Goal: Task Accomplishment & Management: Complete application form

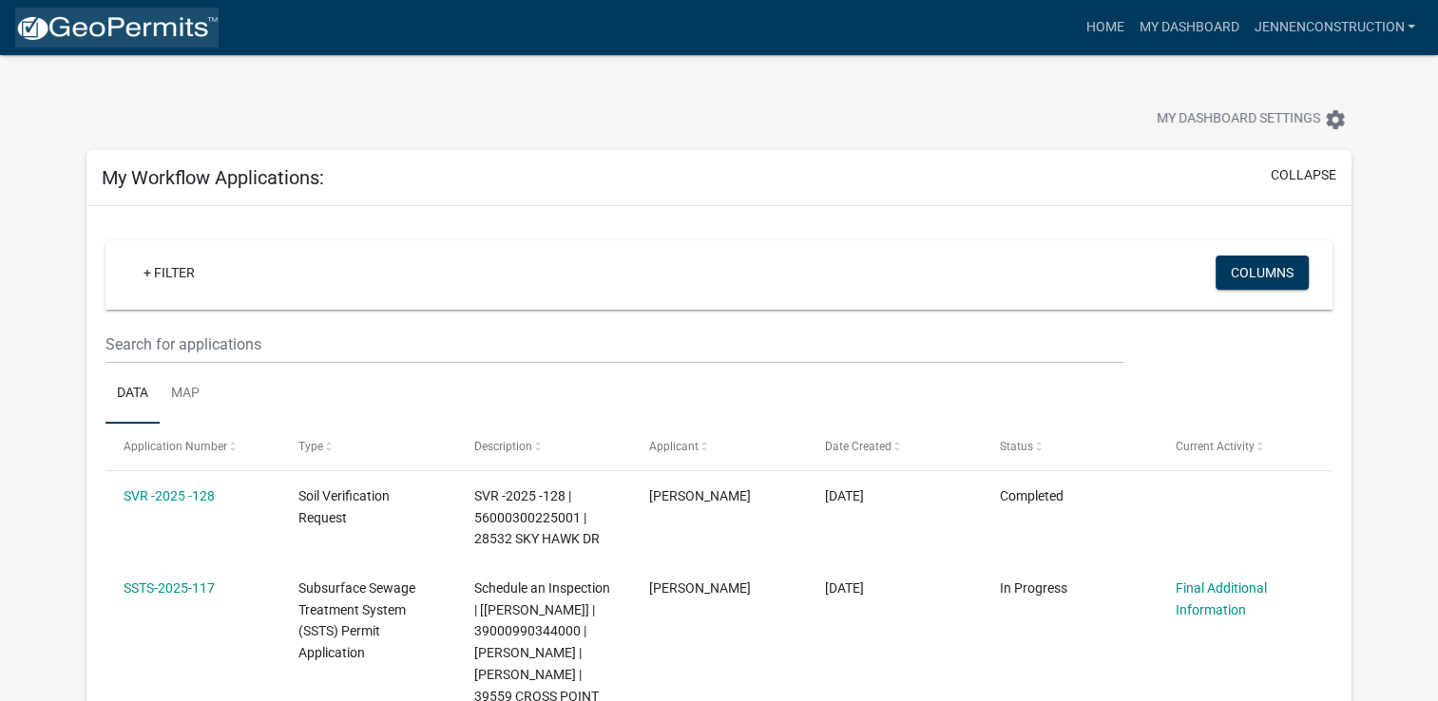
click at [139, 23] on img at bounding box center [116, 28] width 203 height 29
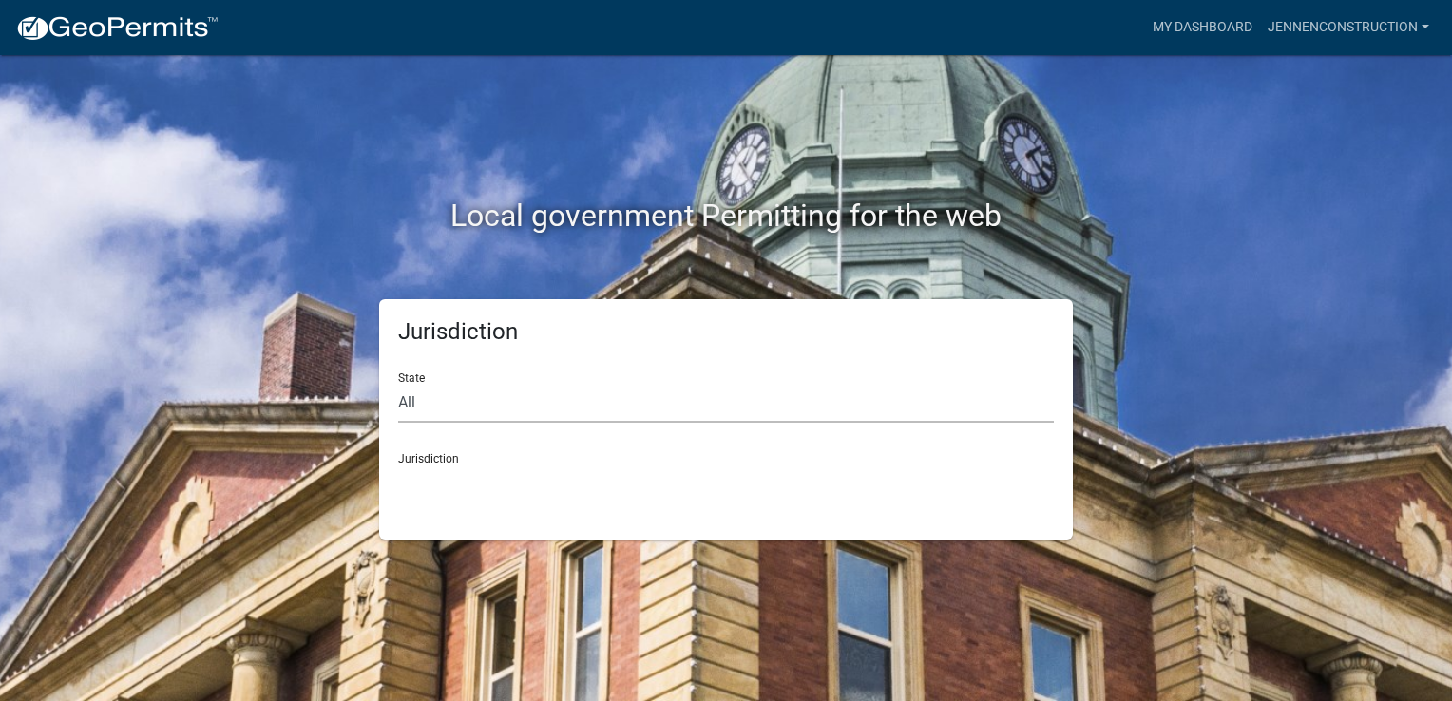
click at [511, 409] on select "All [US_STATE] [US_STATE] [US_STATE] [US_STATE] [US_STATE] [US_STATE] [US_STATE…" at bounding box center [726, 403] width 656 height 39
select select "[US_STATE]"
click at [398, 384] on select "All [US_STATE] [US_STATE] [US_STATE] [US_STATE] [US_STATE] [US_STATE] [US_STATE…" at bounding box center [726, 403] width 656 height 39
click at [519, 484] on select "[GEOGRAPHIC_DATA], [US_STATE] [GEOGRAPHIC_DATA], [US_STATE] [GEOGRAPHIC_DATA], …" at bounding box center [726, 484] width 656 height 39
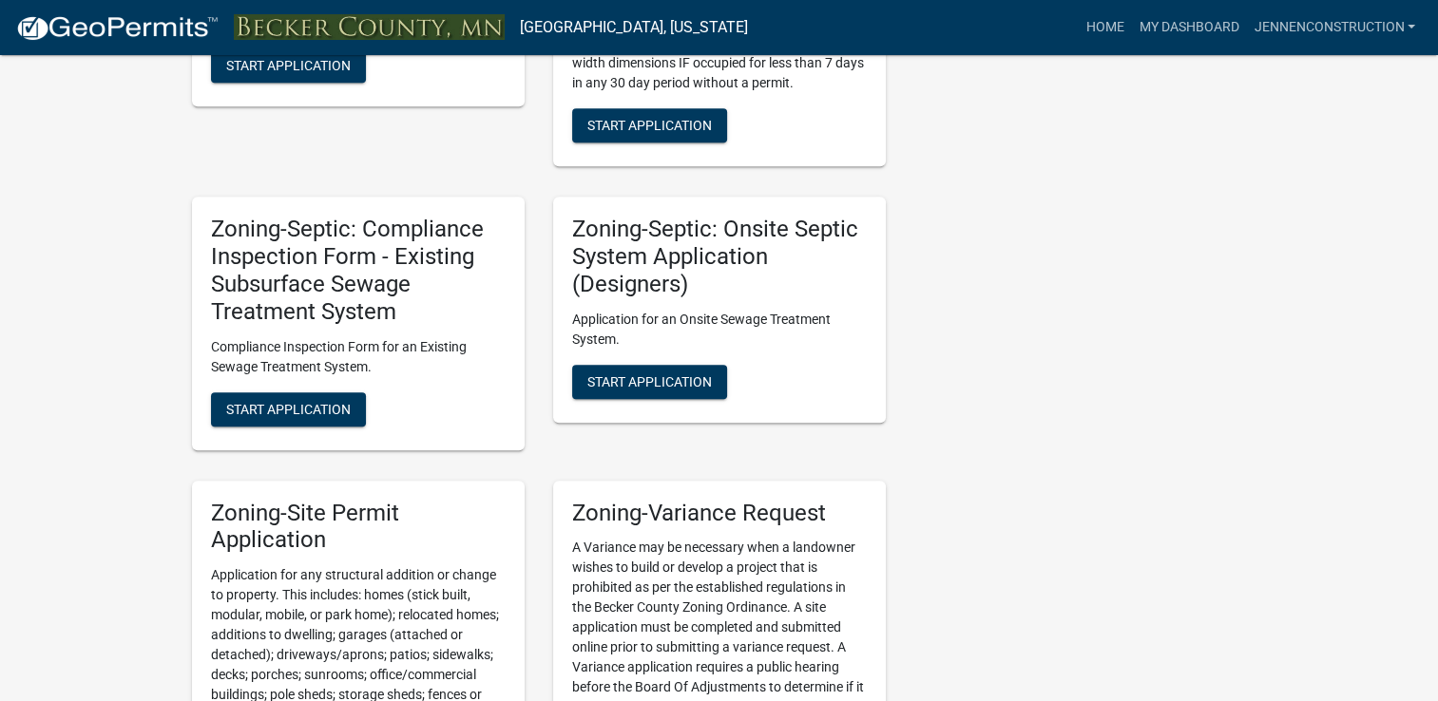
scroll to position [1711, 0]
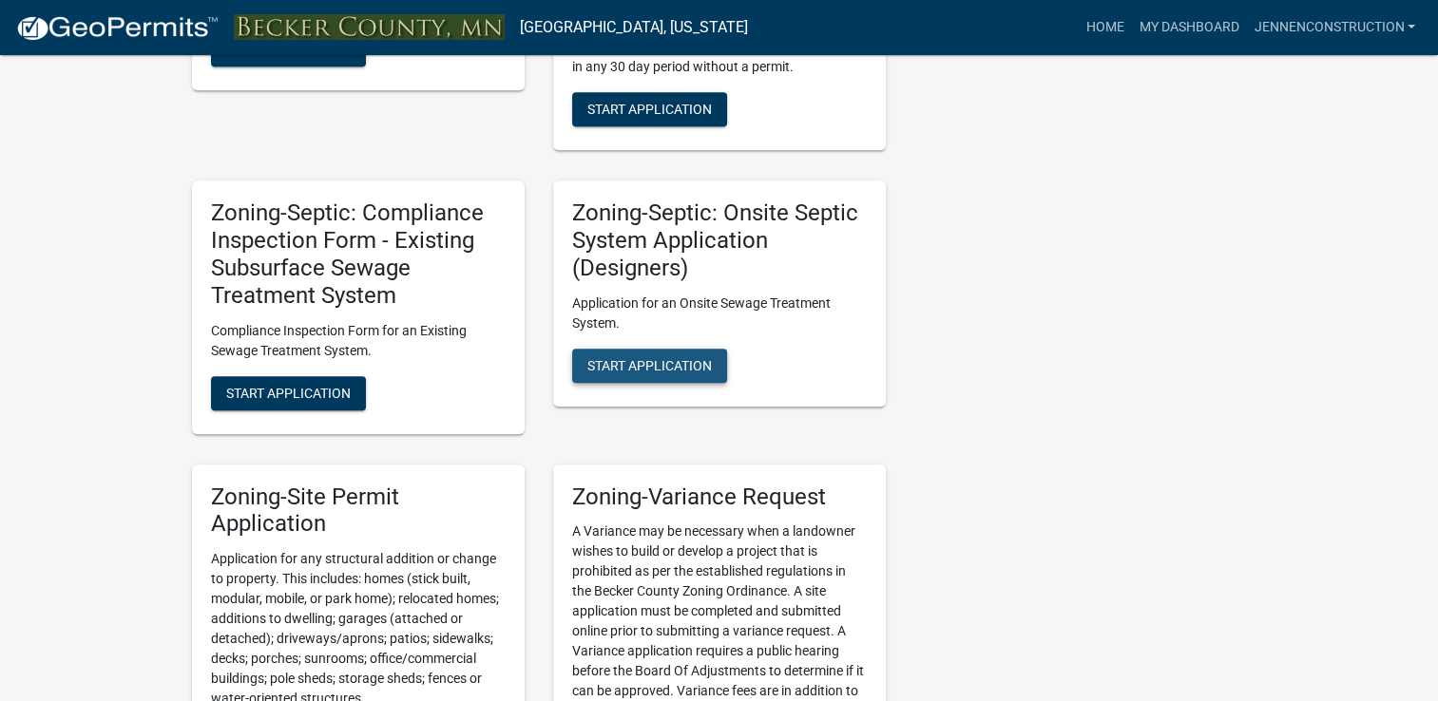
click at [639, 367] on span "Start Application" at bounding box center [649, 364] width 125 height 15
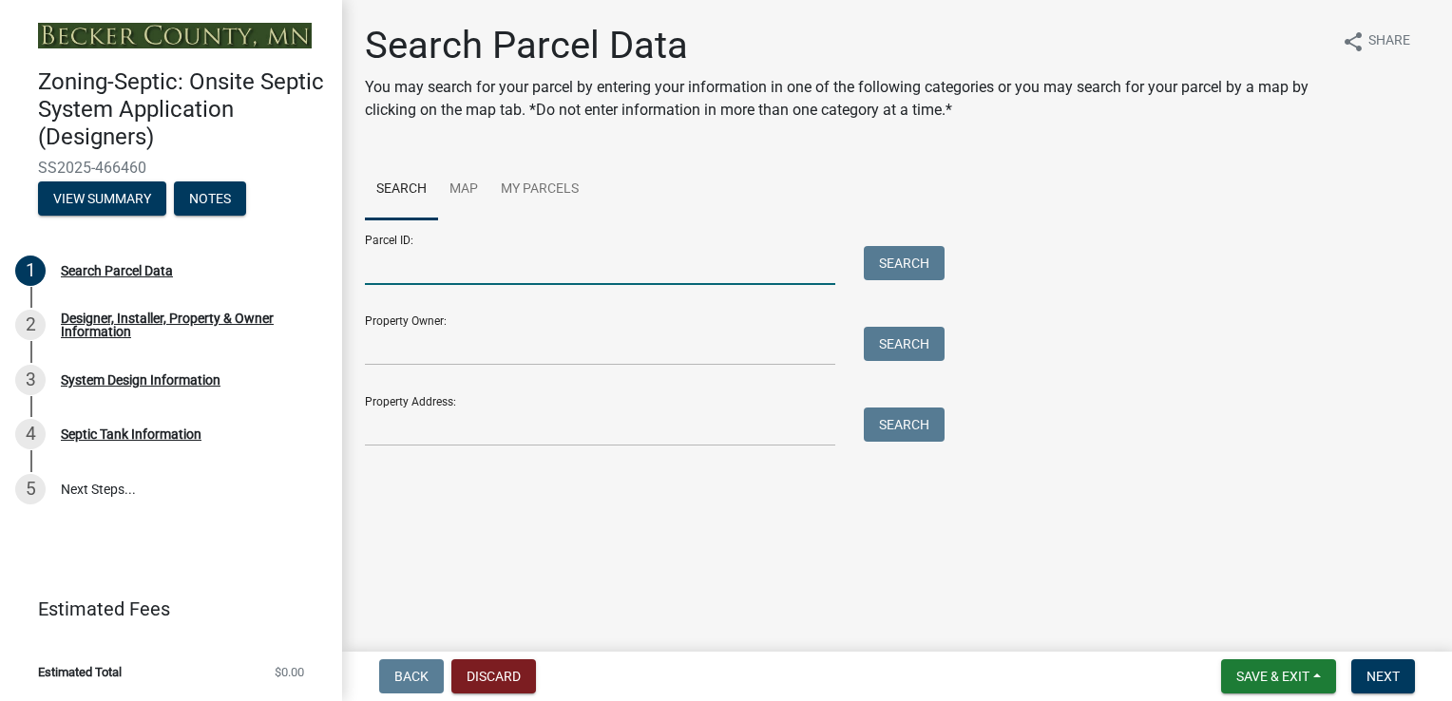
click at [395, 270] on input "Parcel ID:" at bounding box center [600, 265] width 470 height 39
type input "081167000"
click at [881, 265] on button "Search" at bounding box center [904, 263] width 81 height 34
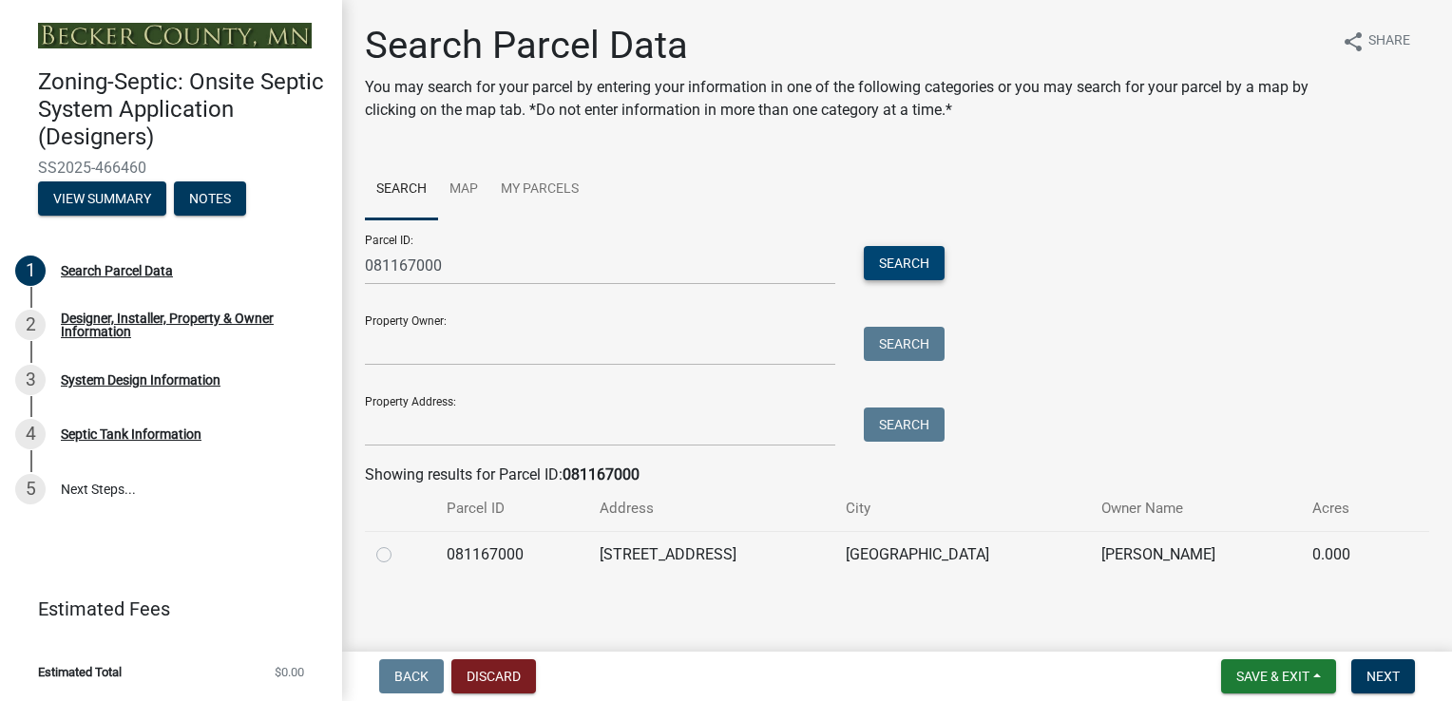
scroll to position [7, 0]
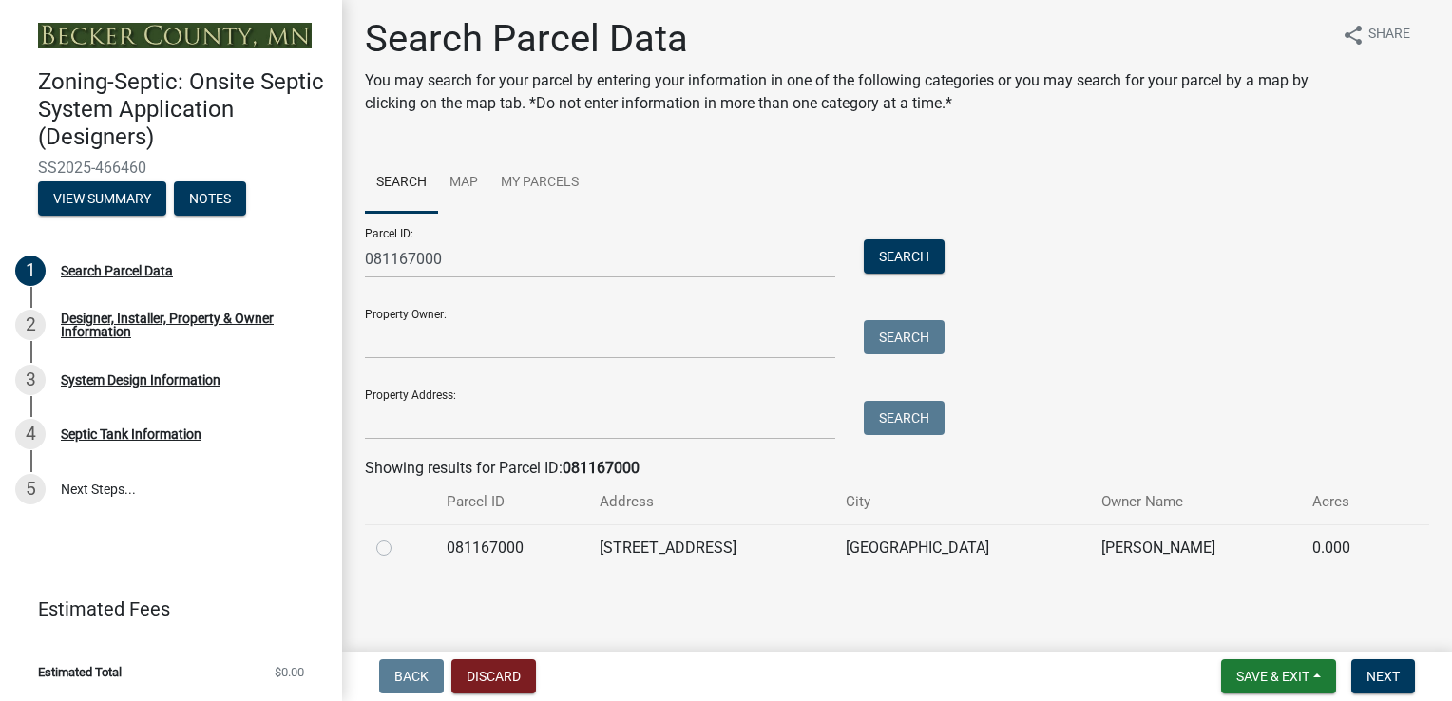
click at [399, 537] on label at bounding box center [399, 537] width 0 height 0
click at [399, 549] on input "radio" at bounding box center [405, 543] width 12 height 12
radio input "true"
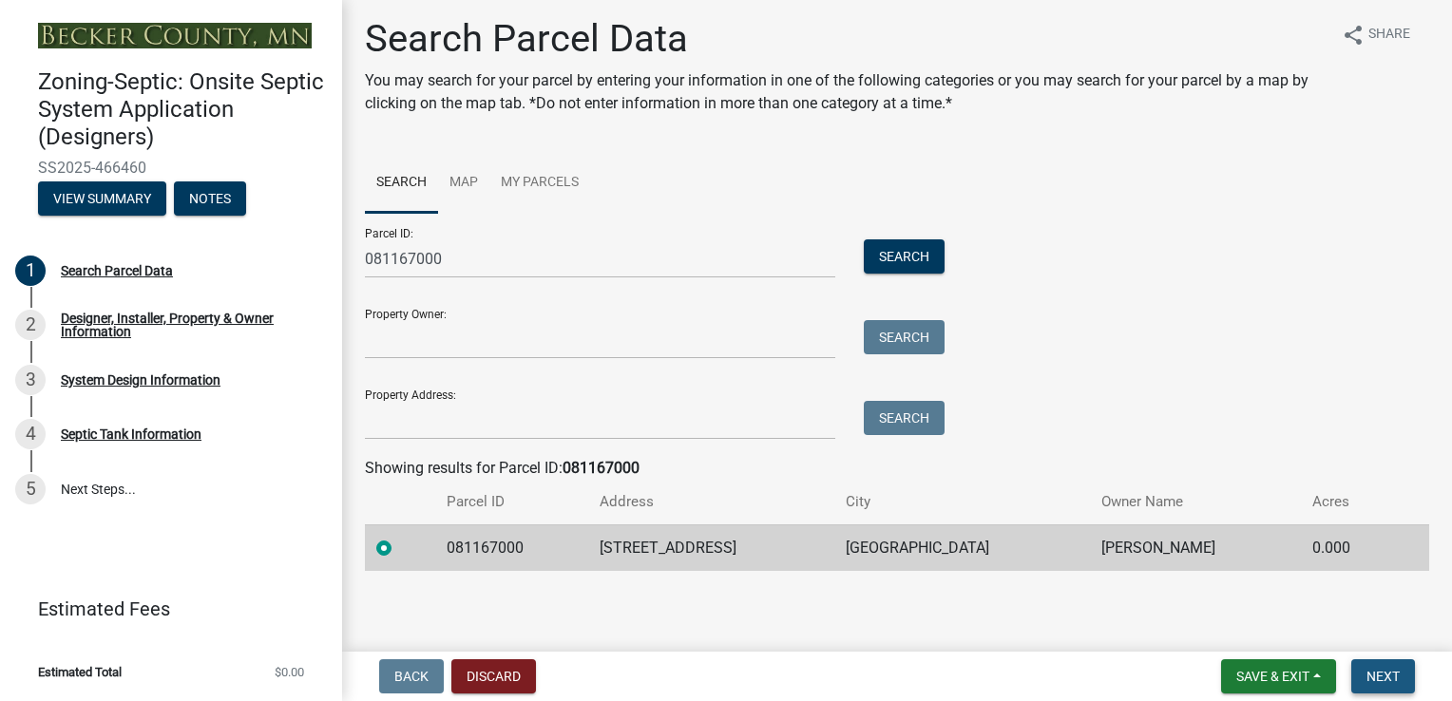
click at [1395, 679] on span "Next" at bounding box center [1383, 676] width 33 height 15
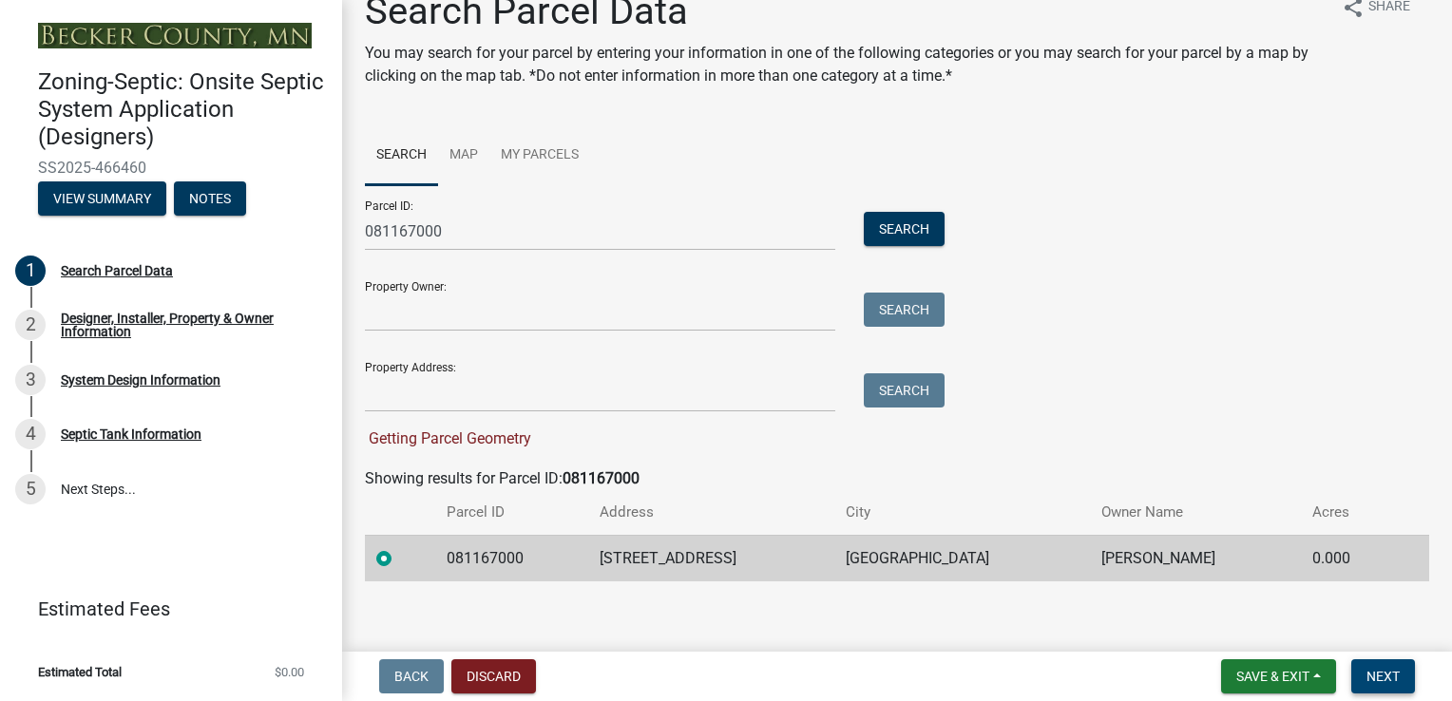
scroll to position [45, 0]
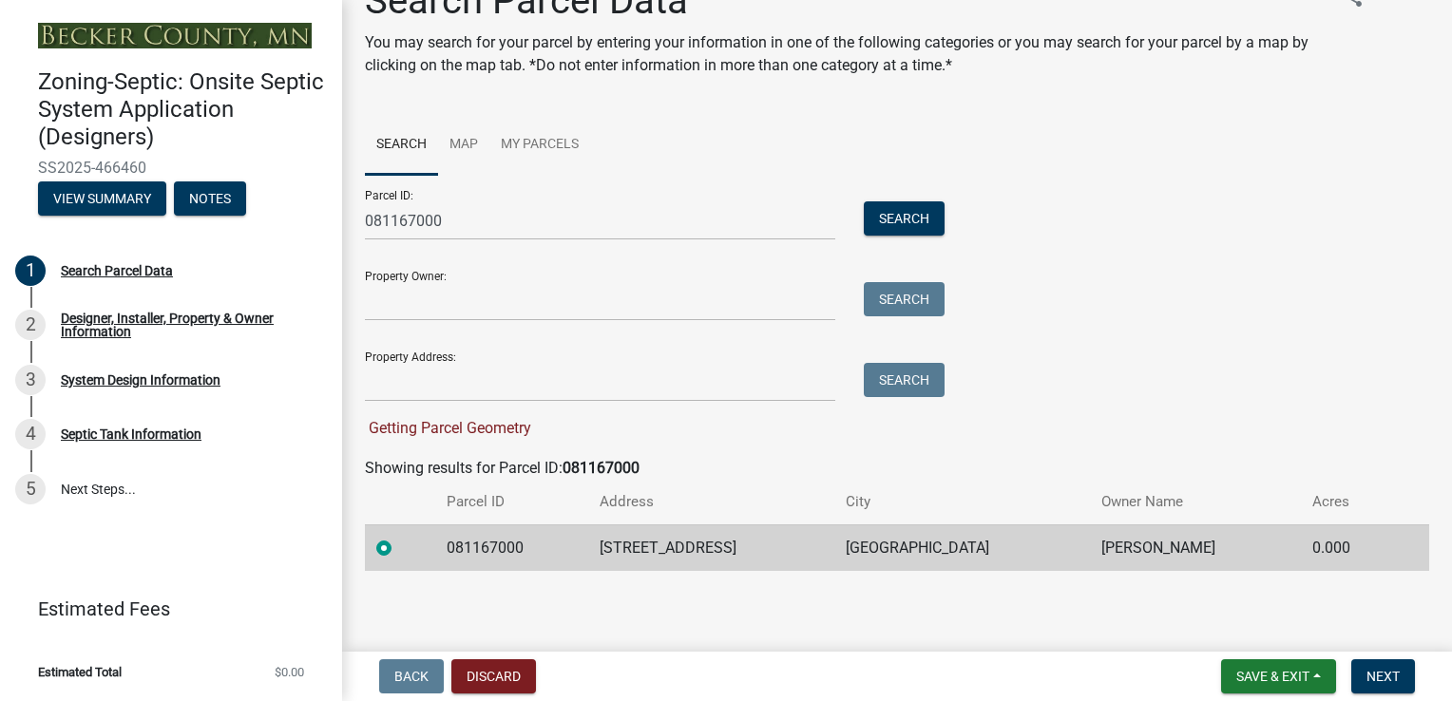
click at [686, 546] on td "[STREET_ADDRESS]" at bounding box center [710, 548] width 245 height 47
click at [1380, 679] on span "Next" at bounding box center [1383, 676] width 33 height 15
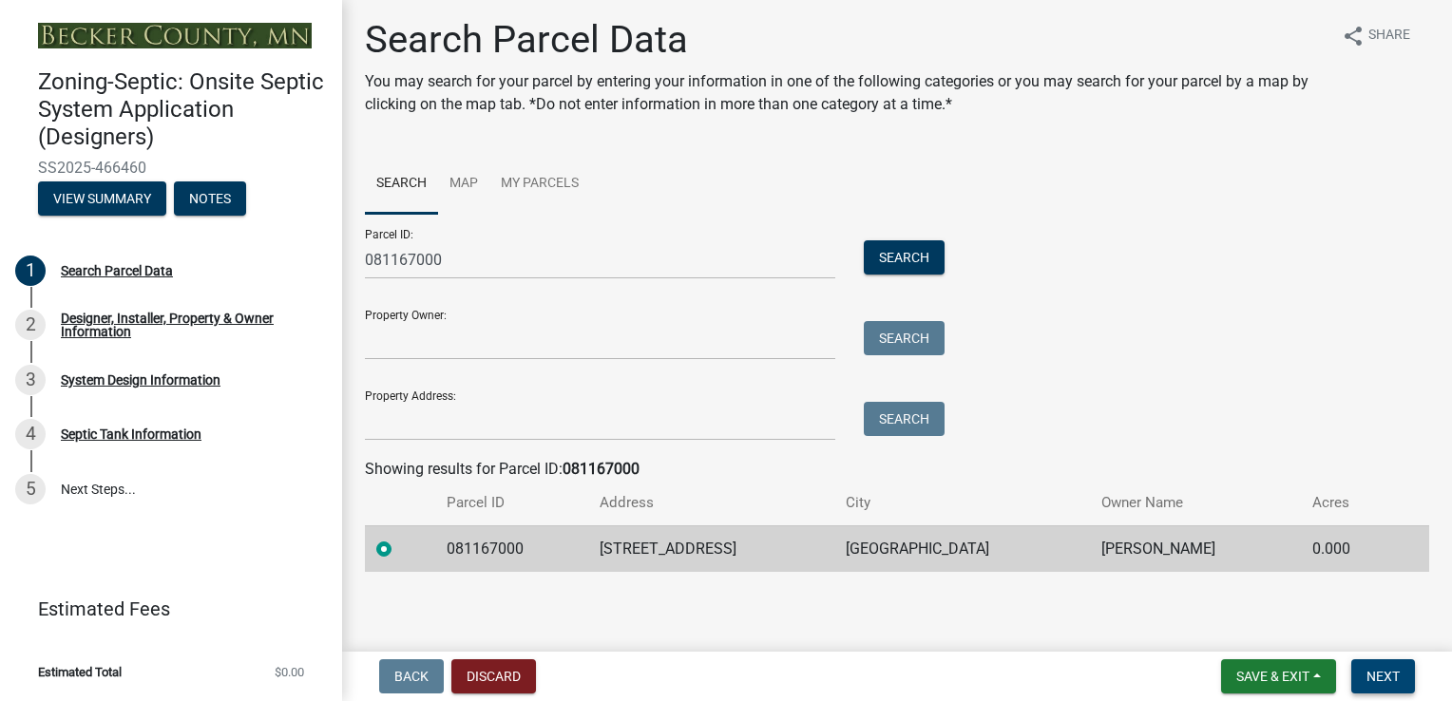
scroll to position [7, 0]
click at [1382, 679] on span "Next" at bounding box center [1383, 676] width 33 height 15
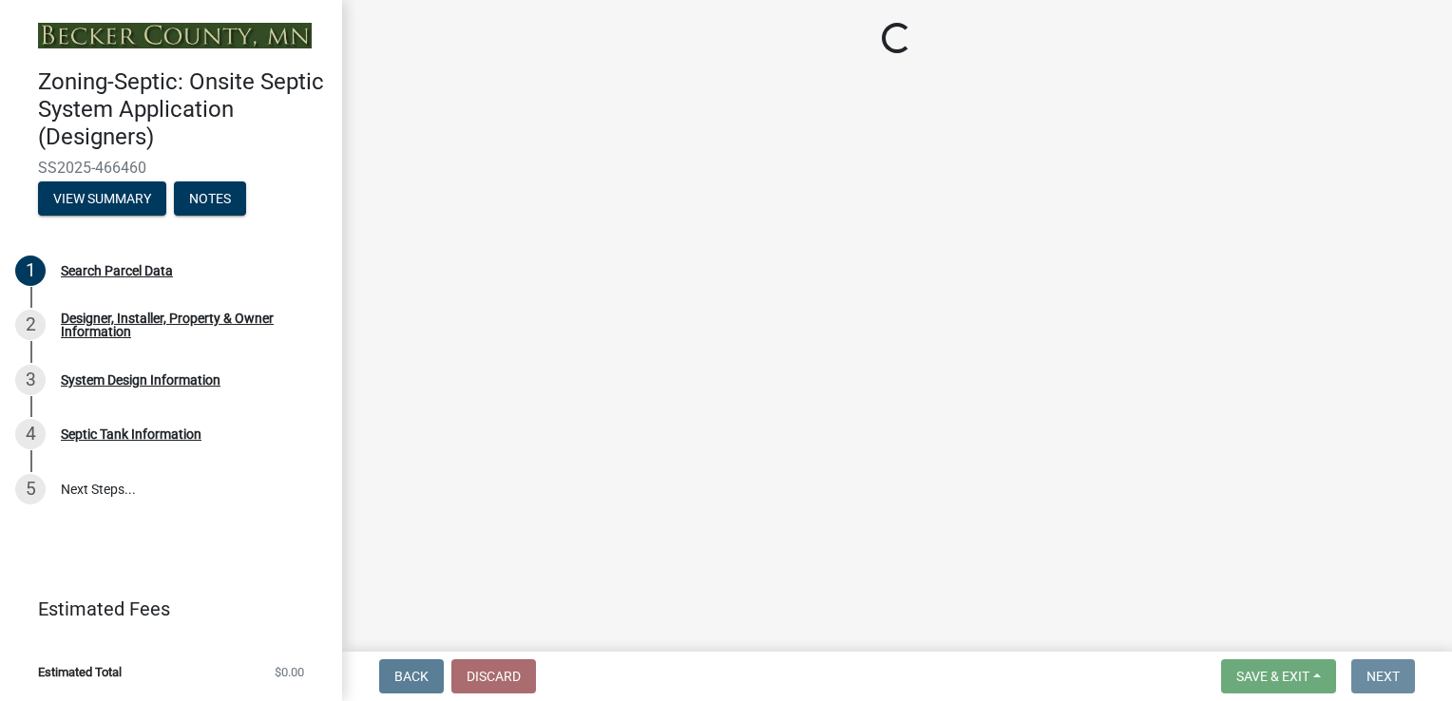
scroll to position [0, 0]
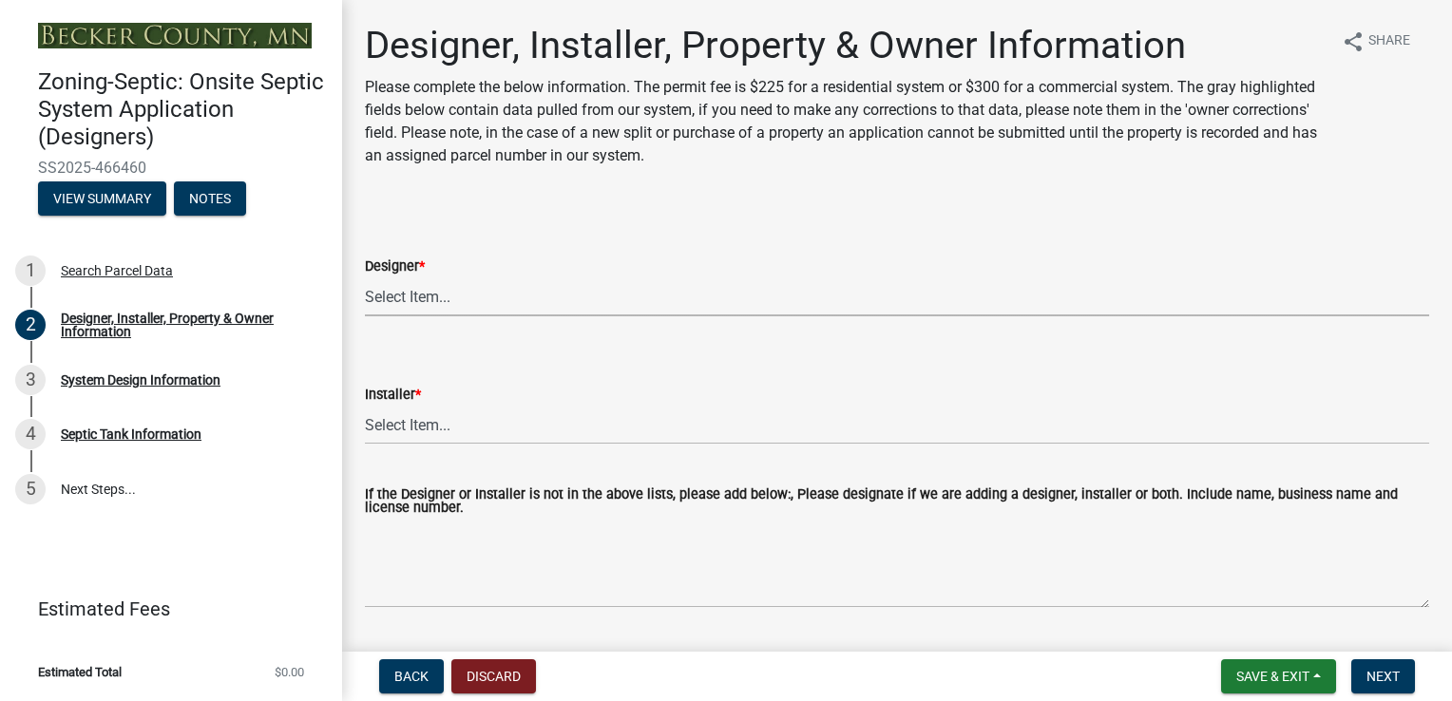
click at [597, 306] on select "Select Item... OTHER – Not listed (please add in next field and we will add to …" at bounding box center [897, 297] width 1064 height 39
click at [365, 278] on select "Select Item... OTHER – Not listed (please add in next field and we will add to …" at bounding box center [897, 297] width 1064 height 39
select select "92608932-452c-4c72-a79c-ab28f632c1a8"
click at [456, 430] on select "Select Item... OTHER – Not listed (please add in next field and we will add to …" at bounding box center [897, 425] width 1064 height 39
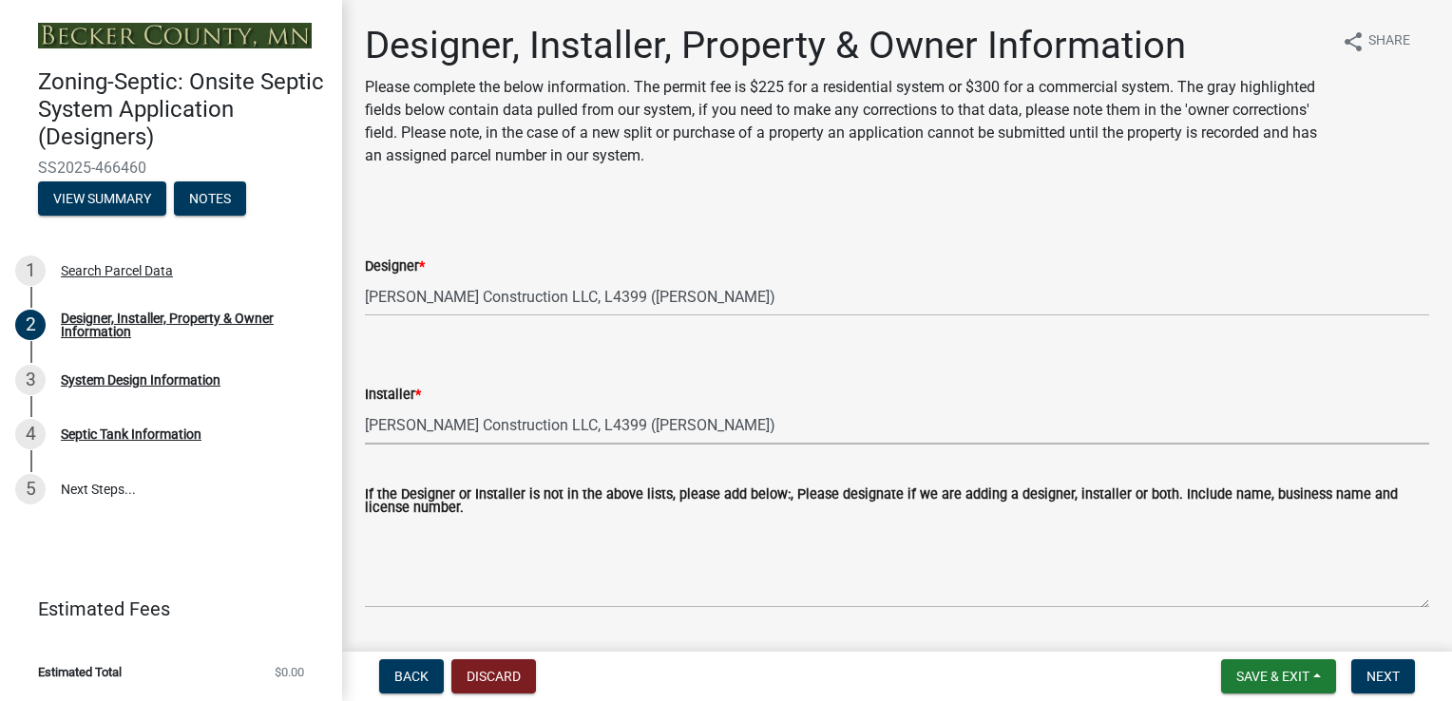
click at [365, 406] on select "Select Item... OTHER – Not listed (please add in next field and we will add to …" at bounding box center [897, 425] width 1064 height 39
select select "10a6a267-37e4-420e-85da-5d8d7acf4ed0"
click at [1377, 681] on span "Next" at bounding box center [1383, 676] width 33 height 15
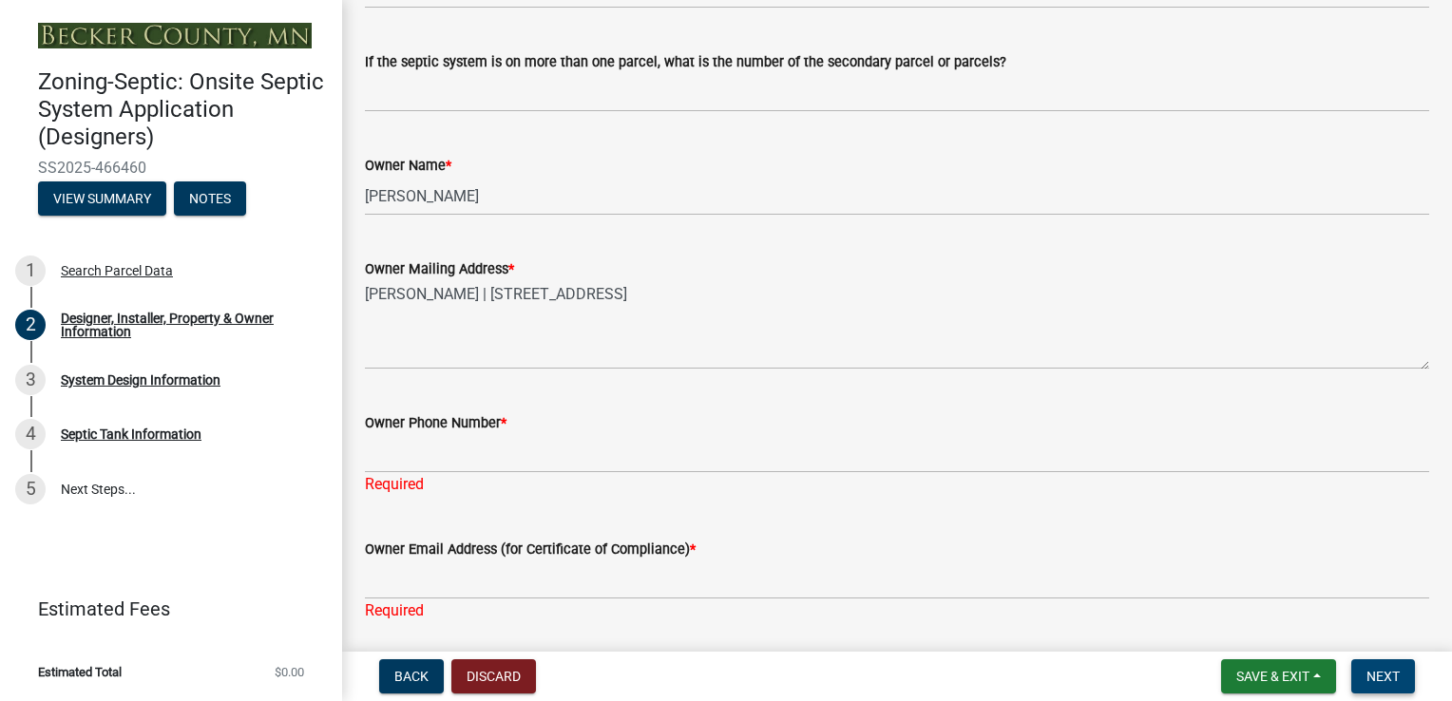
scroll to position [760, 0]
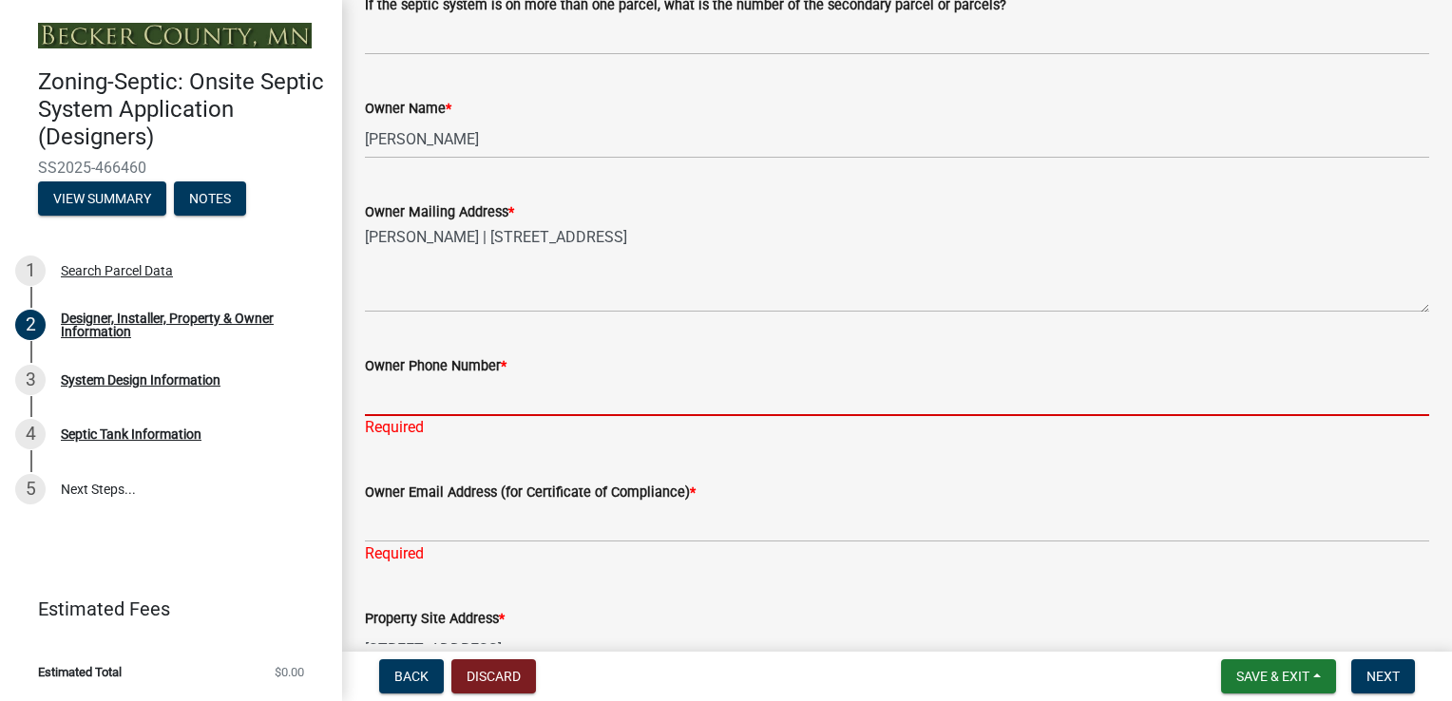
click at [439, 401] on input "Owner Phone Number *" at bounding box center [897, 396] width 1064 height 39
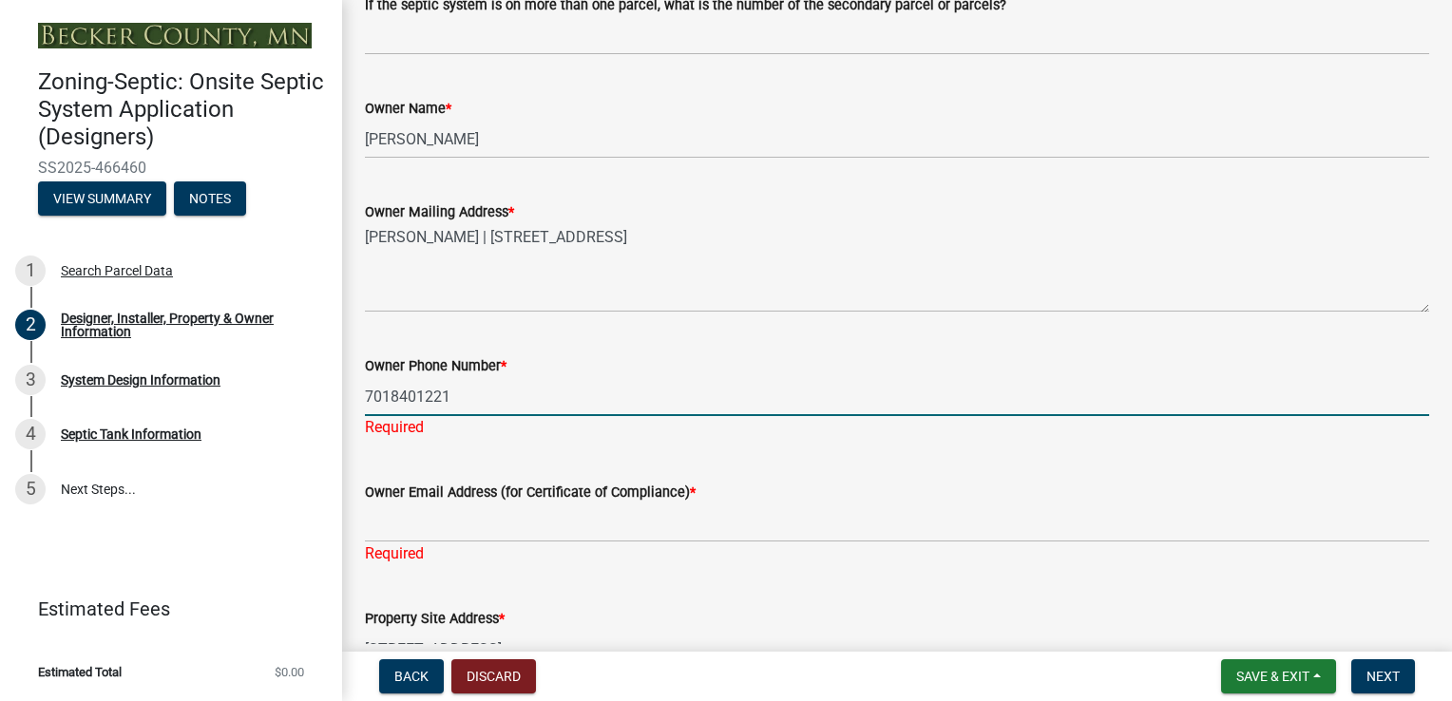
type input "7018401221"
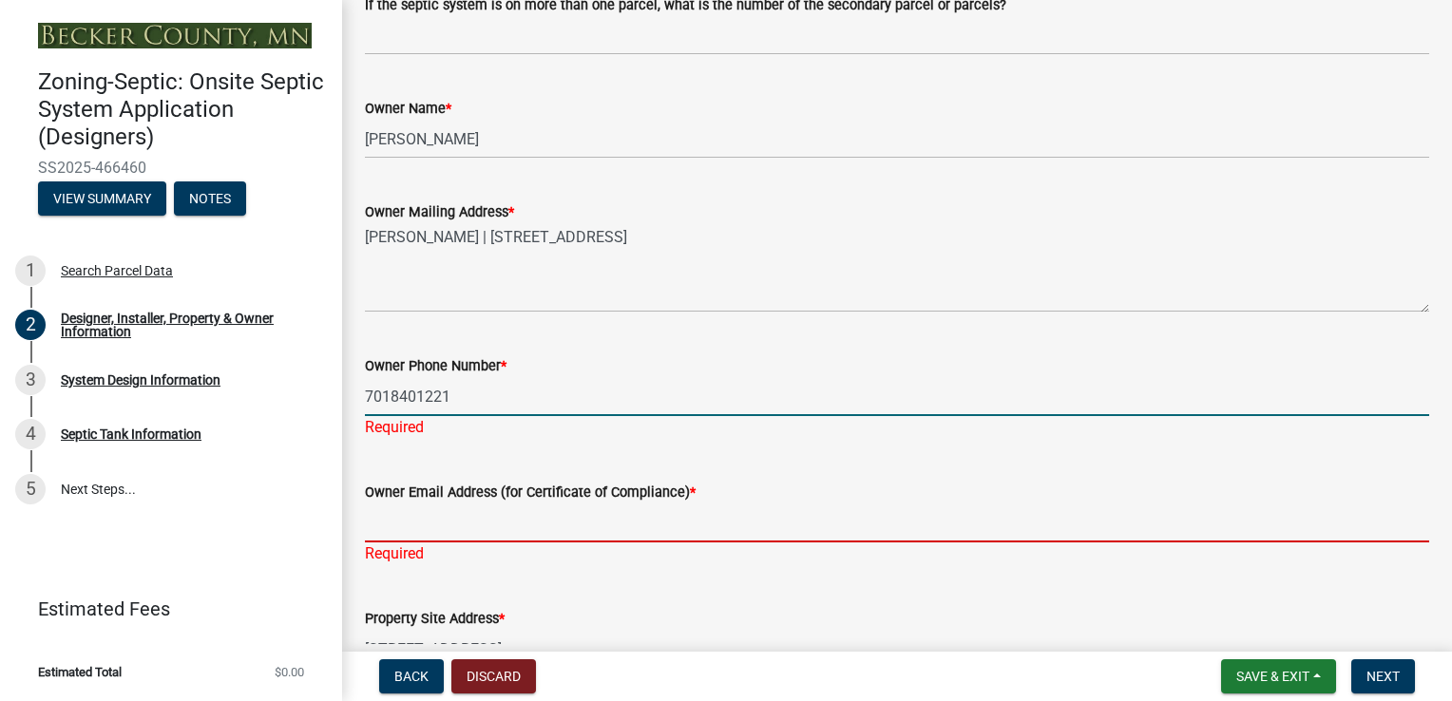
click at [377, 530] on div "Owner Email Address (for Certificate of Compliance) * Required" at bounding box center [897, 509] width 1064 height 111
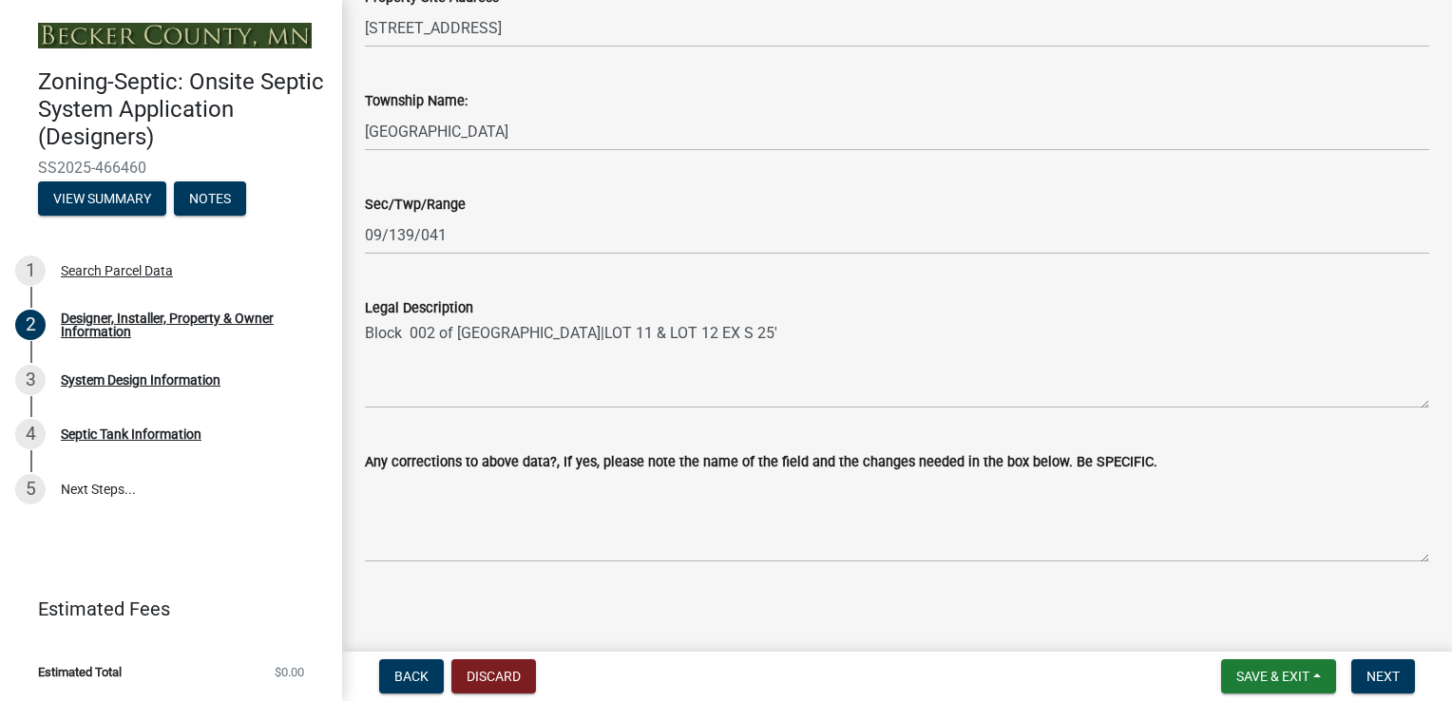
scroll to position [1367, 0]
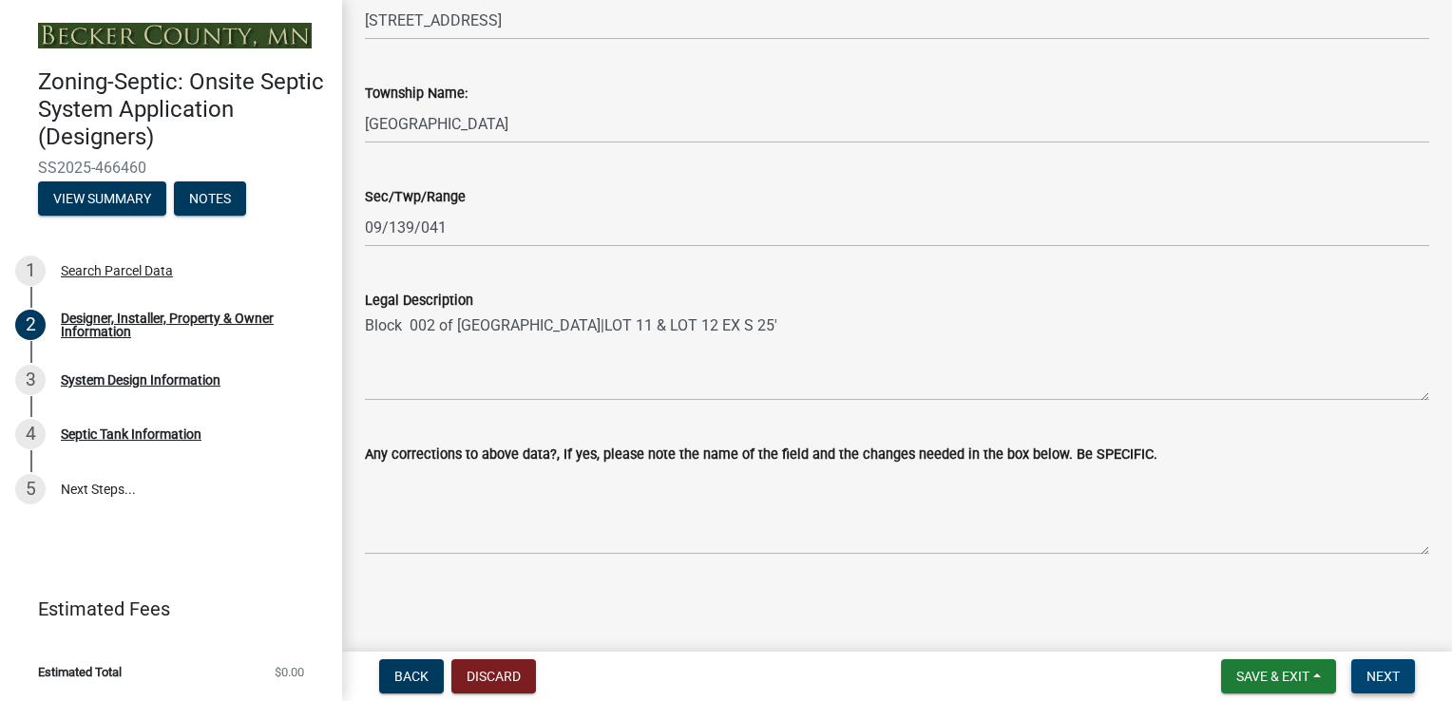
type input "[EMAIL_ADDRESS][DOMAIN_NAME]"
click at [1400, 675] on button "Next" at bounding box center [1383, 677] width 64 height 34
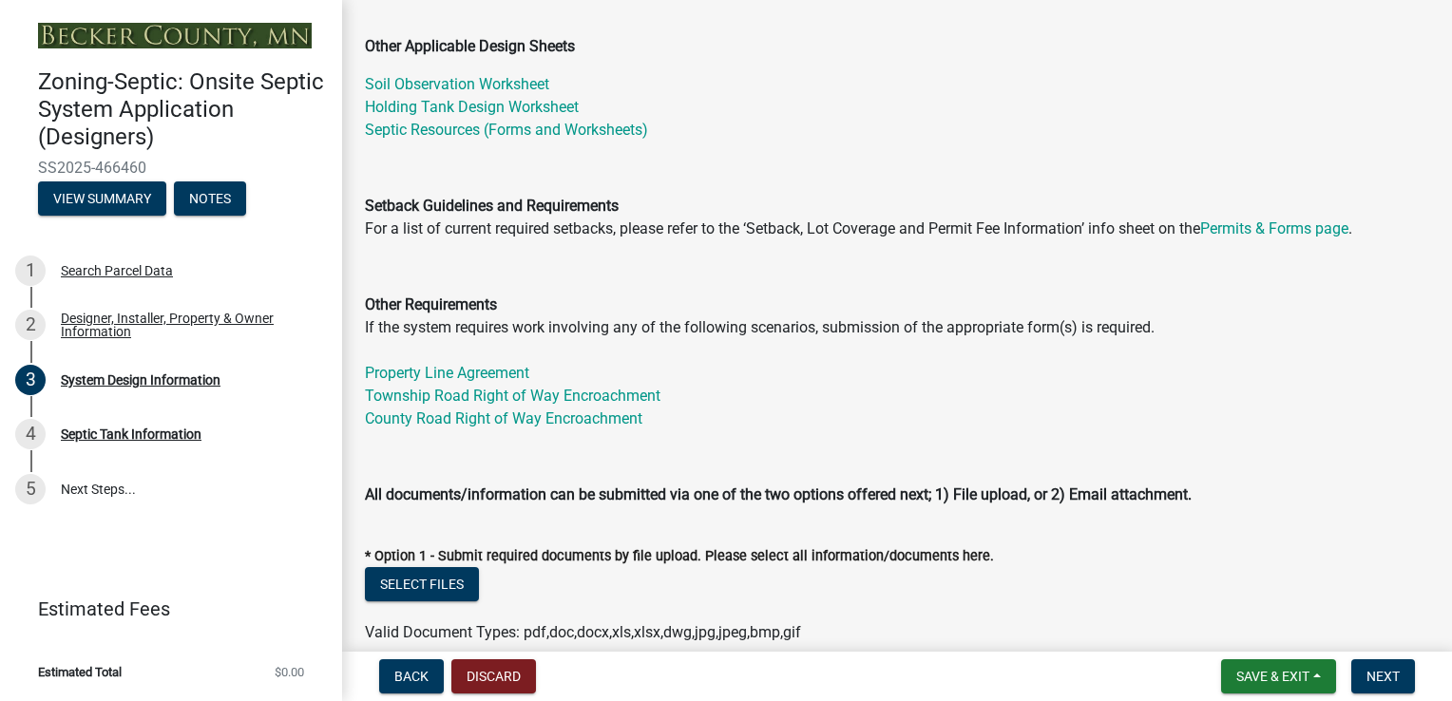
scroll to position [570, 0]
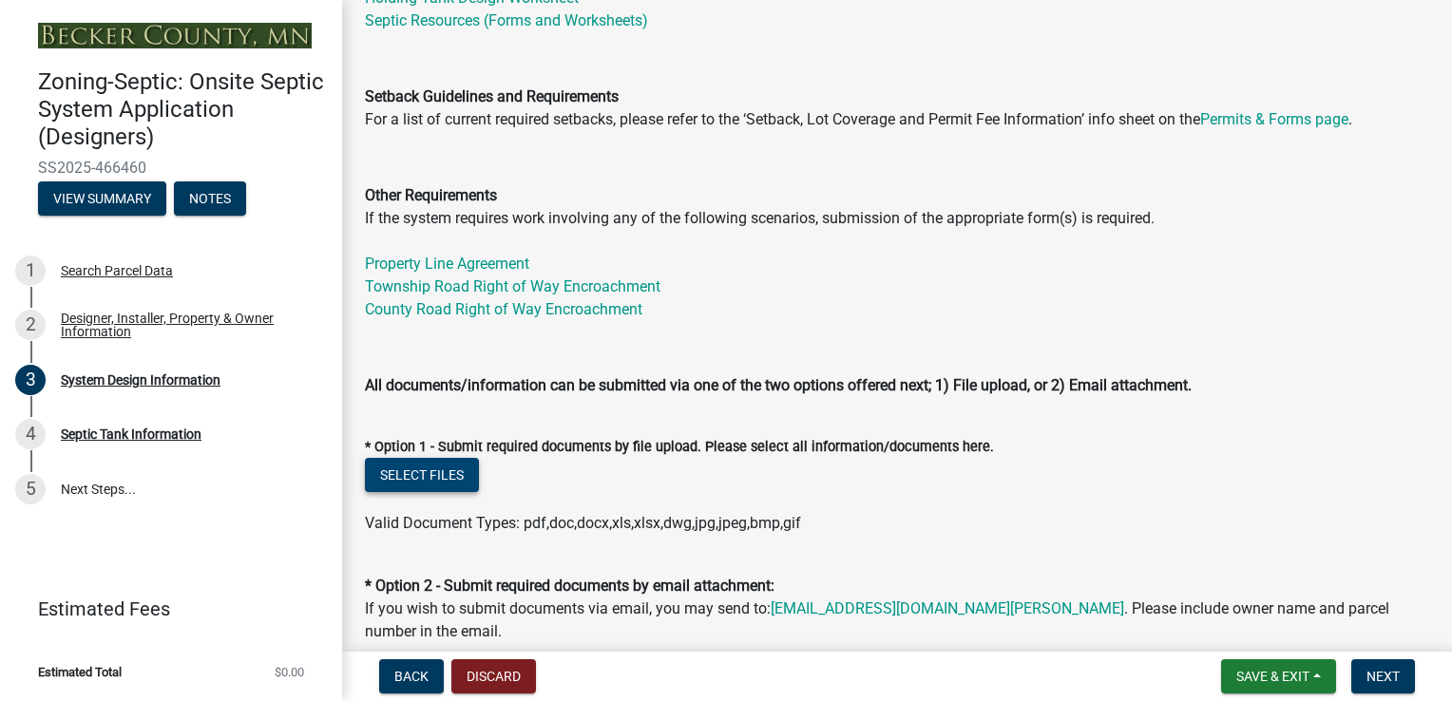
click at [408, 478] on button "Select files" at bounding box center [422, 475] width 114 height 34
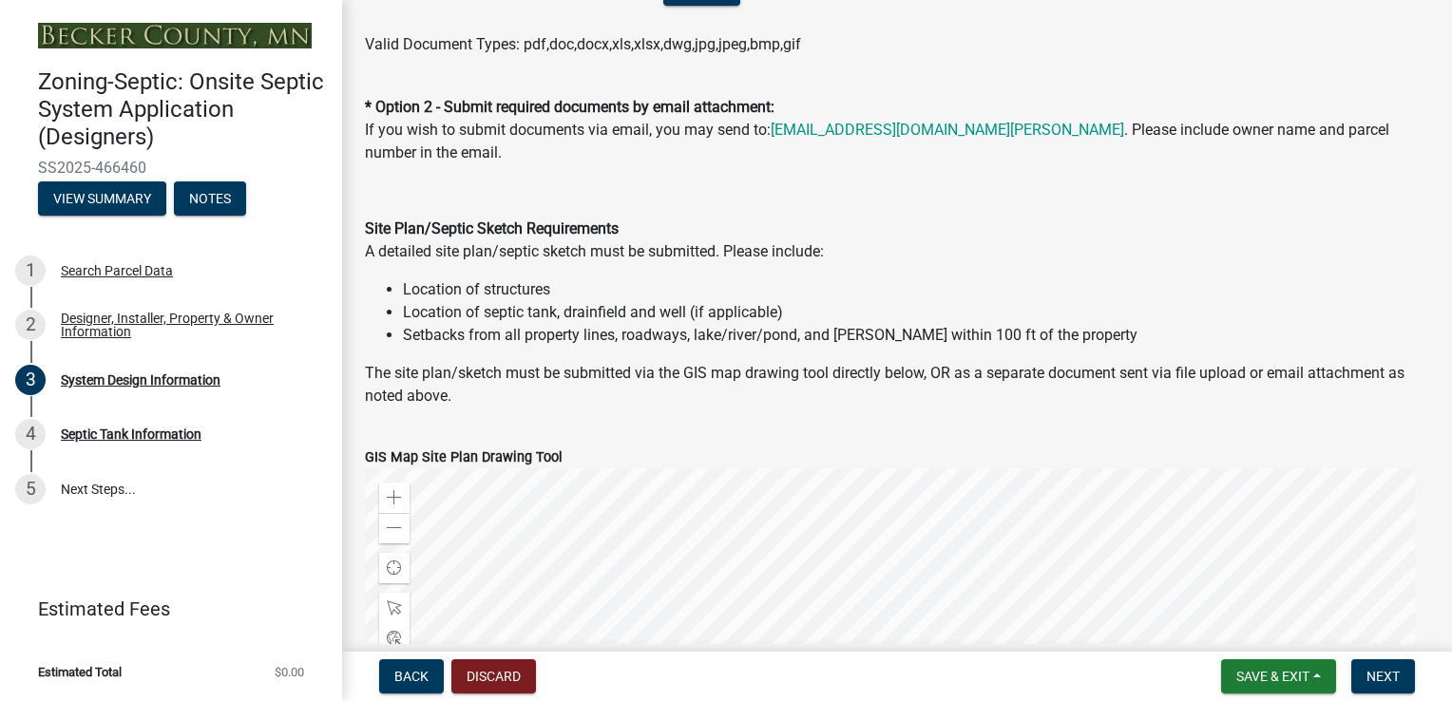
scroll to position [1331, 0]
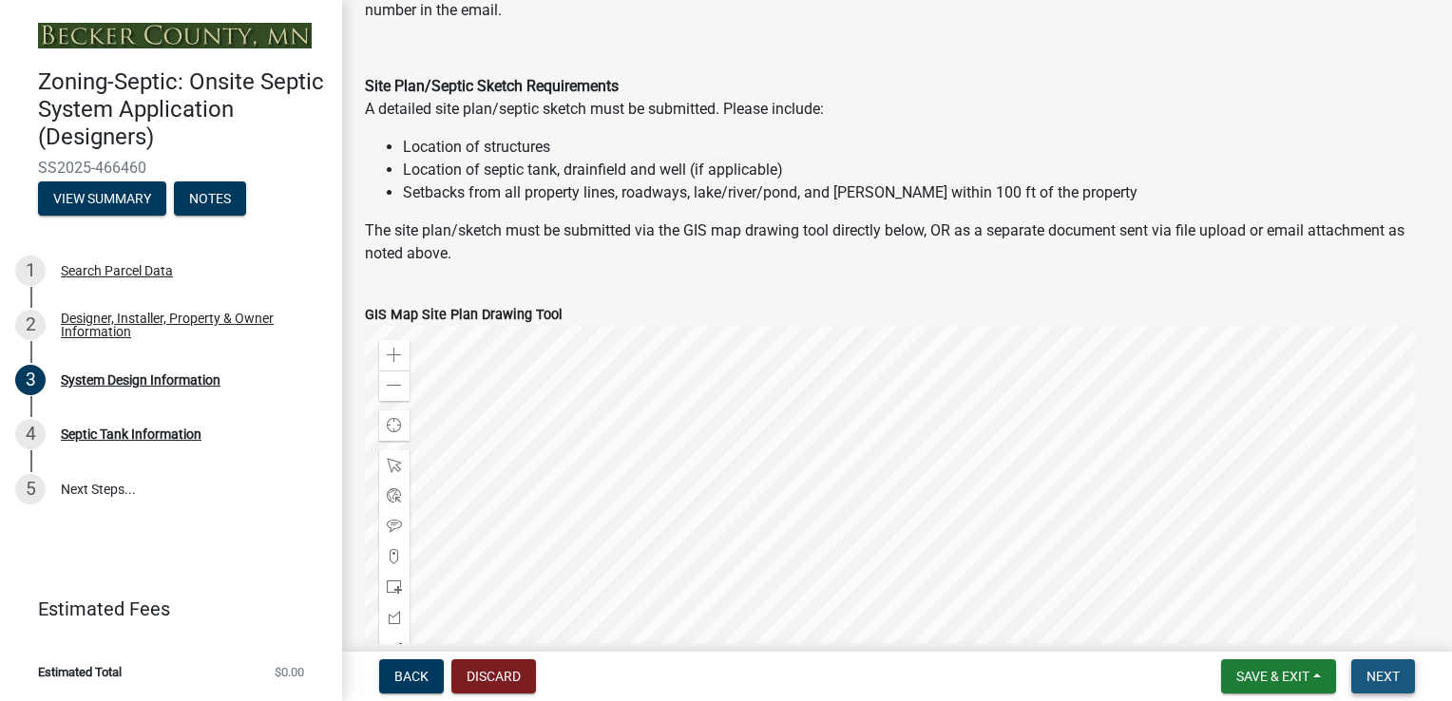
click at [1390, 674] on span "Next" at bounding box center [1383, 676] width 33 height 15
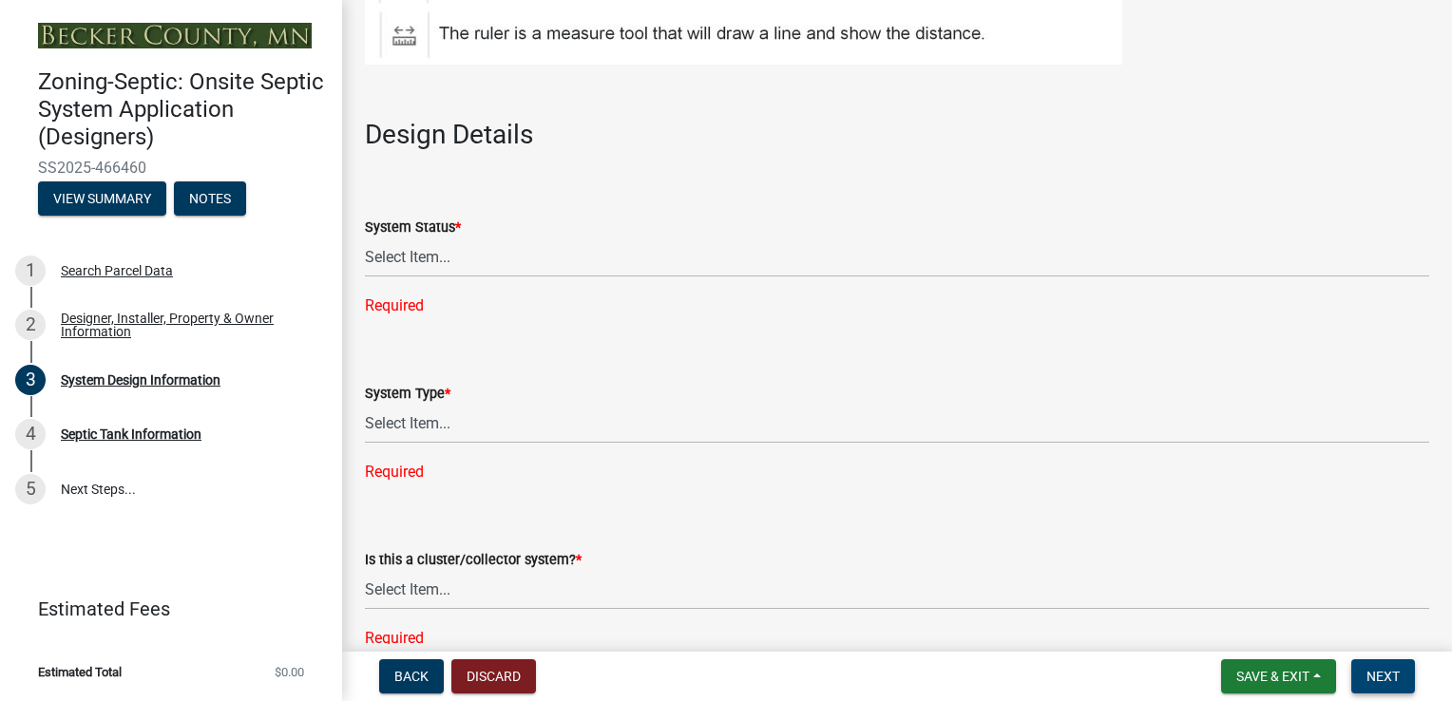
scroll to position [2471, 0]
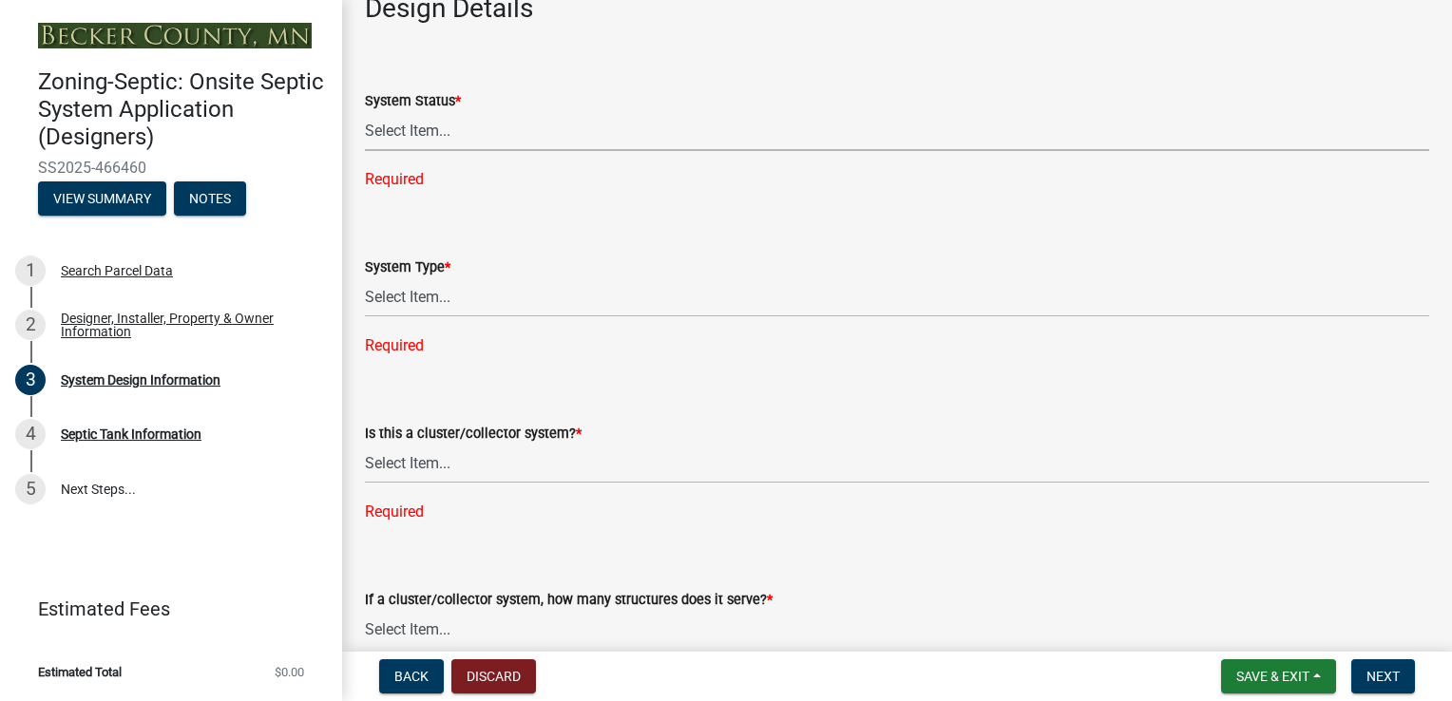
click at [472, 126] on select "Select Item... No Existing System Replacement System Failing System (Cesspool, …" at bounding box center [897, 131] width 1064 height 39
click at [365, 112] on select "Select Item... No Existing System Replacement System Failing System (Cesspool, …" at bounding box center [897, 131] width 1064 height 39
select select "8ba21533-2acf-4cc6-95e5-280e4aabd5a3"
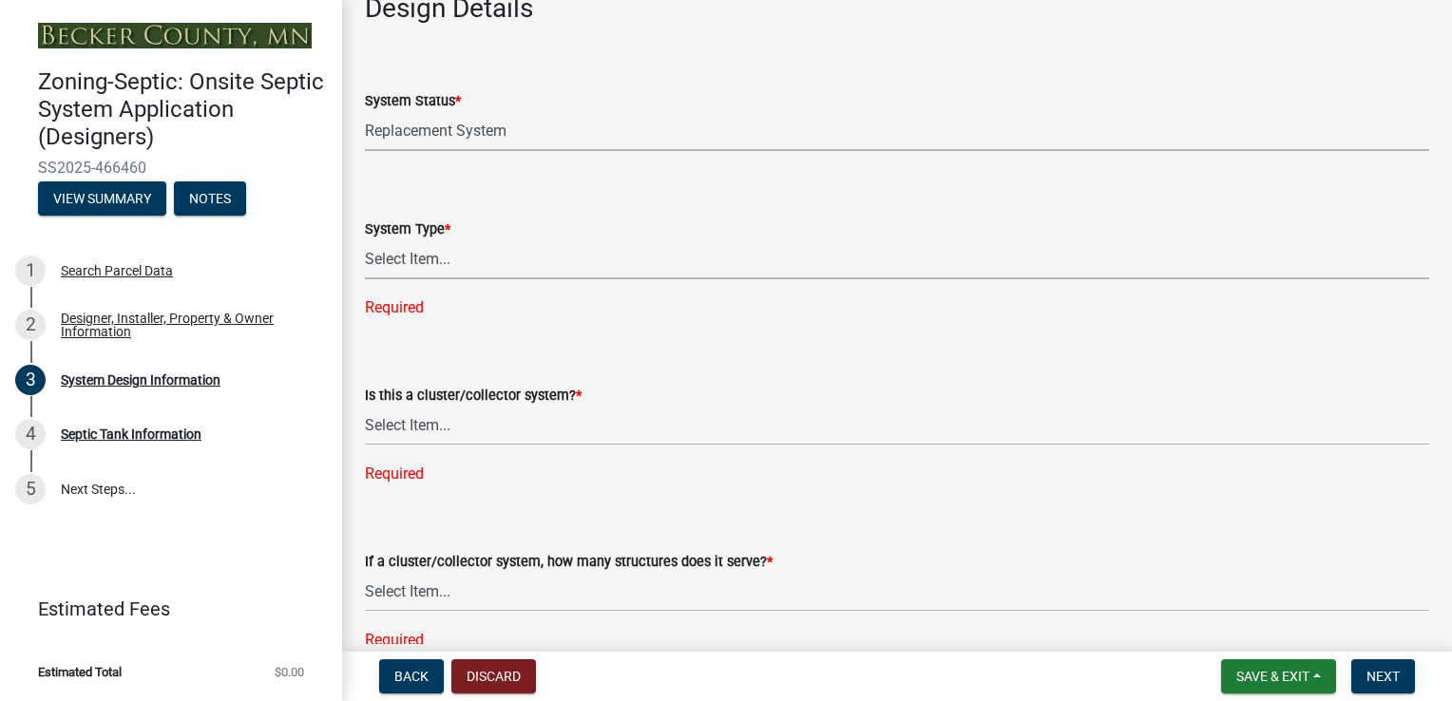
click at [441, 268] on select "Select Item... Type I Type II Type III Type IV Type V" at bounding box center [897, 259] width 1064 height 39
click at [365, 240] on select "Select Item... Type I Type II Type III Type IV Type V" at bounding box center [897, 259] width 1064 height 39
select select "d11049ea-91d0-42ef-8f23-5bc08afa6acf"
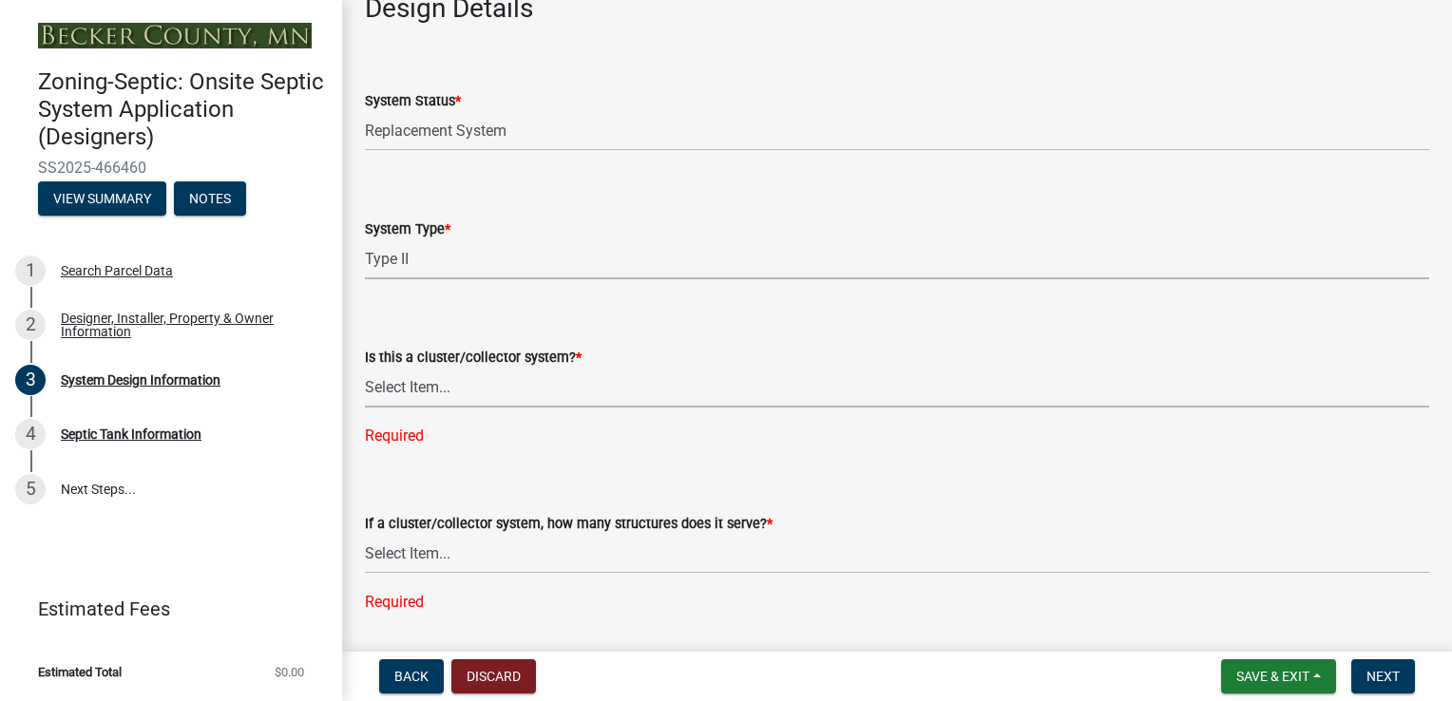
click at [512, 381] on select "Select Item... Yes No" at bounding box center [897, 388] width 1064 height 39
click at [365, 369] on select "Select Item... Yes No" at bounding box center [897, 388] width 1064 height 39
select select "011fbff4-a41d-4a75-9bd8-71c7e6c69e0d"
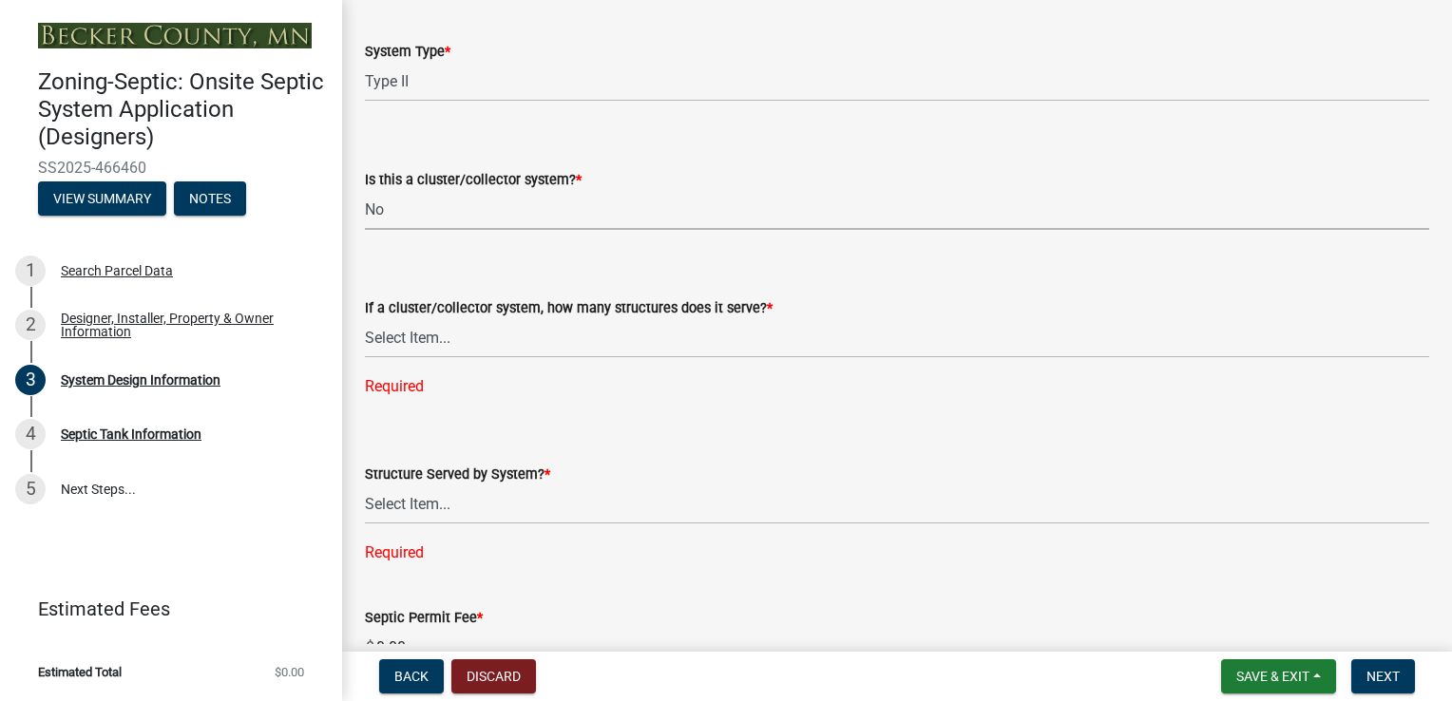
scroll to position [2661, 0]
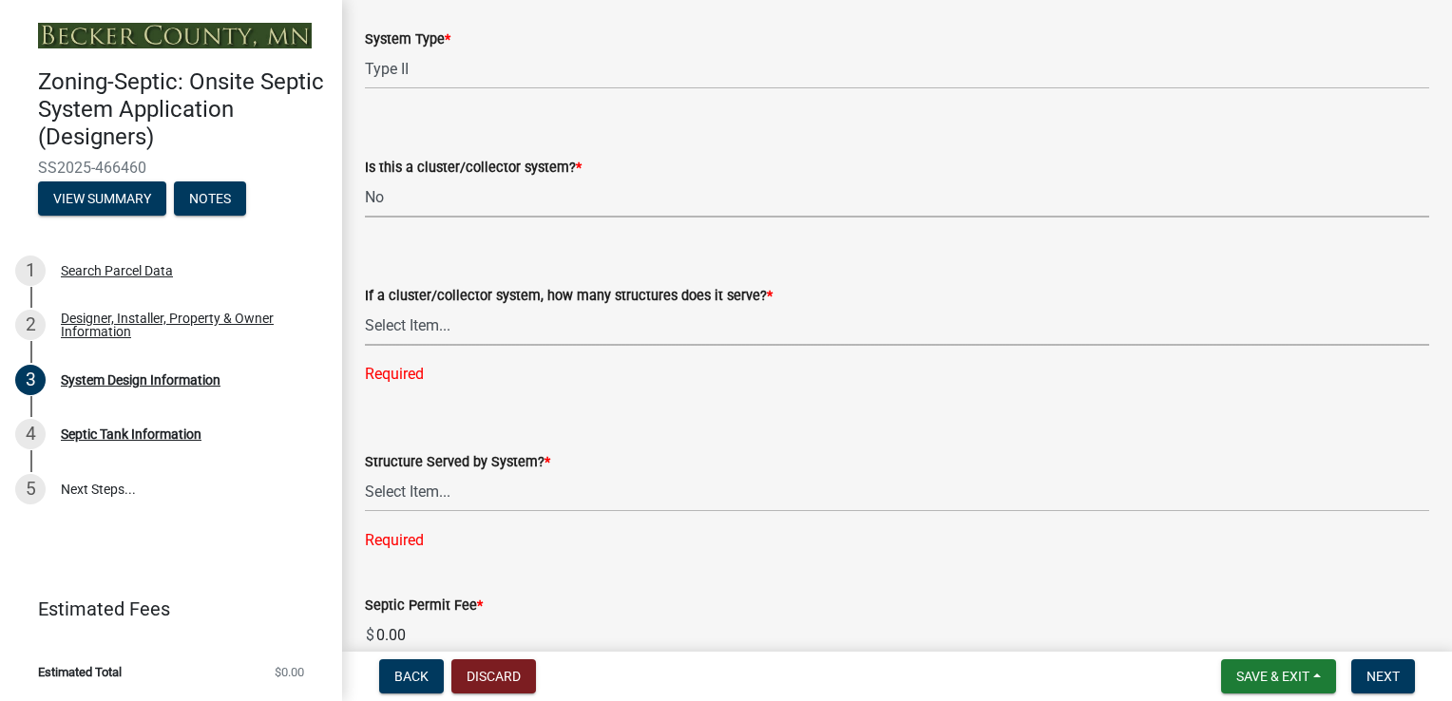
click at [537, 333] on select "Select Item... Not a cluster/collector system 1 2 3 4 5 6 7 8 9 10" at bounding box center [897, 326] width 1064 height 39
click at [365, 307] on select "Select Item... Not a cluster/collector system 1 2 3 4 5 6 7 8 9 10" at bounding box center [897, 326] width 1064 height 39
select select "85fdfef2-2683-4311-b5d5-5505f6411127"
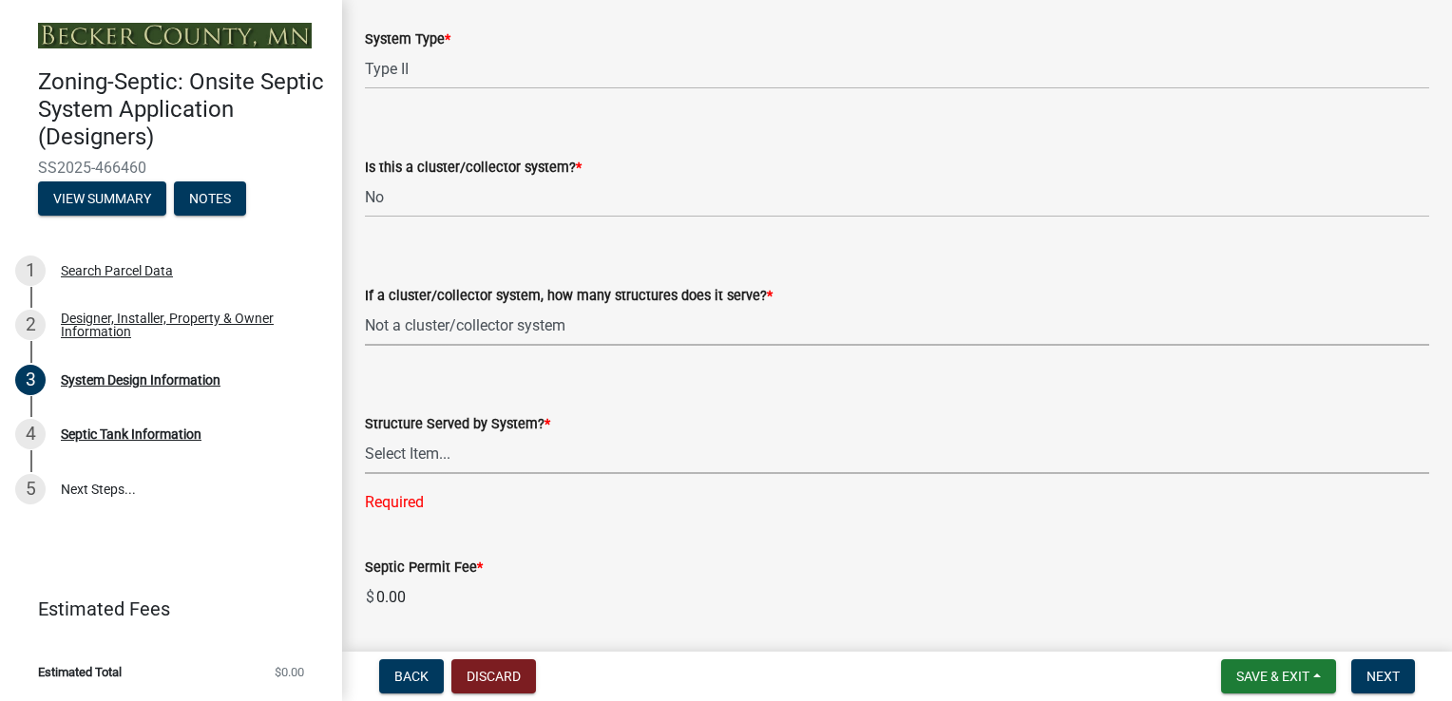
click at [483, 458] on select "Select Item... Commercial Resort Commercial - Non Resort Other Full-Time Dwelli…" at bounding box center [897, 454] width 1064 height 39
click at [365, 435] on select "Select Item... Commercial Resort Commercial - Non Resort Other Full-Time Dwelli…" at bounding box center [897, 454] width 1064 height 39
select select "bbba294c-e7e6-4483-b1a0-88fbc7e04017"
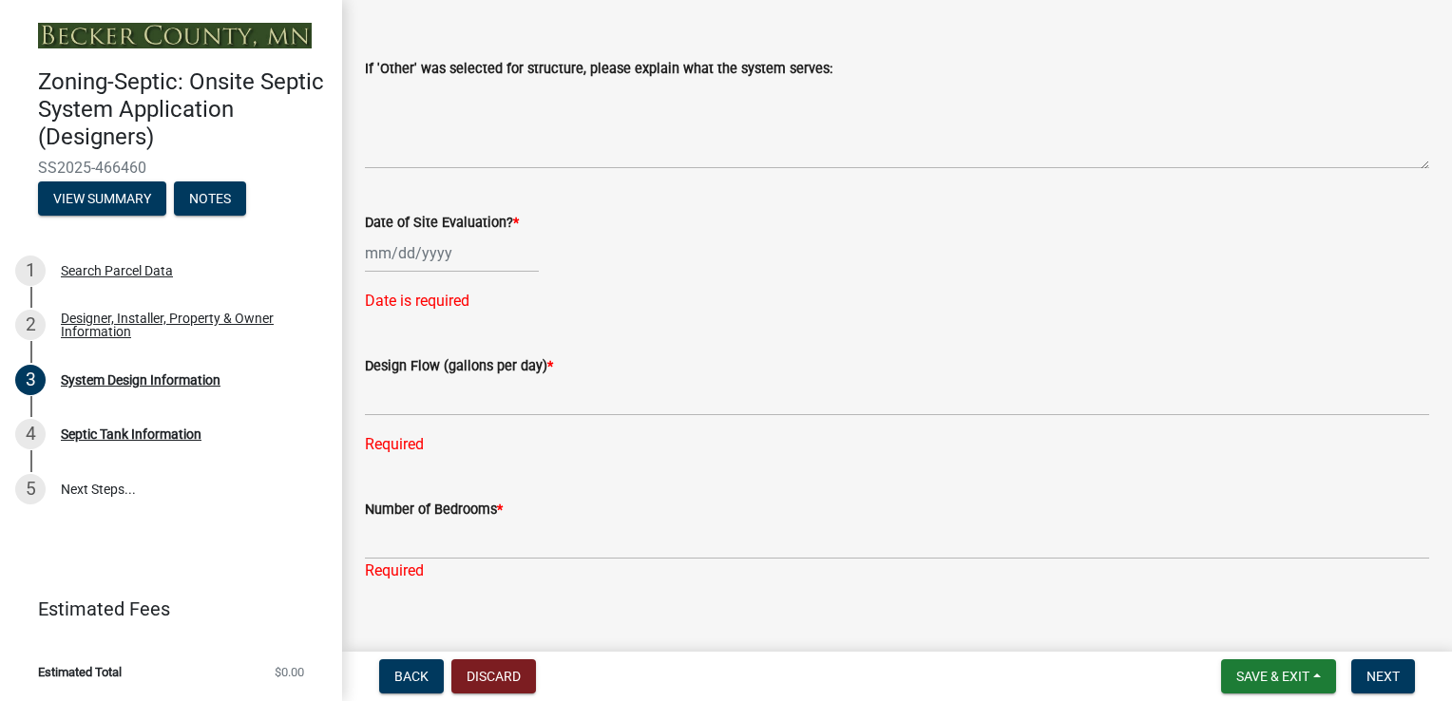
scroll to position [3136, 0]
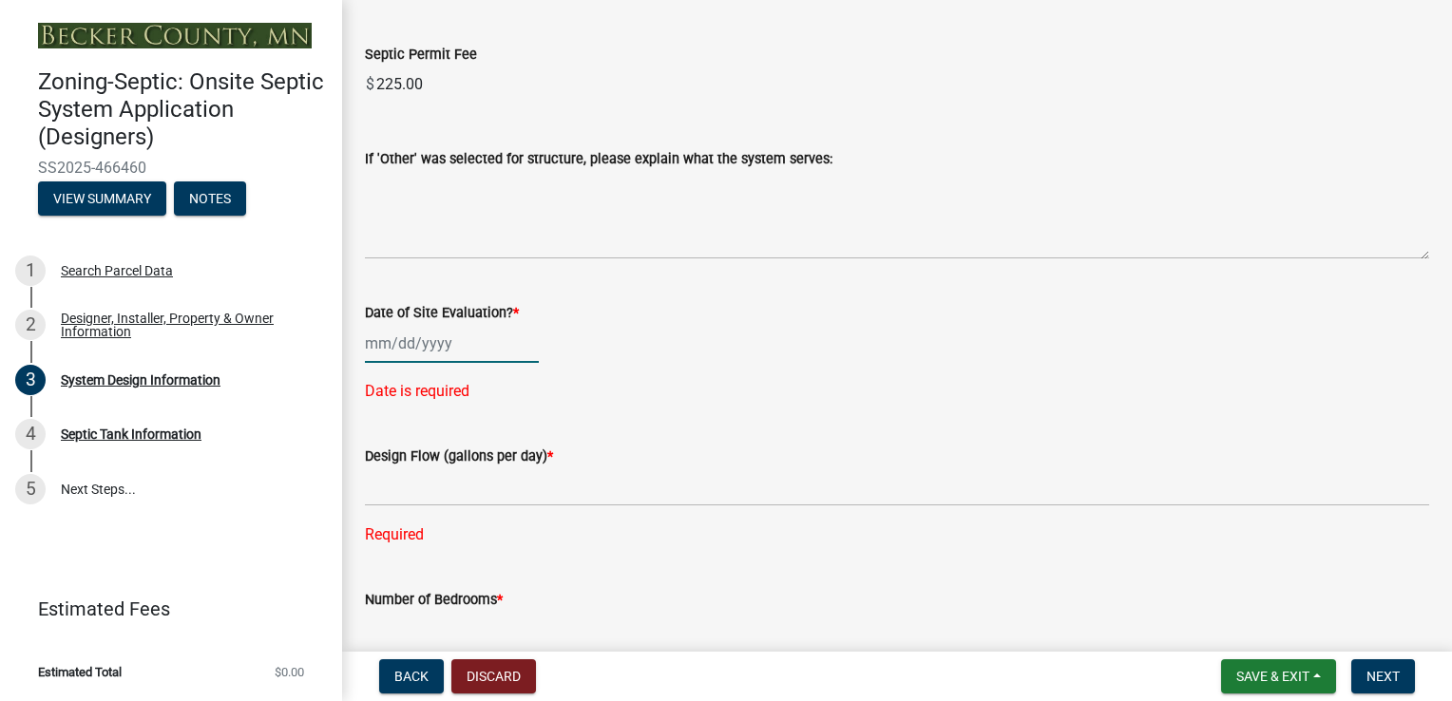
click at [456, 346] on div at bounding box center [452, 343] width 174 height 39
select select "8"
select select "2025"
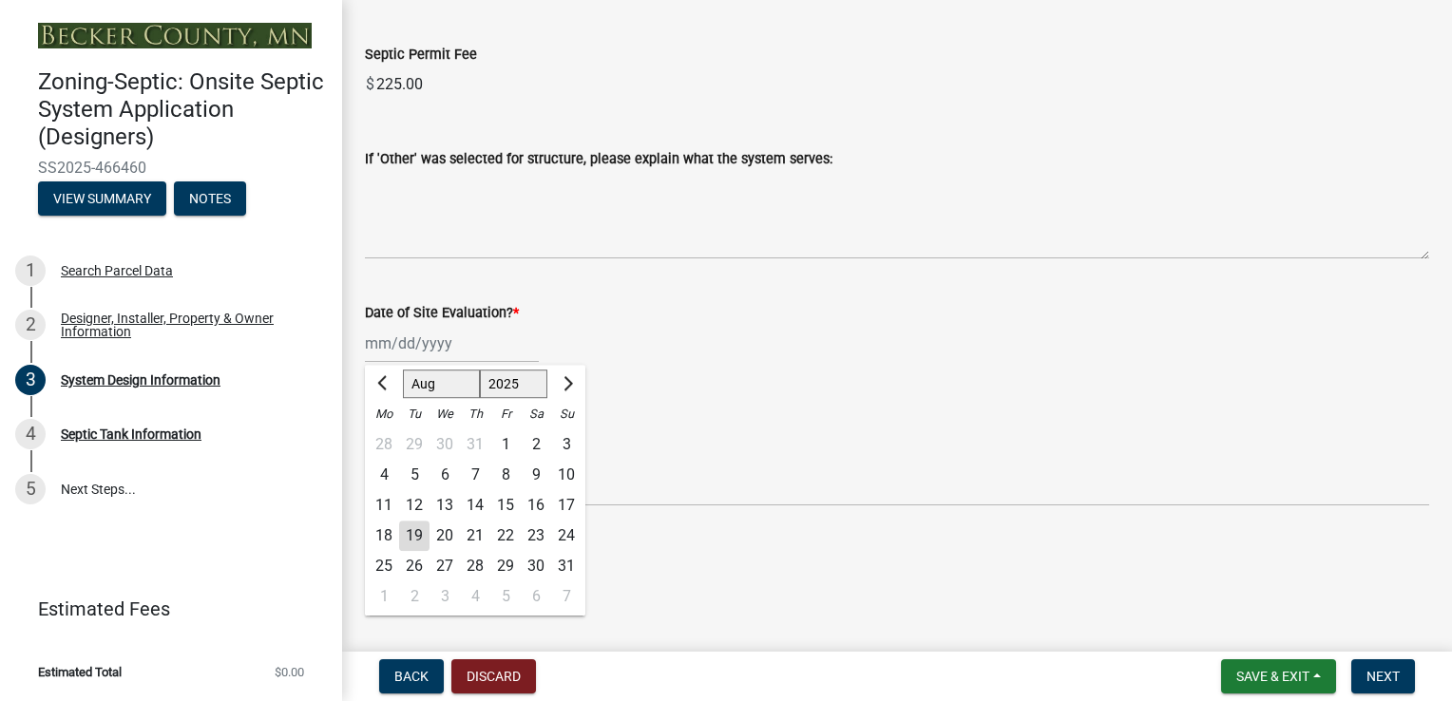
click at [502, 508] on div "15" at bounding box center [505, 505] width 30 height 30
type input "[DATE]"
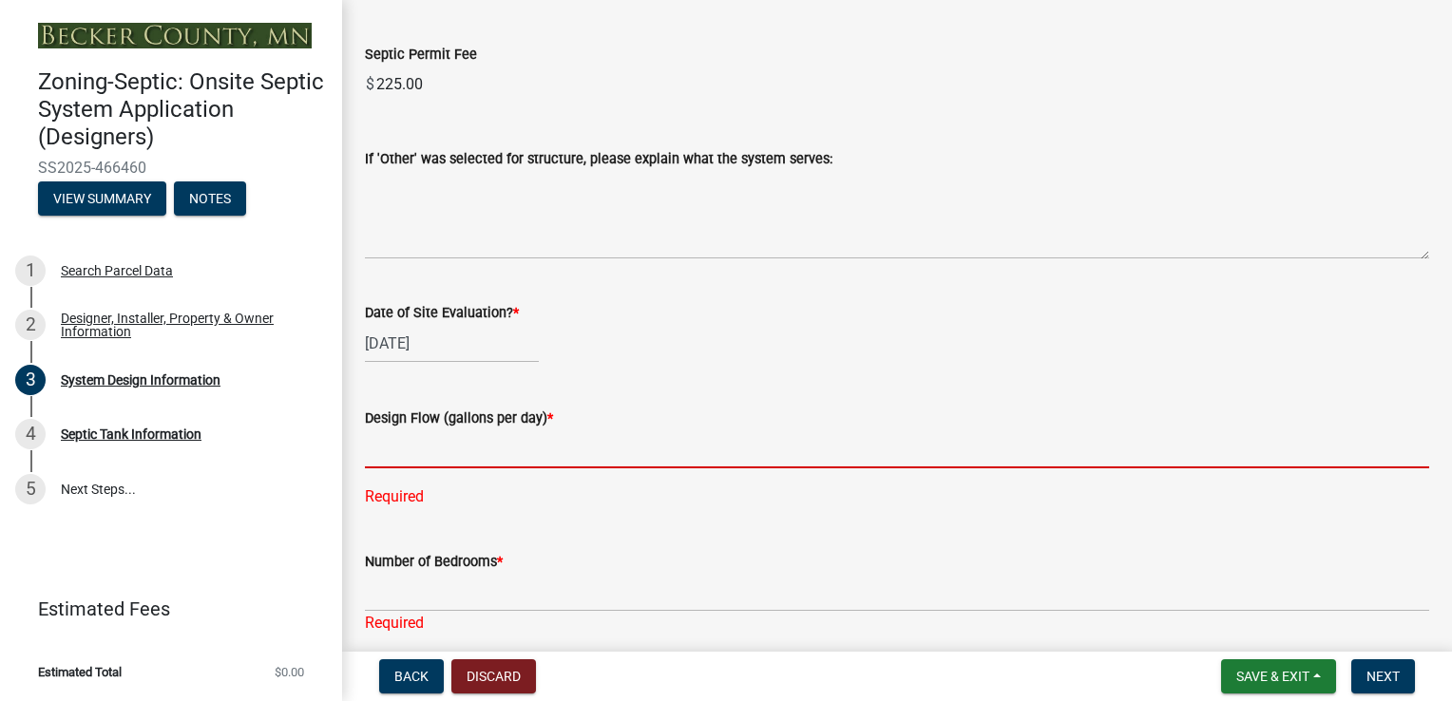
click at [415, 453] on input "text" at bounding box center [897, 449] width 1064 height 39
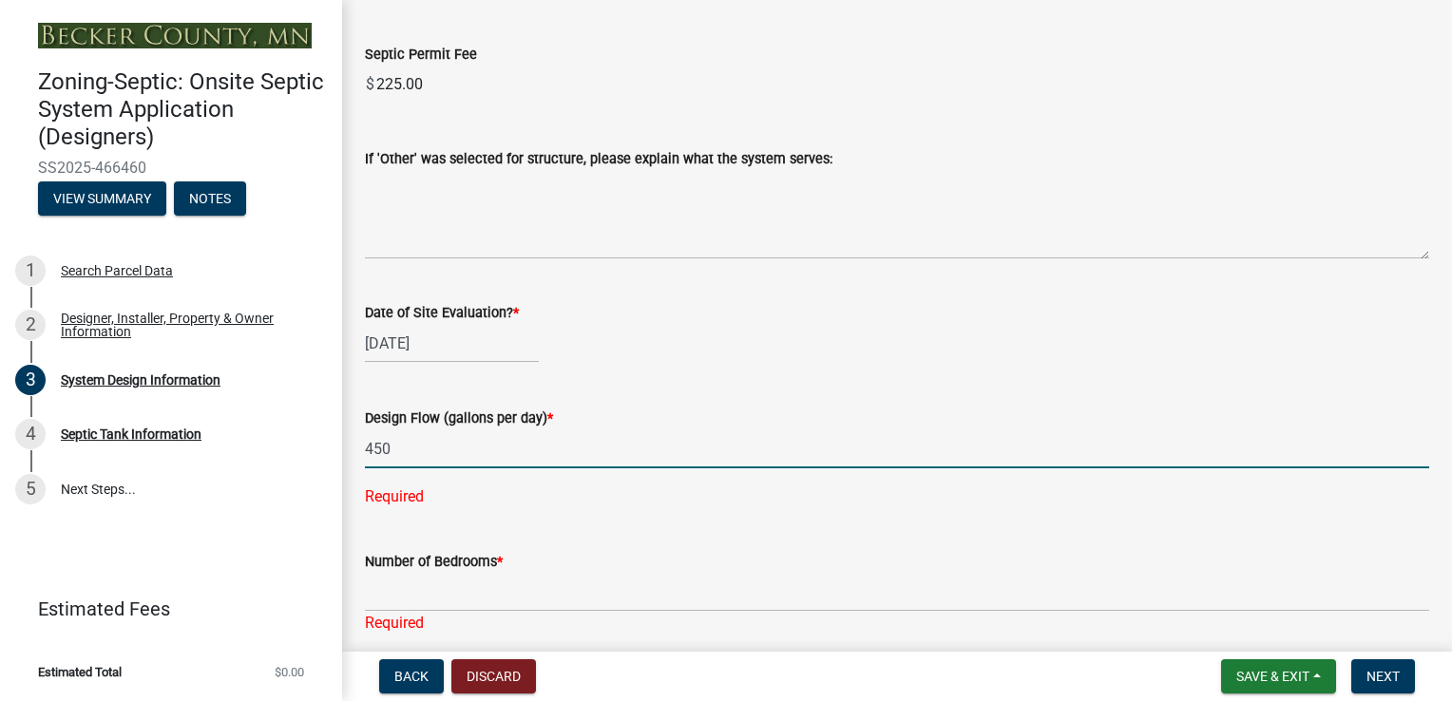
type input "450"
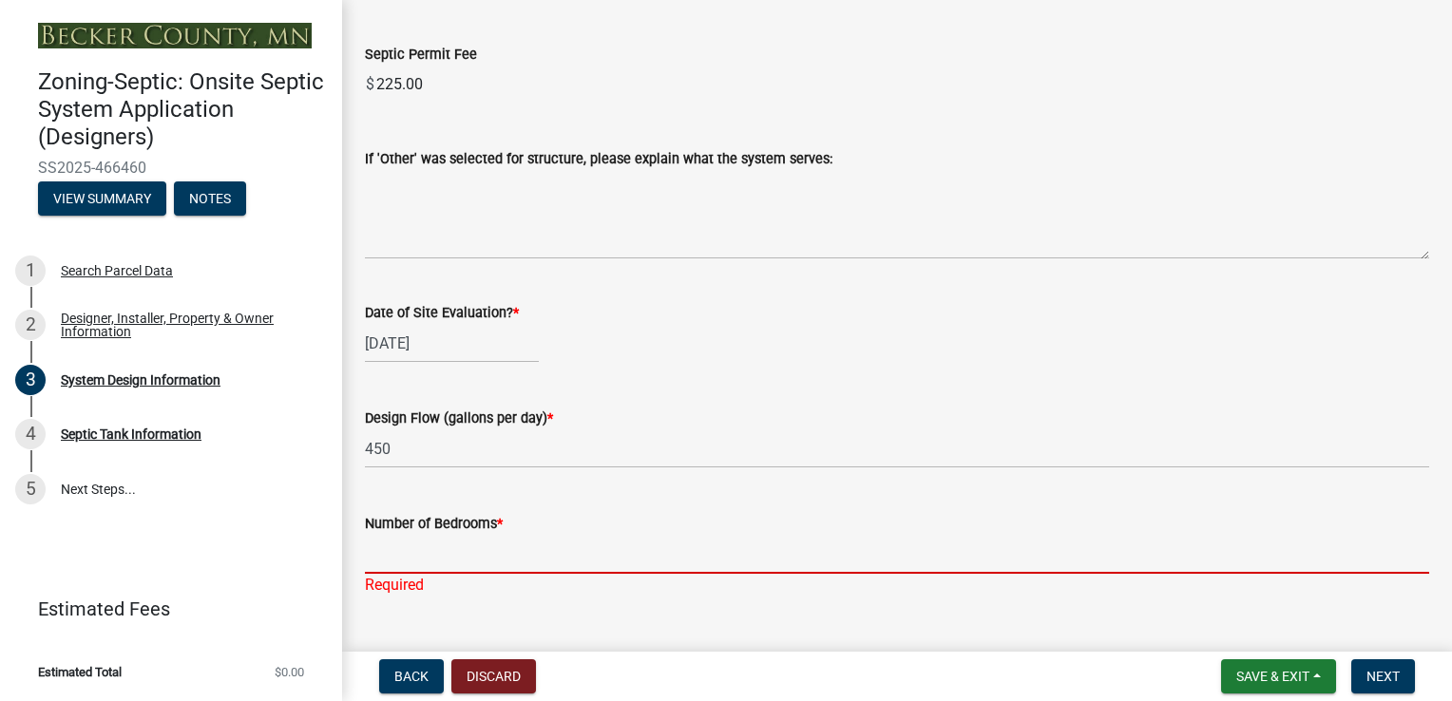
click at [418, 595] on div "Number of Bedrooms * Required" at bounding box center [897, 541] width 1064 height 111
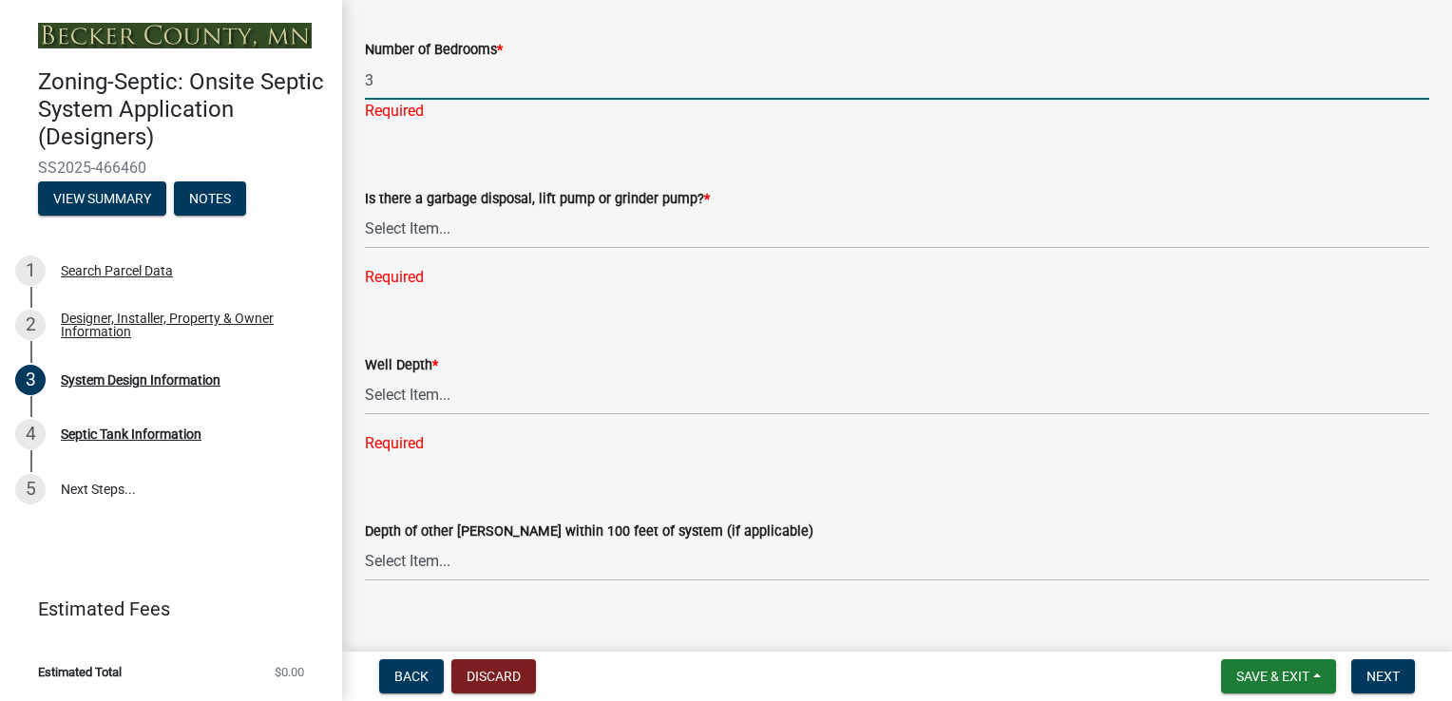
scroll to position [3611, 0]
type input "3"
click at [480, 234] on div "Is there a garbage disposal, lift pump or grinder pump? * Select Item... Yes No…" at bounding box center [897, 212] width 1064 height 151
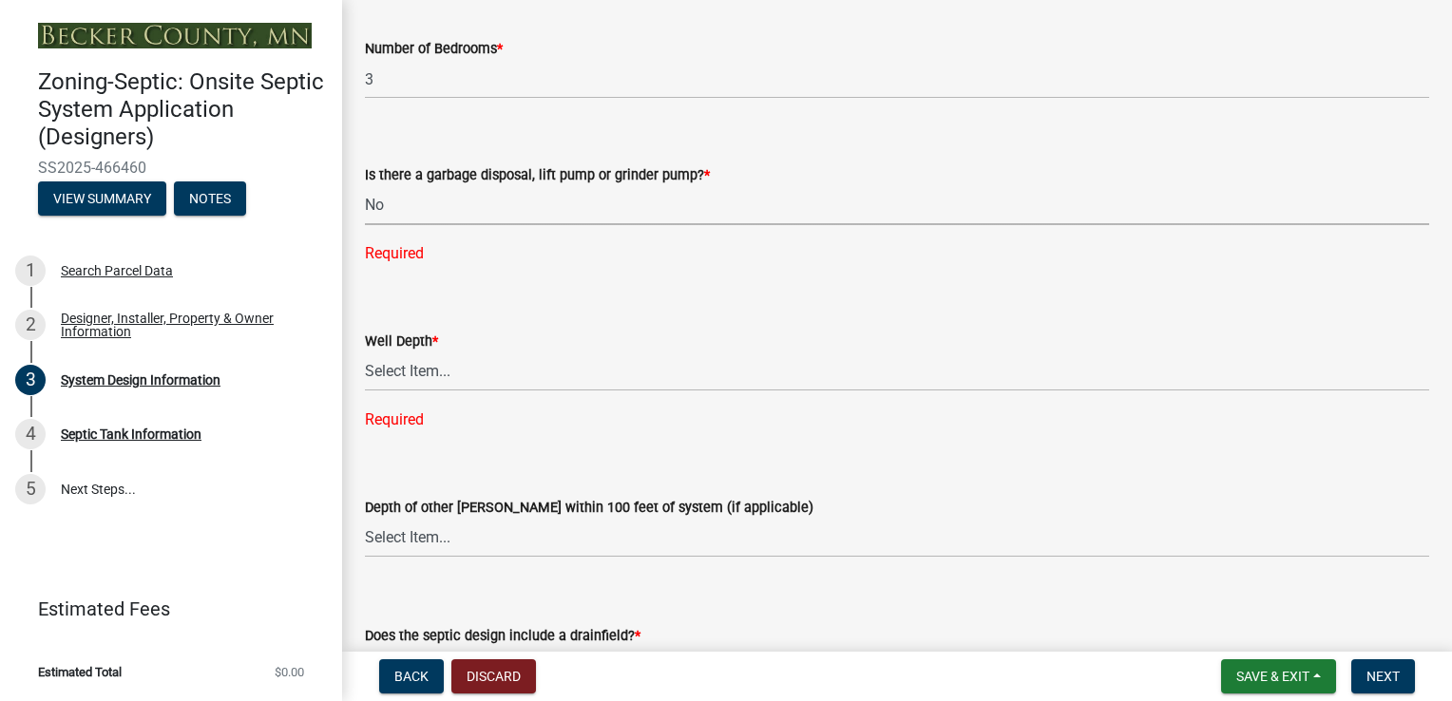
click at [365, 186] on select "Select Item... Yes No" at bounding box center [897, 205] width 1064 height 39
select select "ba735beb-519e-40f0-ae20-62d65fc4c46b"
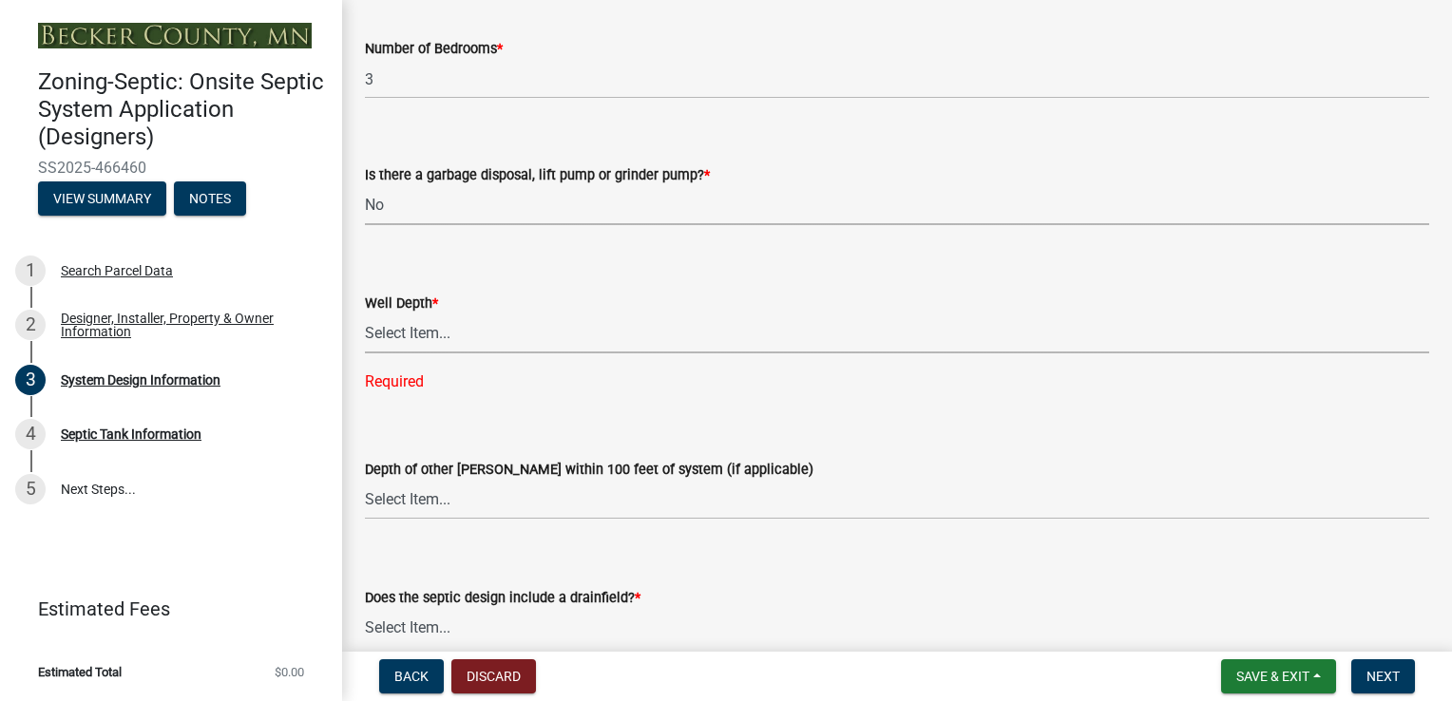
click at [430, 333] on select "Select Item... Deep Well Shallow Well Well not yet installed - To be drilled No…" at bounding box center [897, 334] width 1064 height 39
click at [365, 315] on select "Select Item... Deep Well Shallow Well Well not yet installed - To be drilled No…" at bounding box center [897, 334] width 1064 height 39
select select "ef698bf5-6172-44c1-9ffb-522c07469aed"
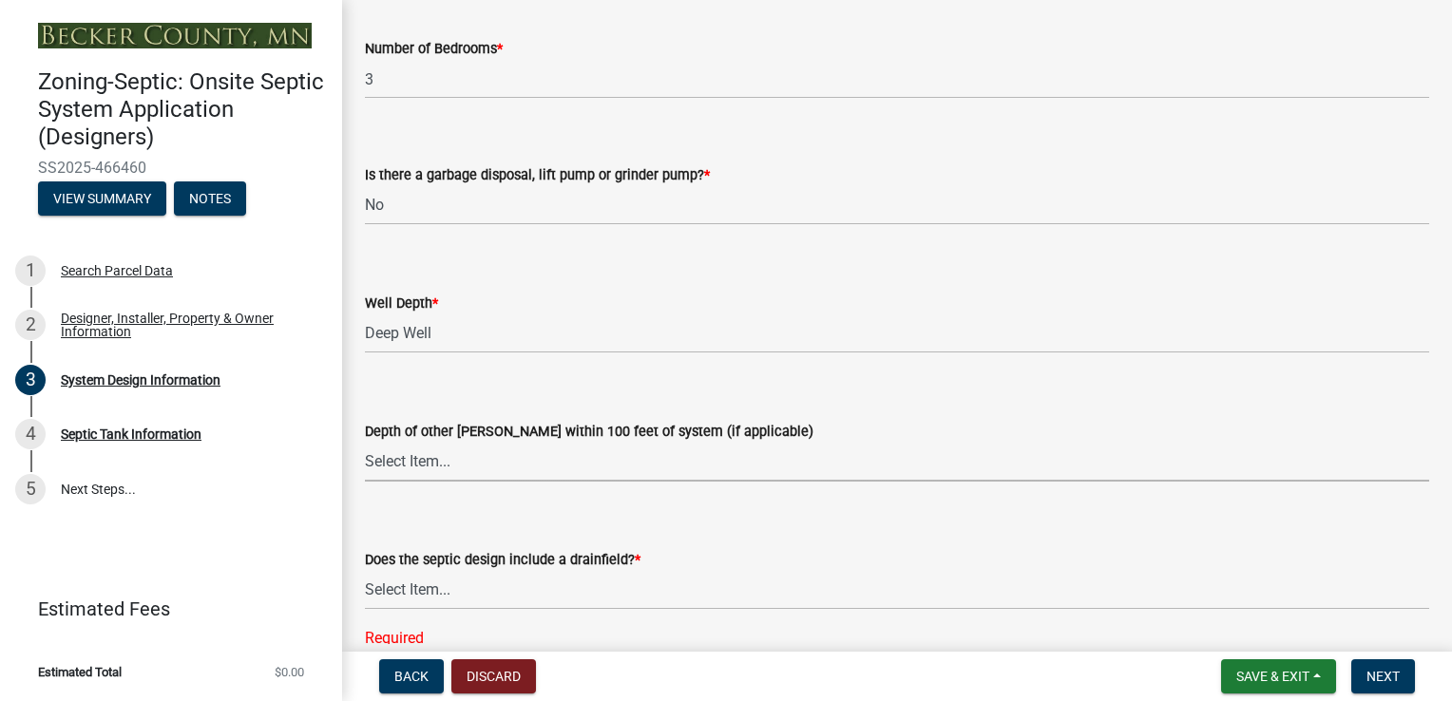
click at [484, 471] on select "Select Item... Deep Well Shallow Well No other [PERSON_NAME]" at bounding box center [897, 462] width 1064 height 39
click at [365, 443] on select "Select Item... Deep Well Shallow Well No other [PERSON_NAME]" at bounding box center [897, 462] width 1064 height 39
select select "a2b5ca25-65b1-425d-82c5-8881ea380237"
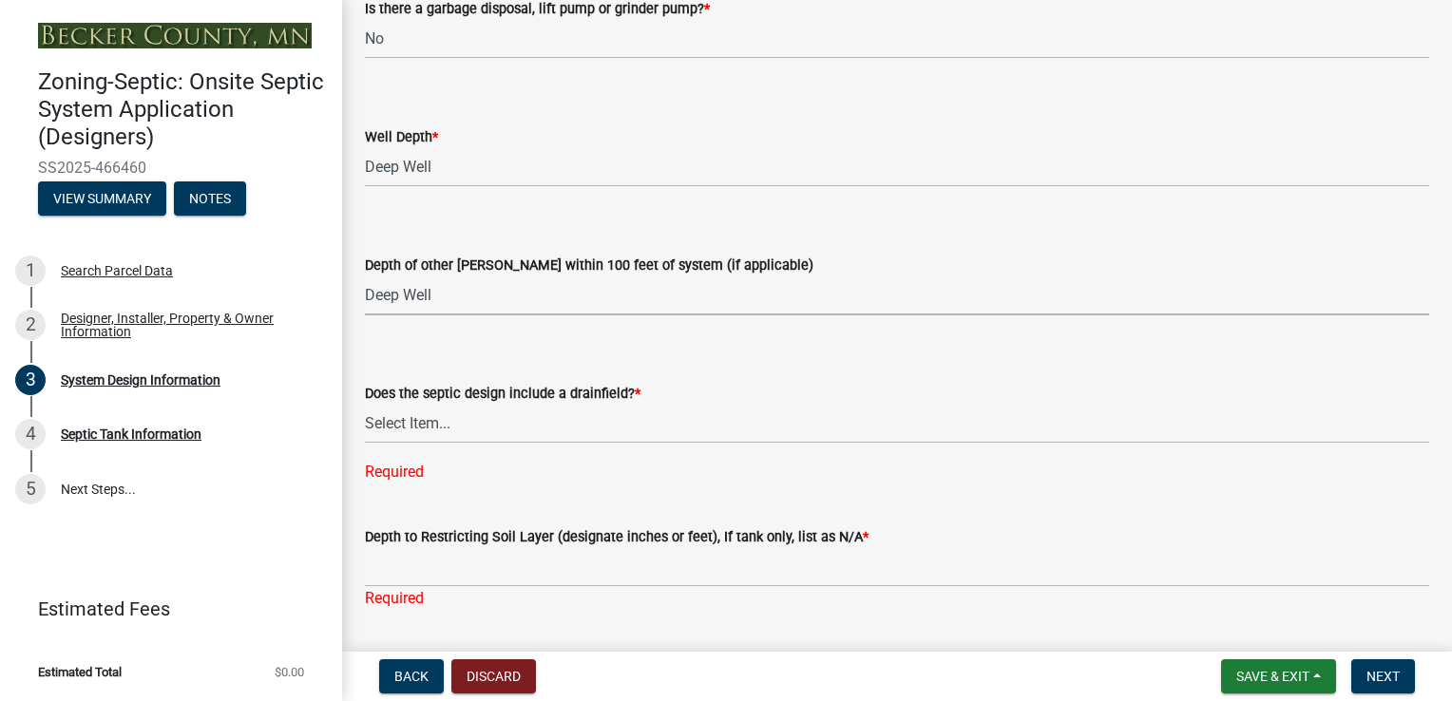
scroll to position [3802, 0]
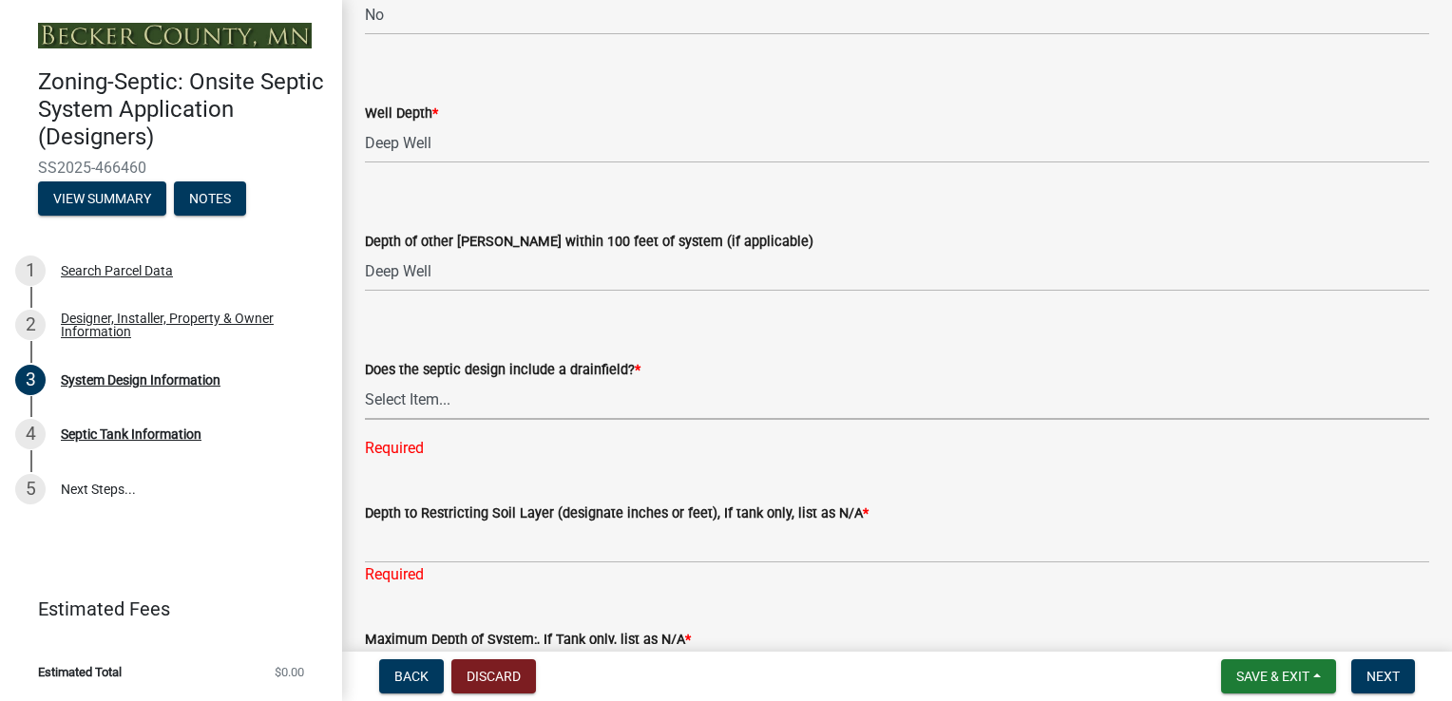
click at [566, 407] on select "Select Item... Yes No Existing - COC must by submitted" at bounding box center [897, 400] width 1064 height 39
click at [365, 381] on select "Select Item... Yes No Existing - COC must by submitted" at bounding box center [897, 400] width 1064 height 39
select select "1beac6bb-92f1-48fc-a43d-dd4fbc824110"
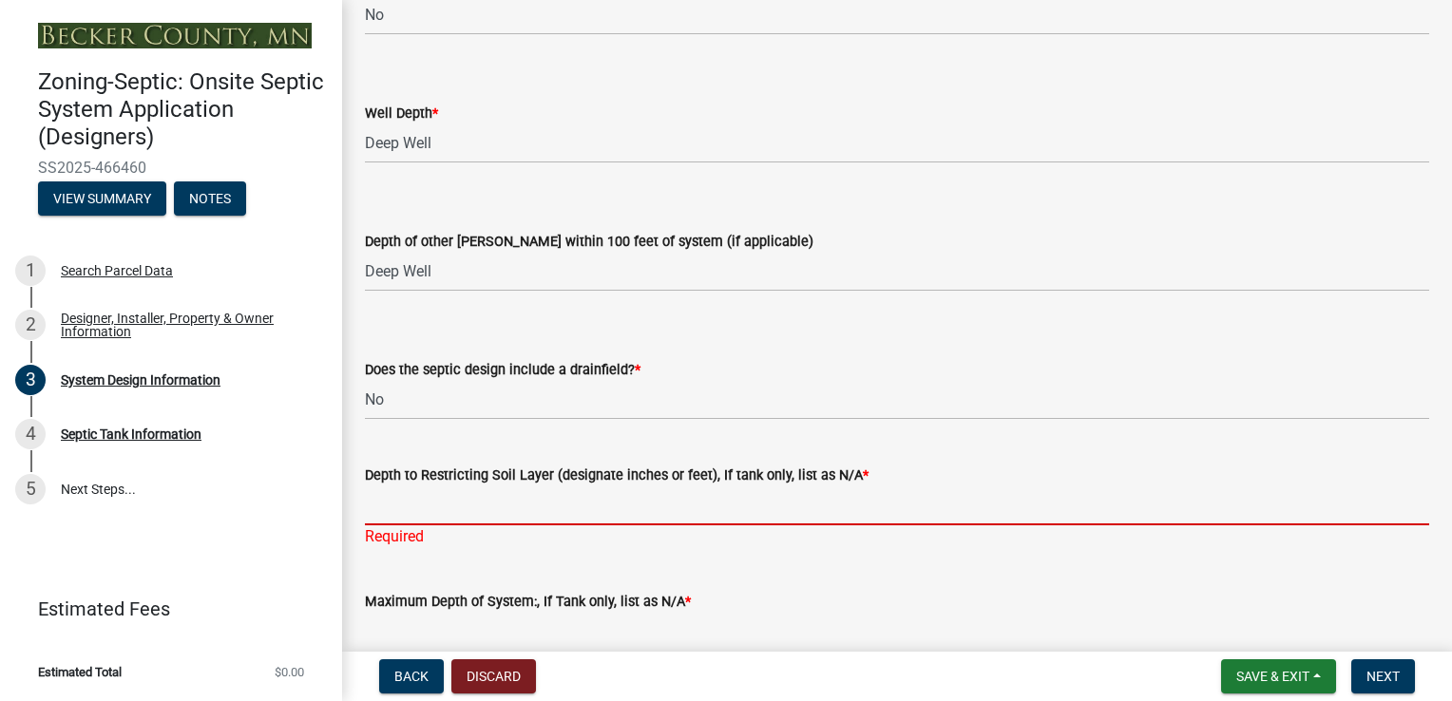
click at [417, 515] on input "Depth to Restricting Soil Layer (designate inches or feet), If tank only, list …" at bounding box center [897, 506] width 1064 height 39
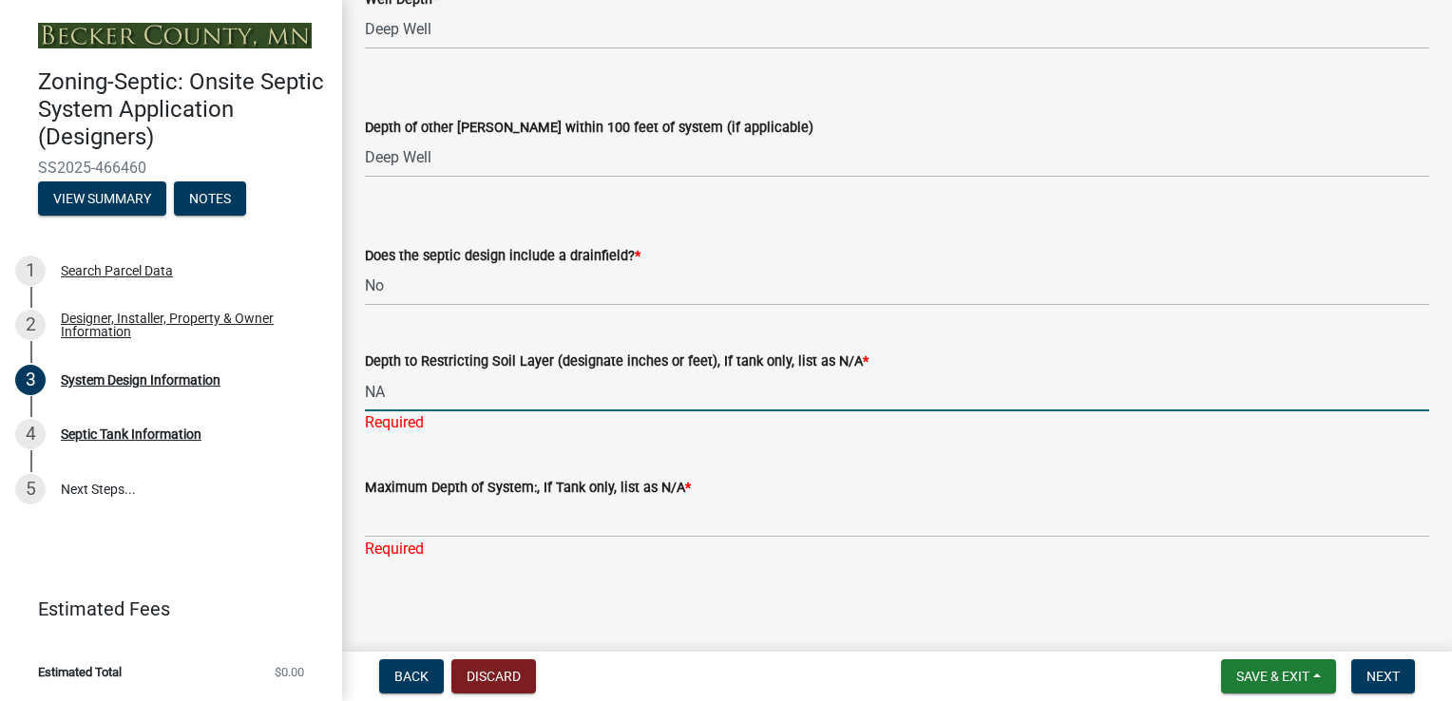
scroll to position [3919, 0]
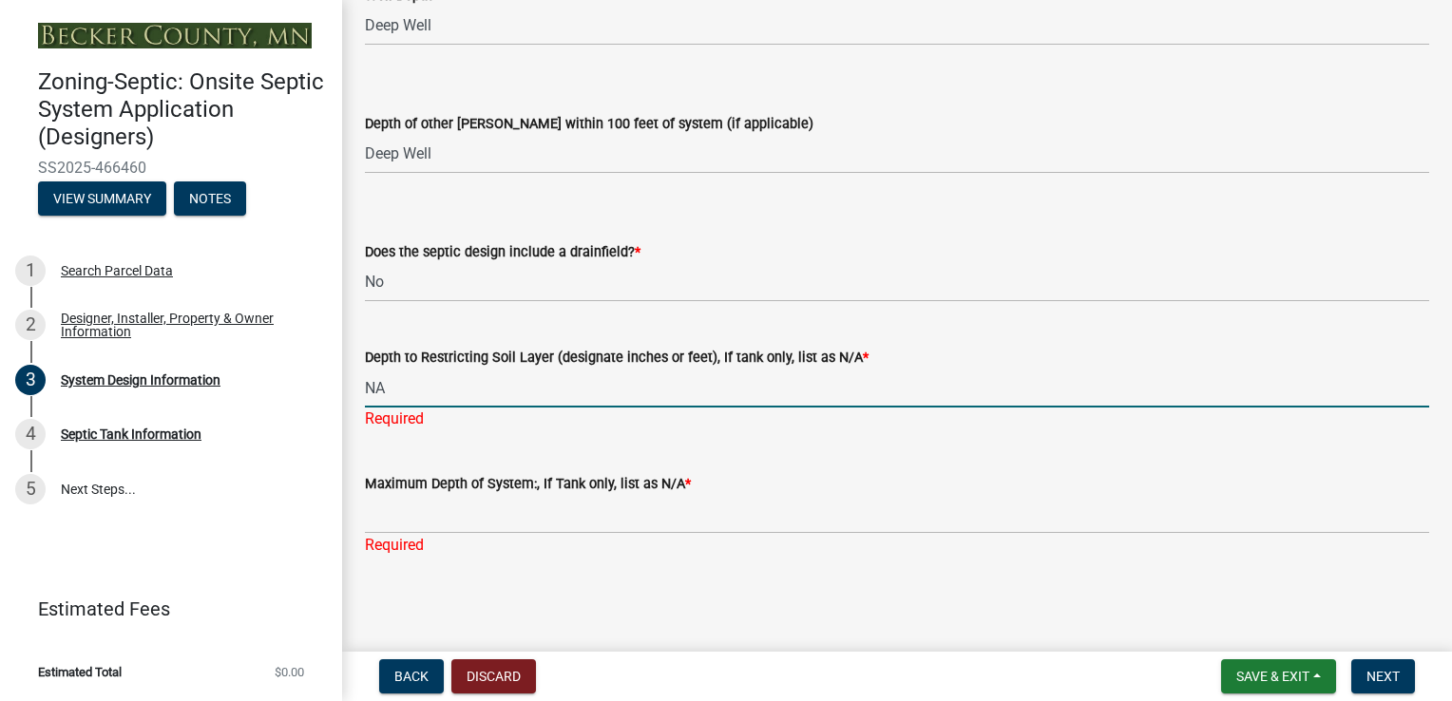
type input "NA"
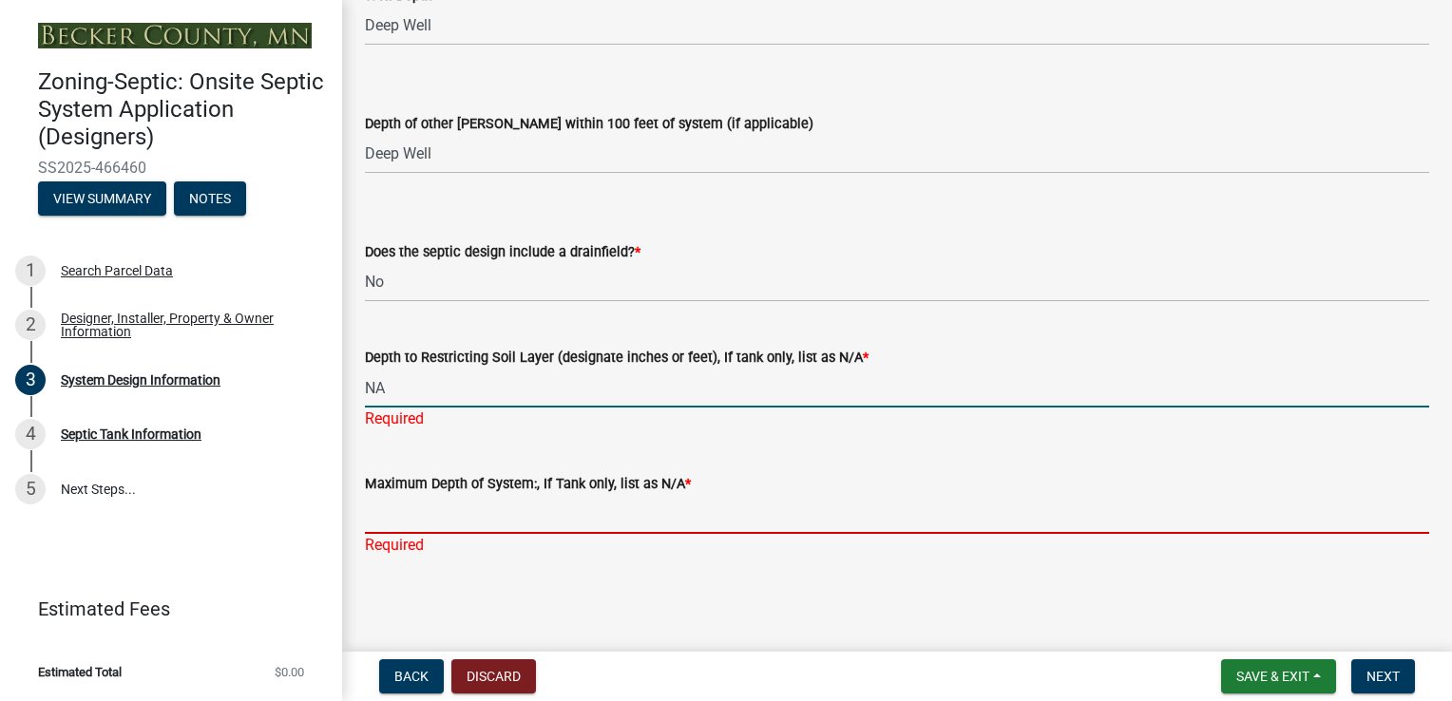
scroll to position [3897, 0]
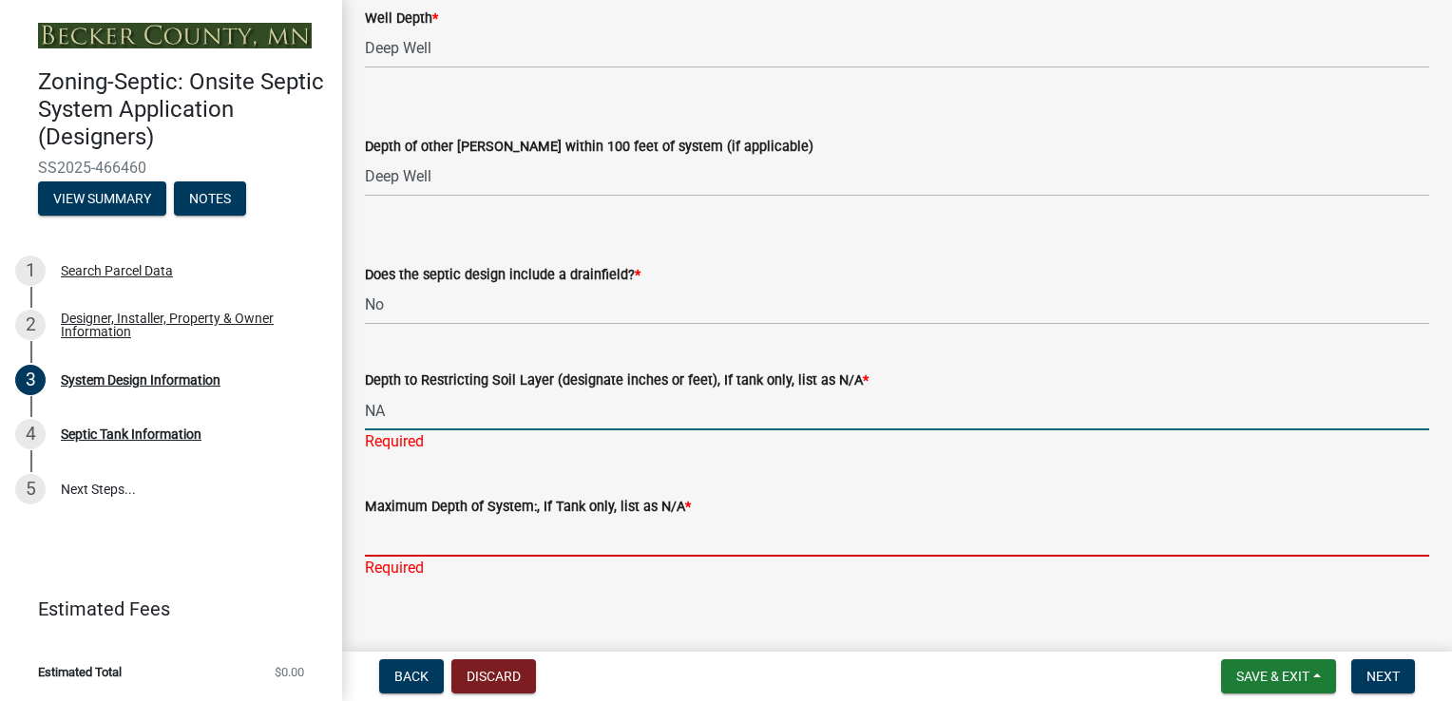
click at [457, 518] on input "Maximum Depth of System:, If Tank only, list as N/A *" at bounding box center [897, 537] width 1064 height 39
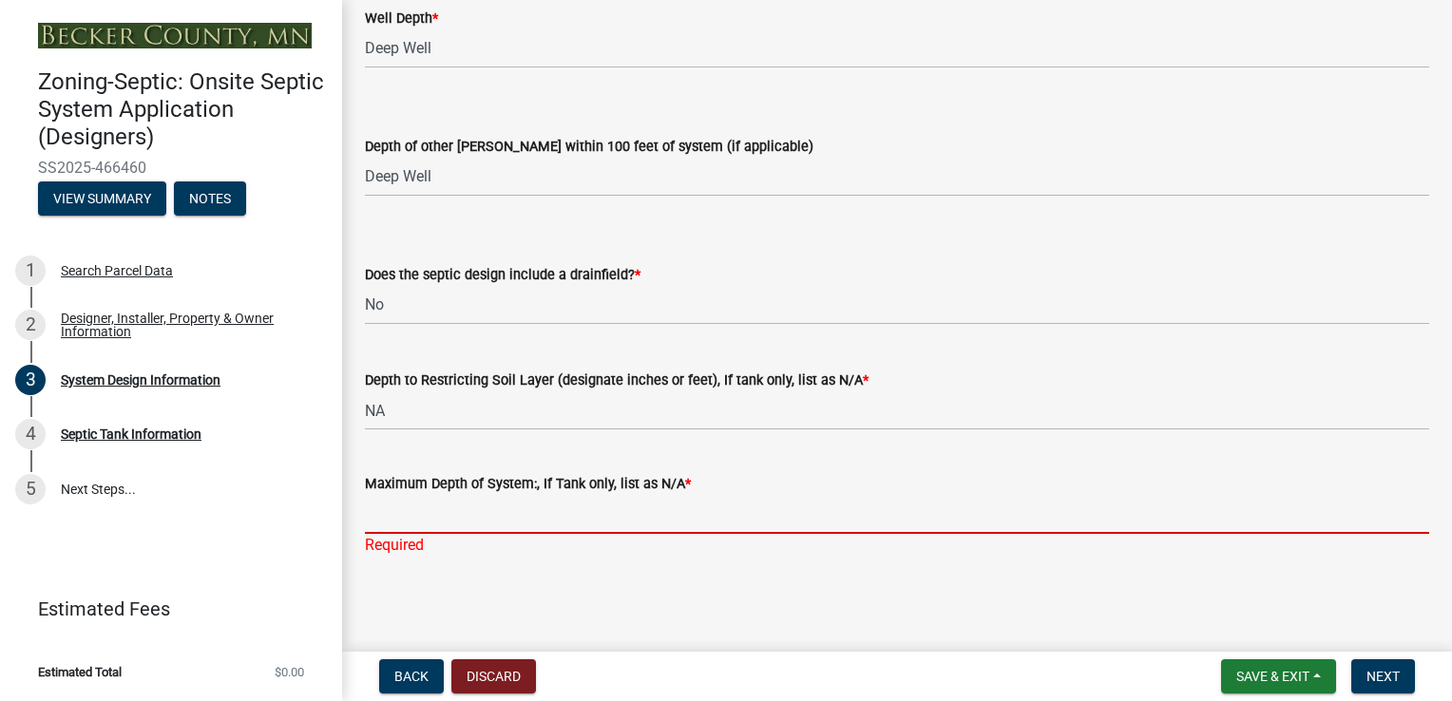
click at [407, 523] on input "Maximum Depth of System:, If Tank only, list as N/A *" at bounding box center [897, 514] width 1064 height 39
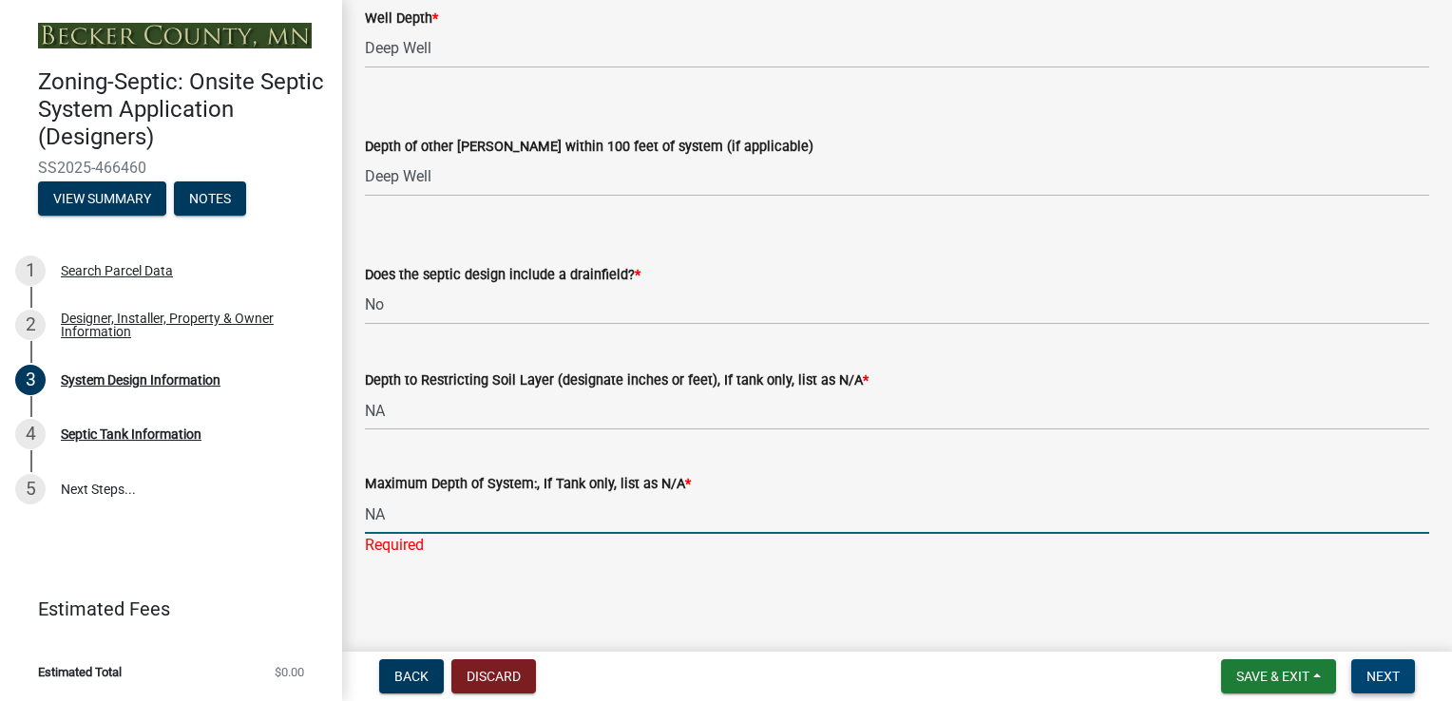
type input "NA"
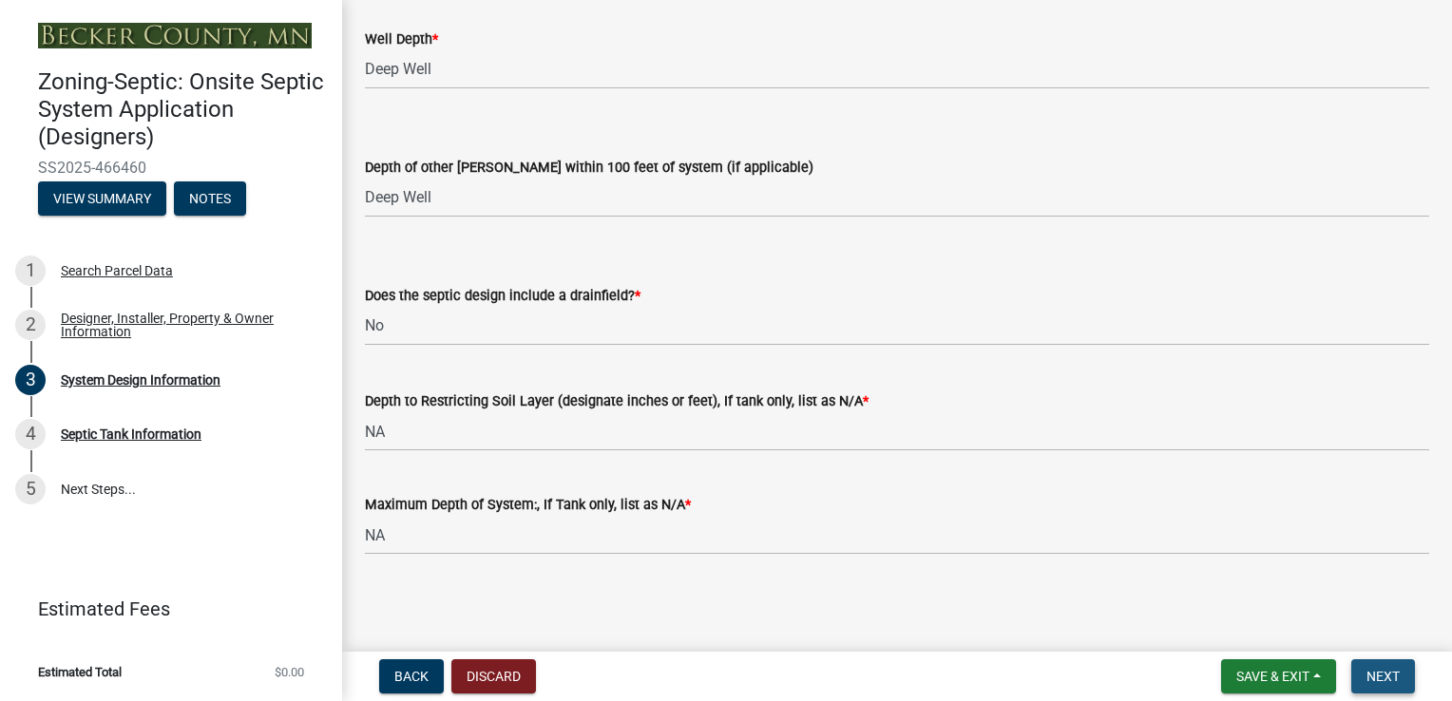
scroll to position [3874, 0]
click at [1395, 680] on span "Next" at bounding box center [1383, 676] width 33 height 15
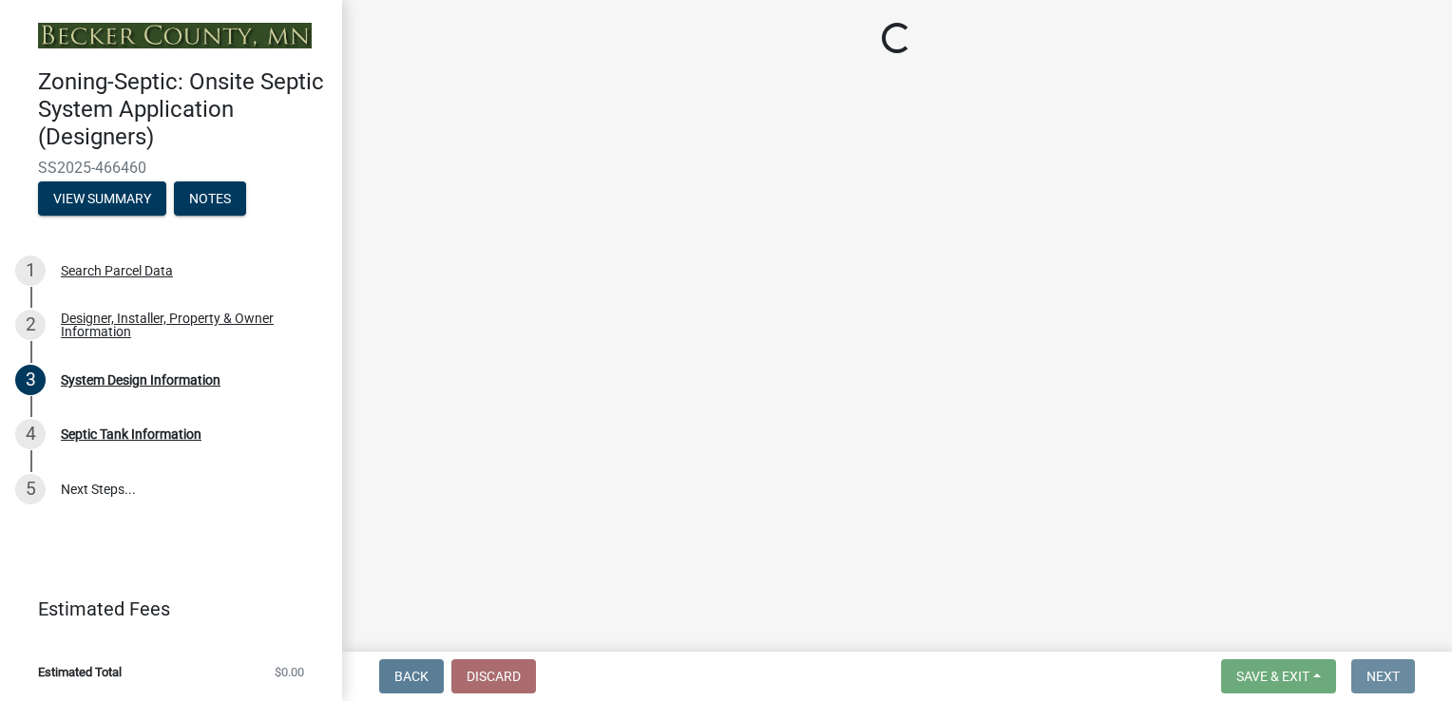
scroll to position [0, 0]
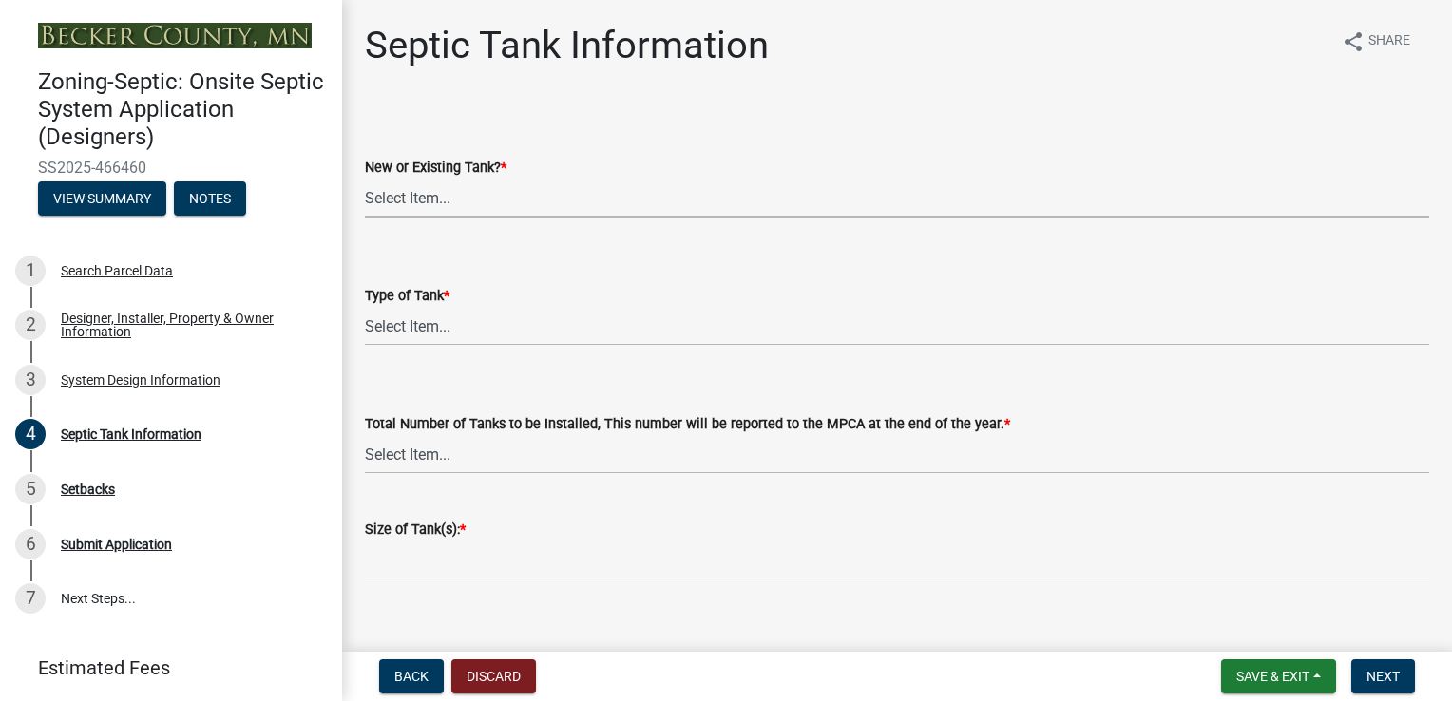
click at [417, 206] on select "Select Item... New Existing Both -New and Existing Tank" at bounding box center [897, 198] width 1064 height 39
click at [365, 179] on select "Select Item... New Existing Both -New and Existing Tank" at bounding box center [897, 198] width 1064 height 39
select select "f9fbe67c-c1cf-4a63-8ad4-799ce56b7f21"
click at [407, 337] on select "Select Item... Single Septic Tank Compartmented Tank Single Tank plus Compartme…" at bounding box center [897, 326] width 1064 height 39
click at [365, 307] on select "Select Item... Single Septic Tank Compartmented Tank Single Tank plus Compartme…" at bounding box center [897, 326] width 1064 height 39
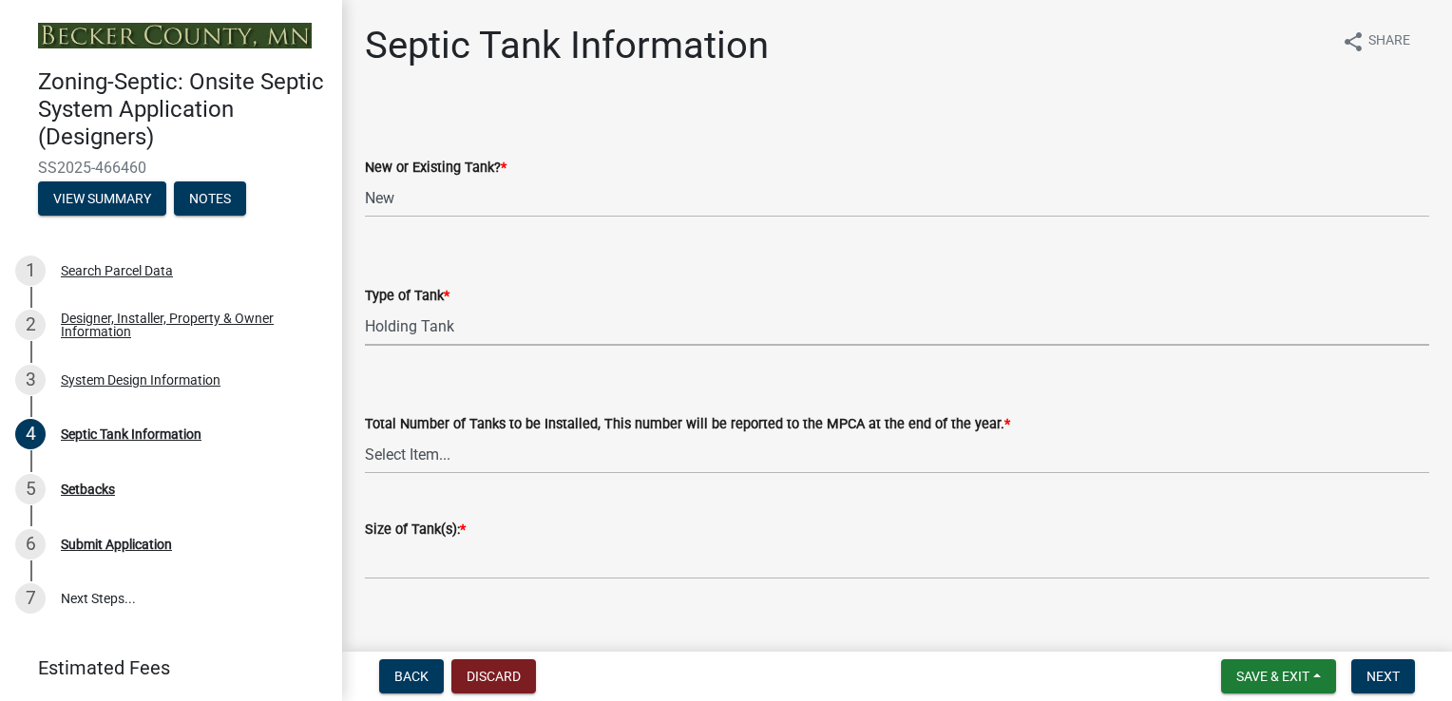
select select "fe57a0e5-df0b-49ed-be87-b1b1dff725c1"
click at [438, 457] on select "Select Item... 0 1 2 3 4" at bounding box center [897, 454] width 1064 height 39
click at [365, 435] on select "Select Item... 0 1 2 3 4" at bounding box center [897, 454] width 1064 height 39
select select "52556460-45fa-4026-a6c2-c70bb0823cb5"
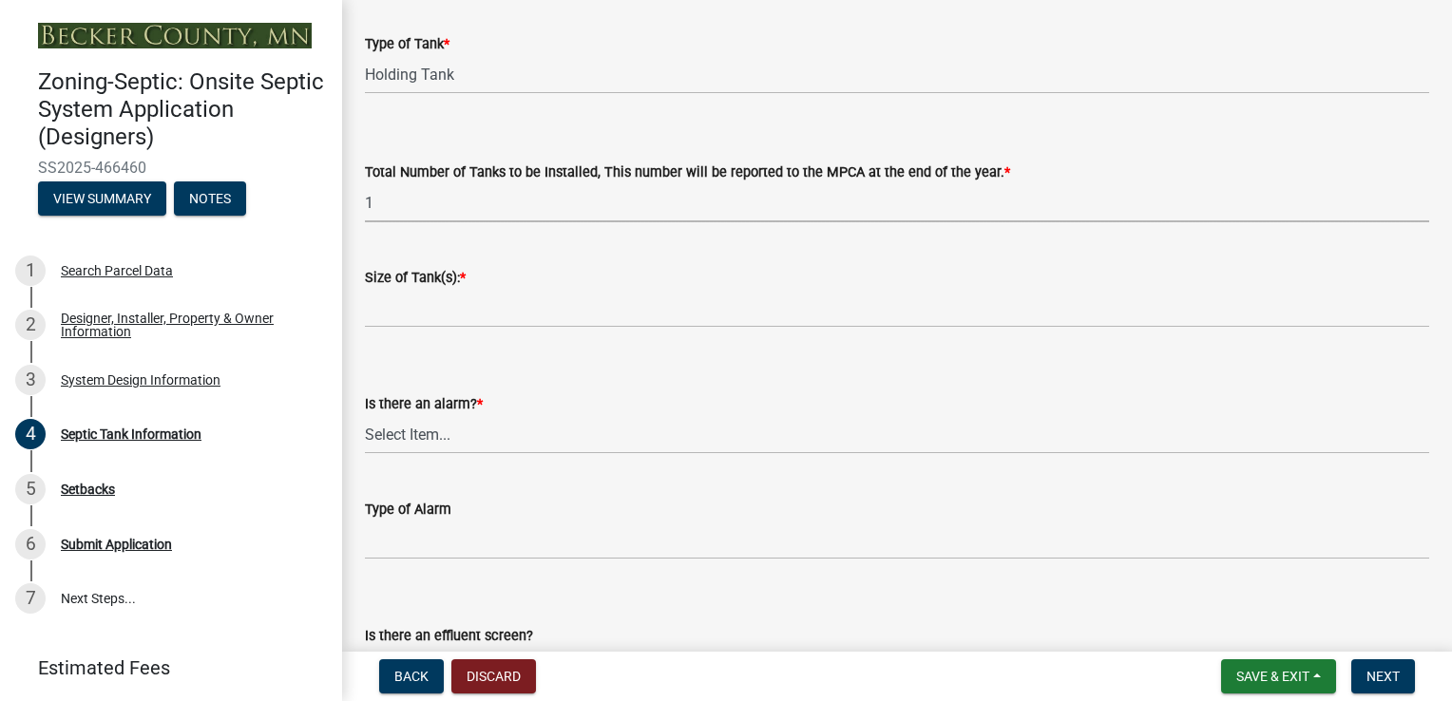
scroll to position [285, 0]
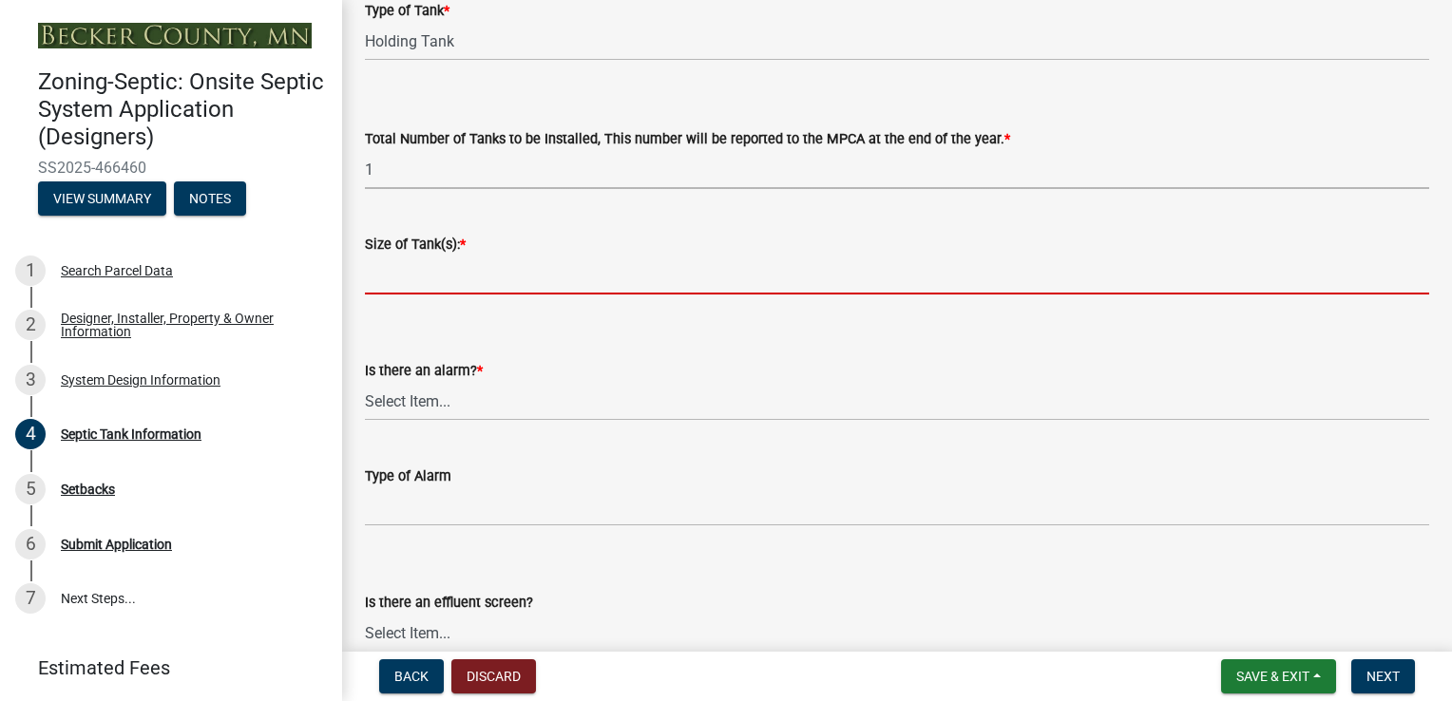
click at [513, 274] on input "Size of Tank(s): *" at bounding box center [897, 275] width 1064 height 39
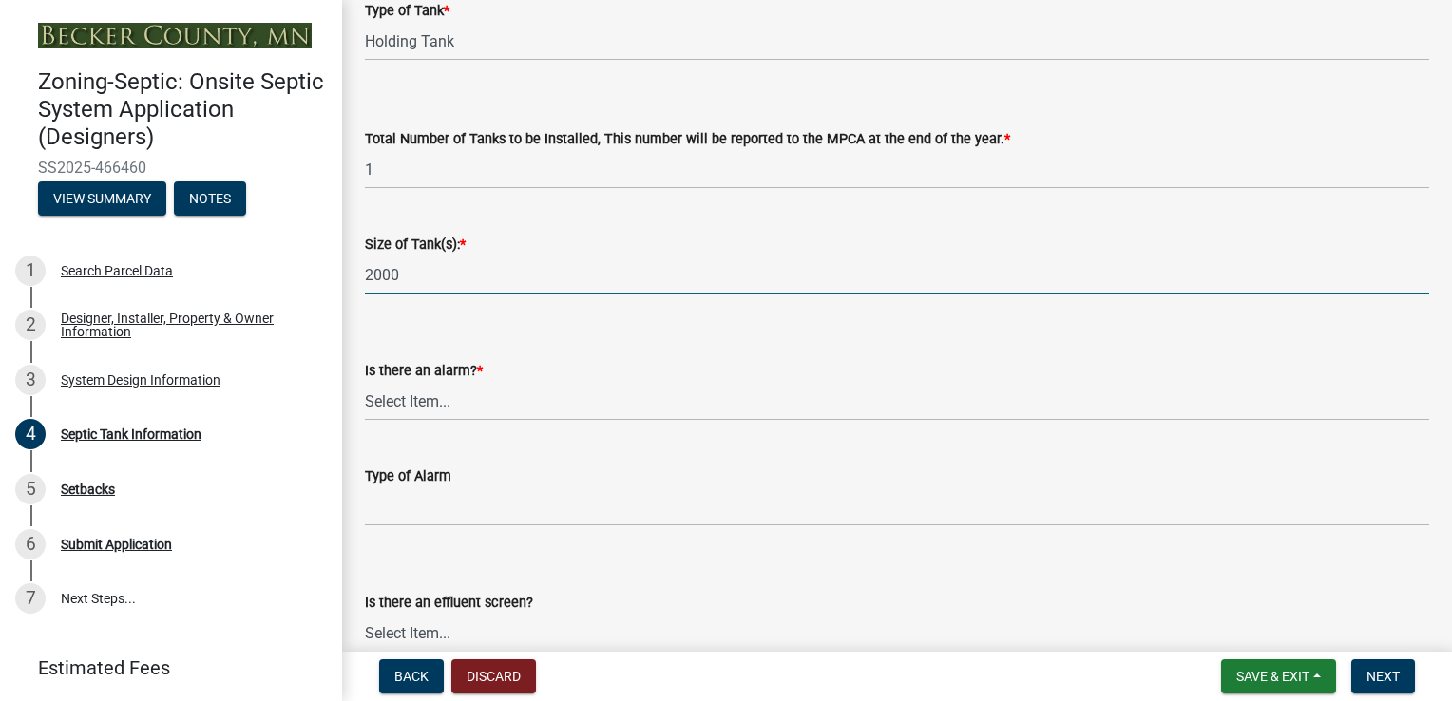
type input "2000"
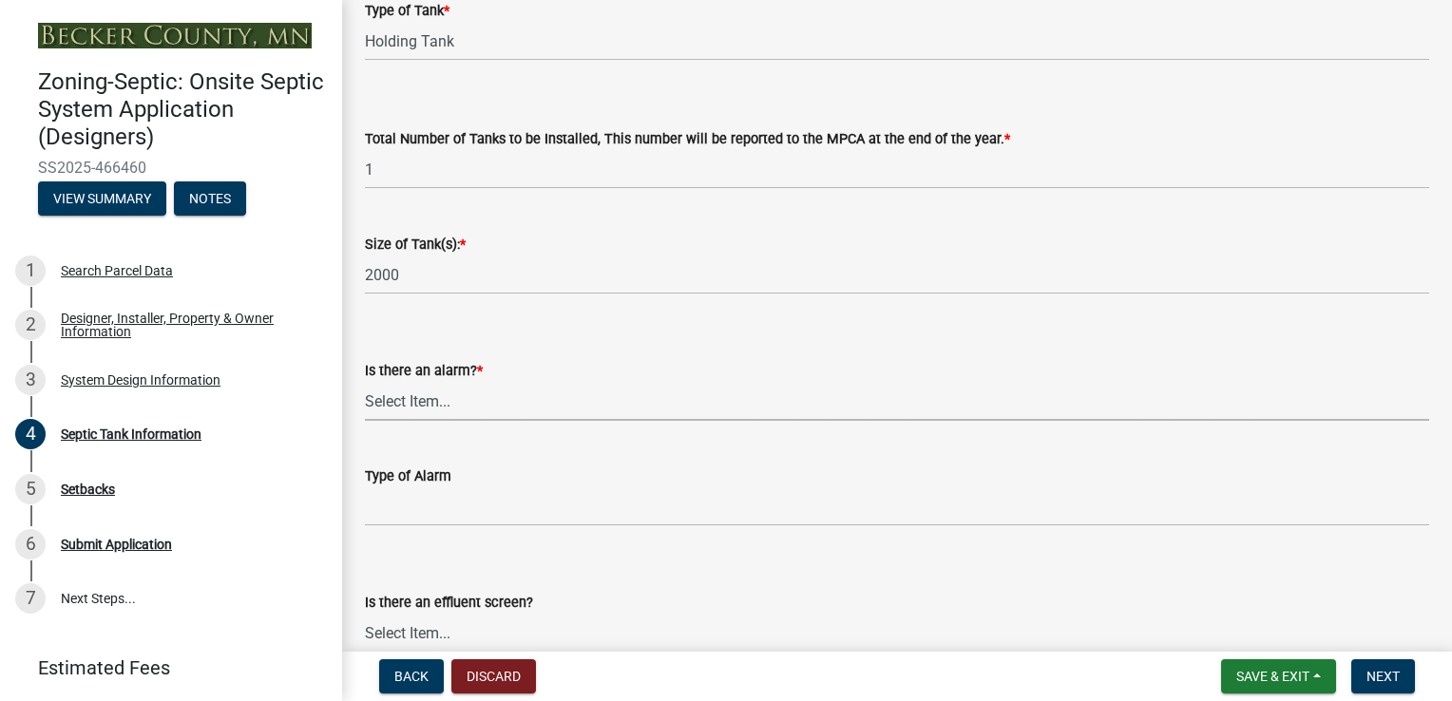
click at [494, 410] on select "Select Item... Yes No" at bounding box center [897, 401] width 1064 height 39
click at [365, 382] on select "Select Item... Yes No" at bounding box center [897, 401] width 1064 height 39
select select "c84d9e4c-2287-4d2e-9ef7-9874a7456ee3"
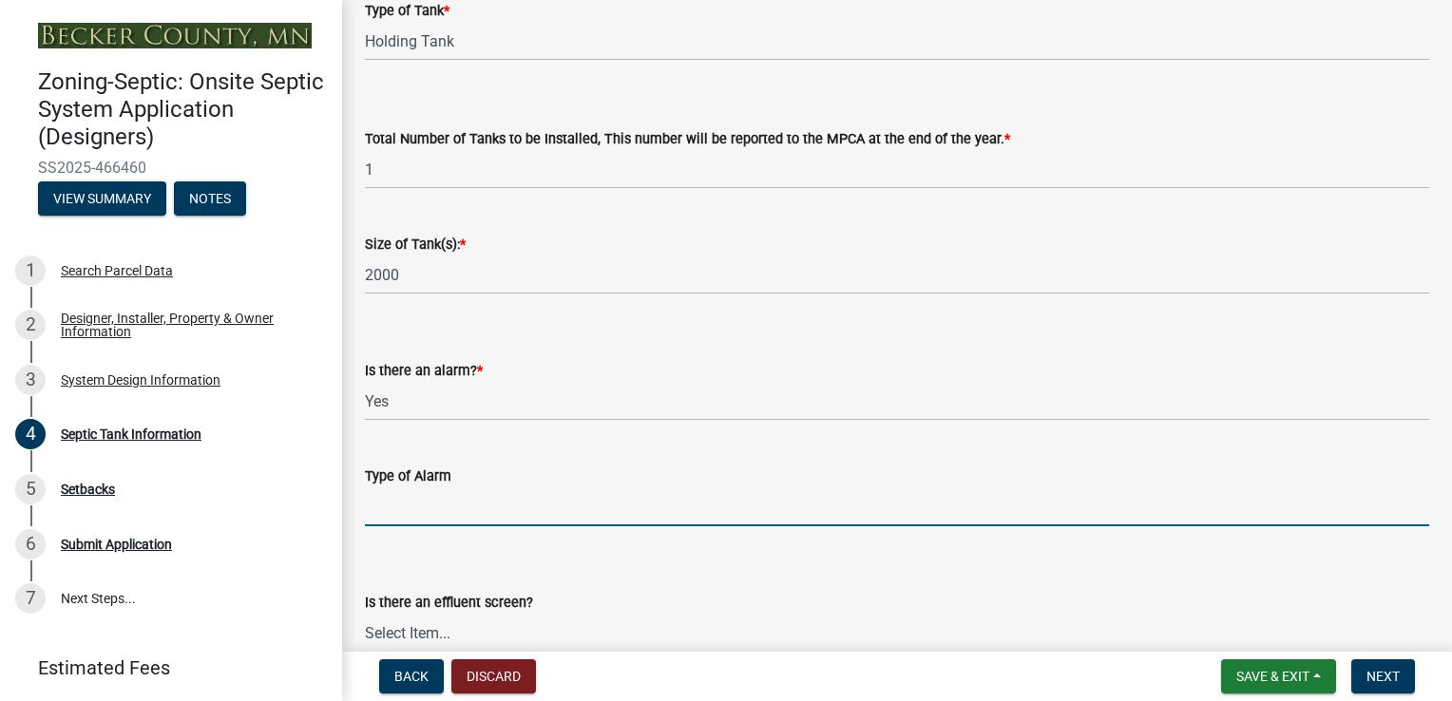
click at [442, 504] on input "Type of Alarm" at bounding box center [897, 507] width 1064 height 39
type input "Manual/Visual"
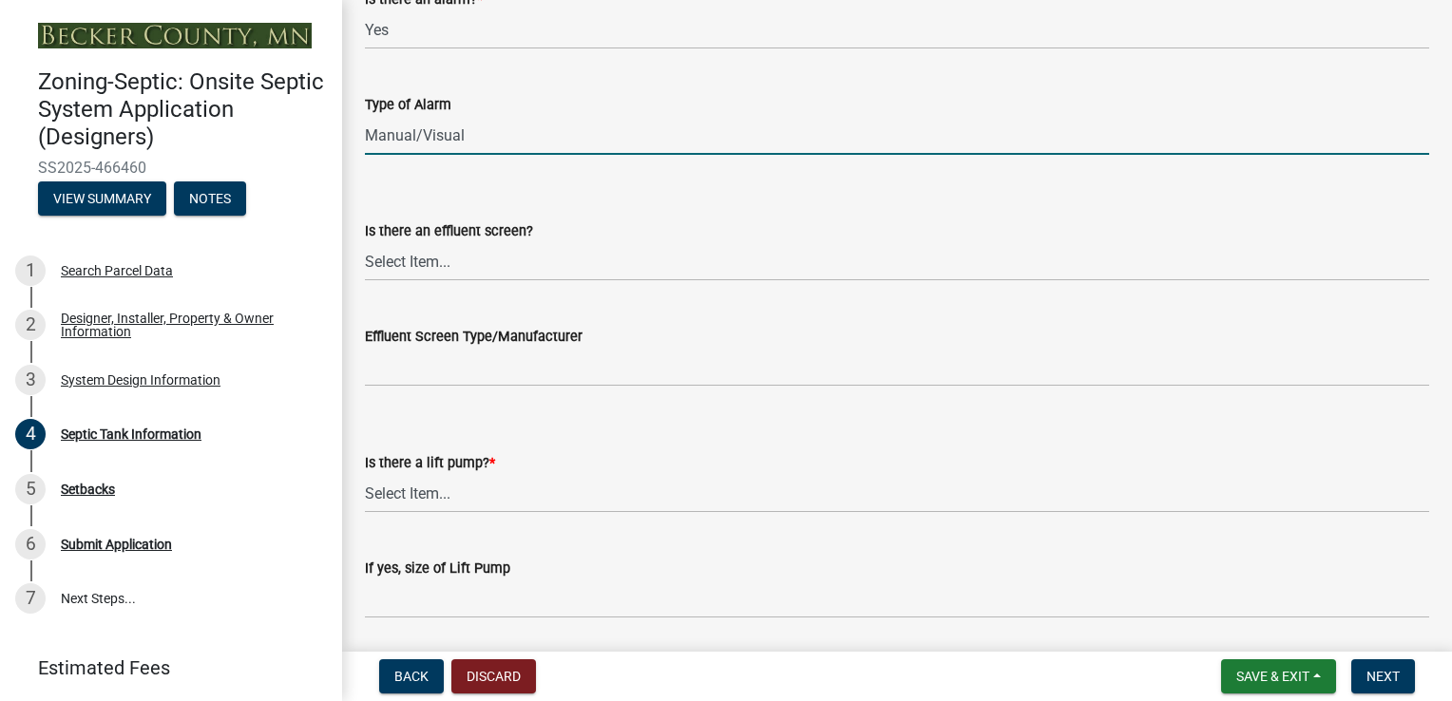
scroll to position [665, 0]
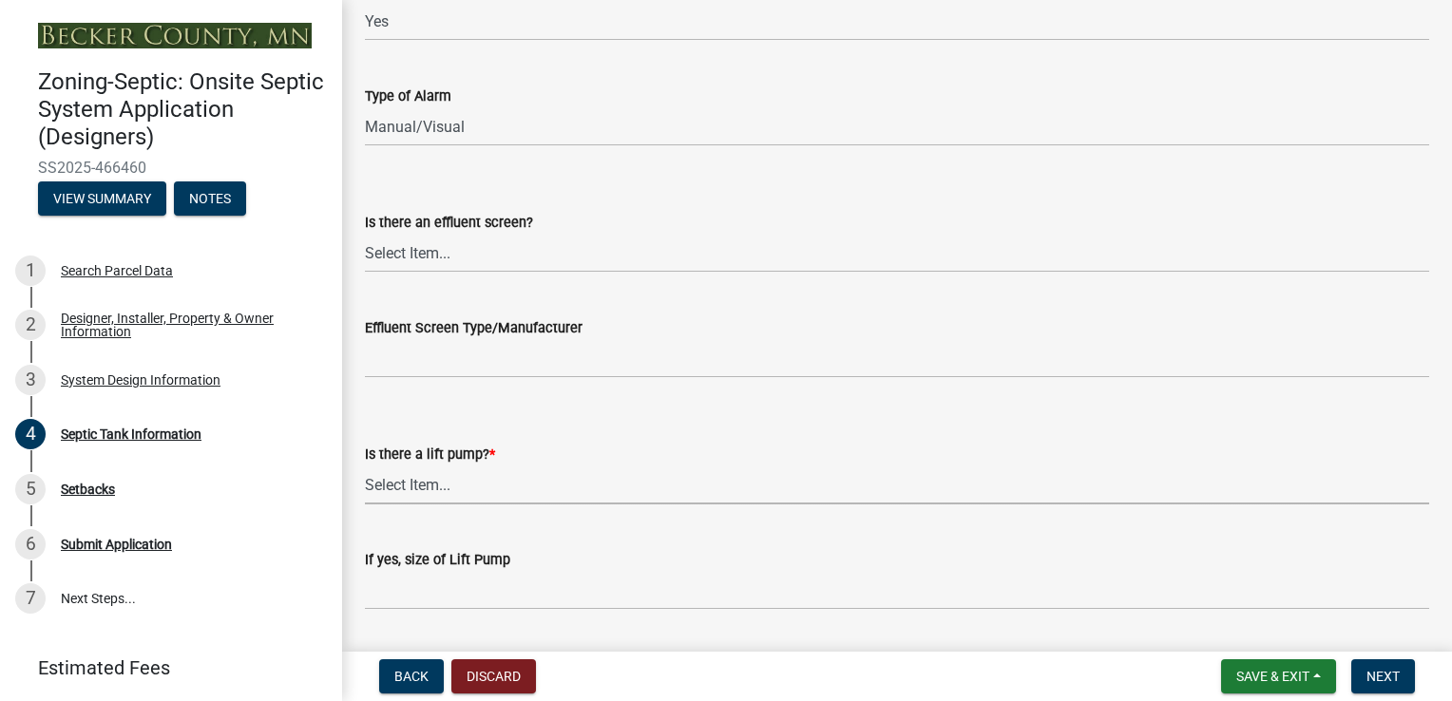
click at [452, 481] on select "Select Item... Yes No" at bounding box center [897, 485] width 1064 height 39
click at [365, 466] on select "Select Item... Yes No" at bounding box center [897, 485] width 1064 height 39
select select "ba43cfd8-3223-4e93-a41d-8bc71aa45820"
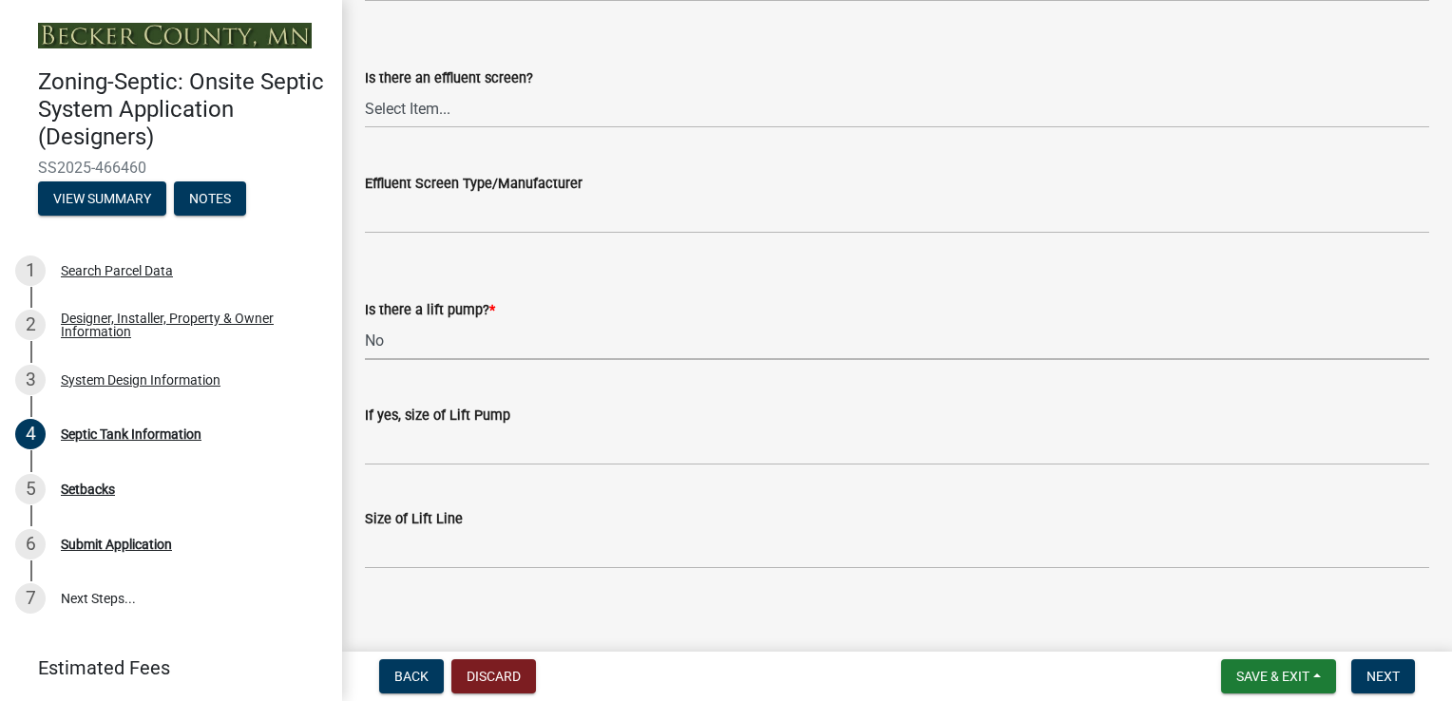
scroll to position [823, 0]
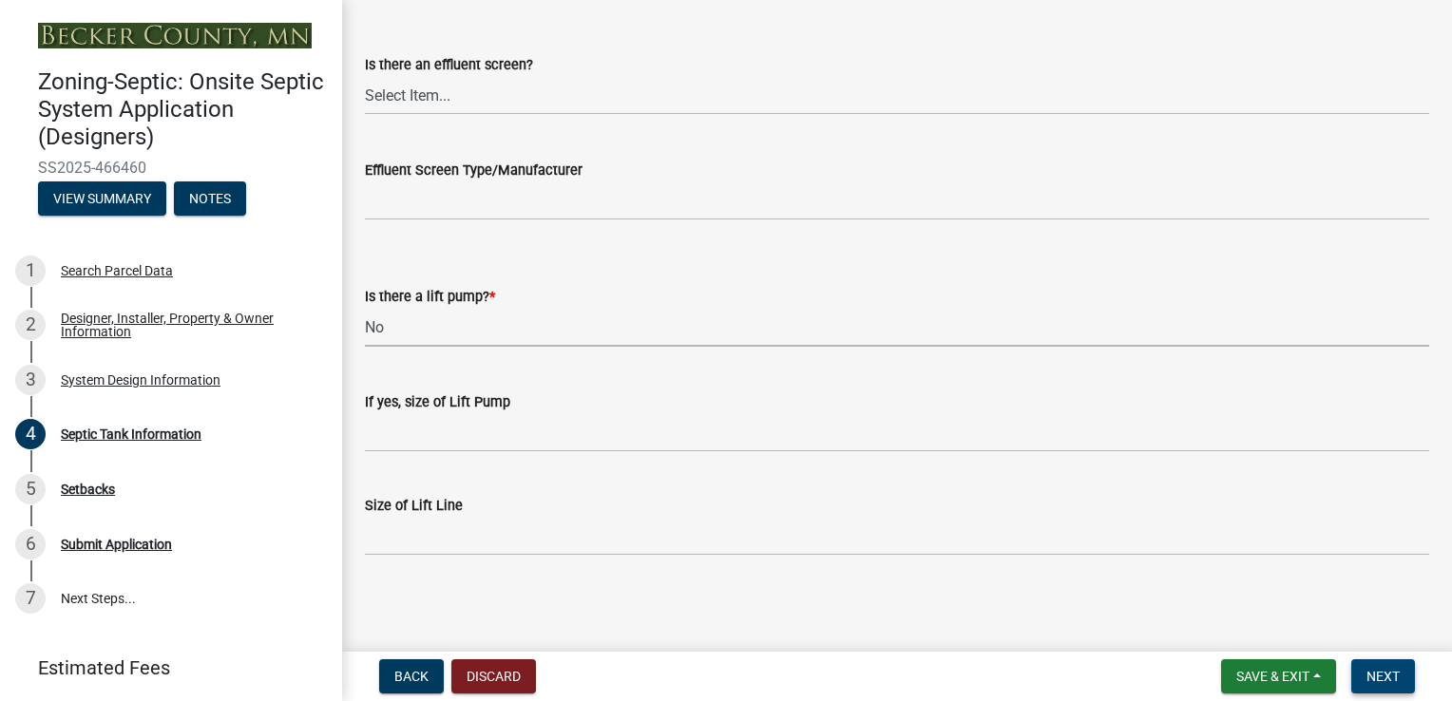
click at [1376, 673] on span "Next" at bounding box center [1383, 676] width 33 height 15
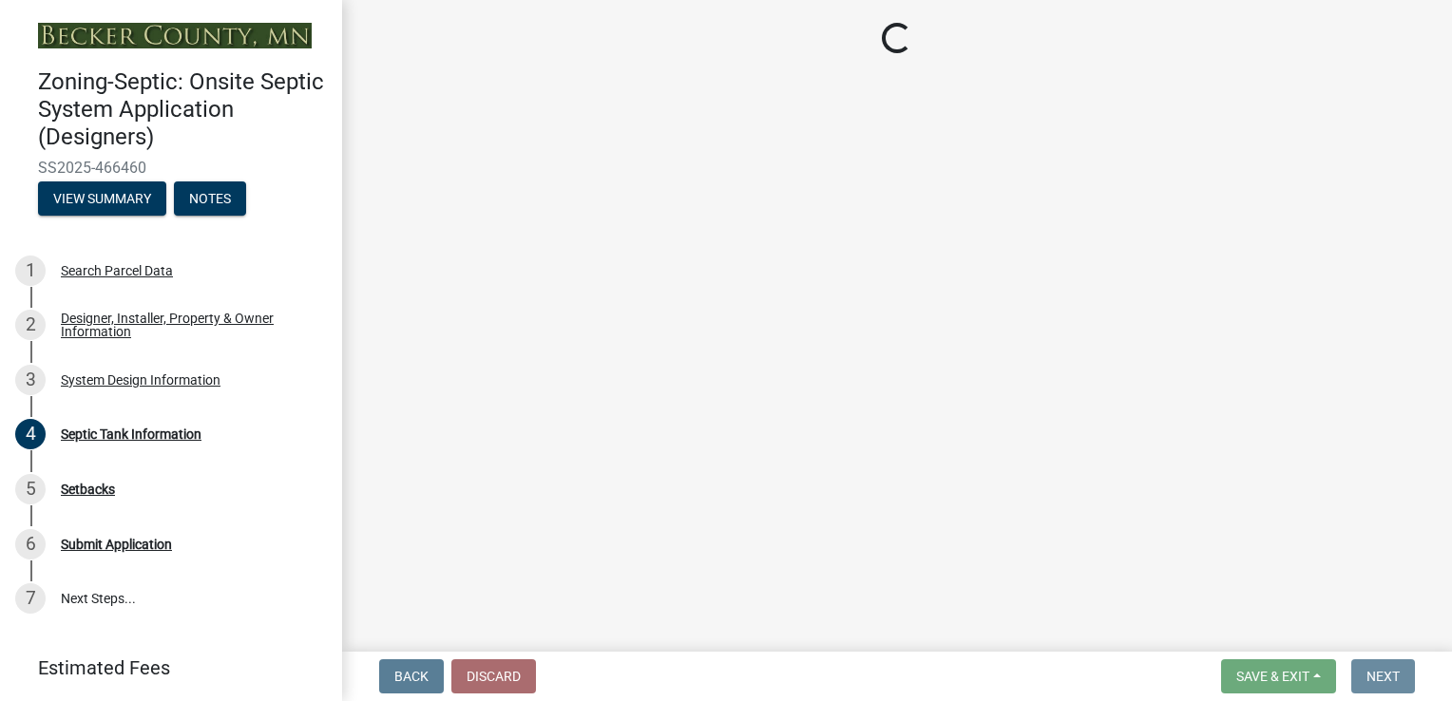
scroll to position [0, 0]
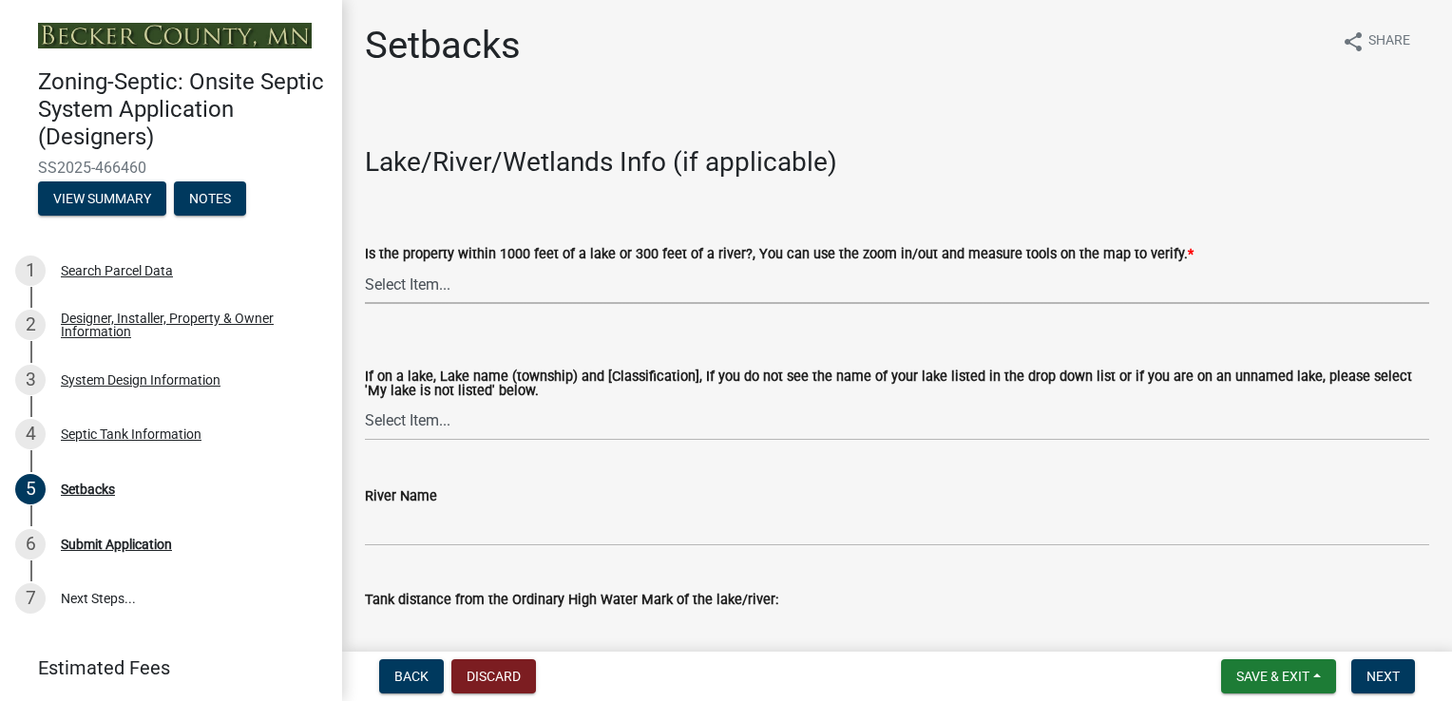
click at [612, 286] on select "Select Item... Yes No" at bounding box center [897, 284] width 1064 height 39
click at [365, 265] on select "Select Item... Yes No" at bounding box center [897, 284] width 1064 height 39
select select "c245ec0d-8d6f-4710-ab2b-b3aa70611708"
click at [555, 440] on select "Select Item... [GEOGRAPHIC_DATA] is not listed below [GEOGRAPHIC_DATA] ([GEOGRA…" at bounding box center [897, 421] width 1064 height 39
click at [365, 402] on select "Select Item... [GEOGRAPHIC_DATA] is not listed below [GEOGRAPHIC_DATA] ([GEOGRA…" at bounding box center [897, 421] width 1064 height 39
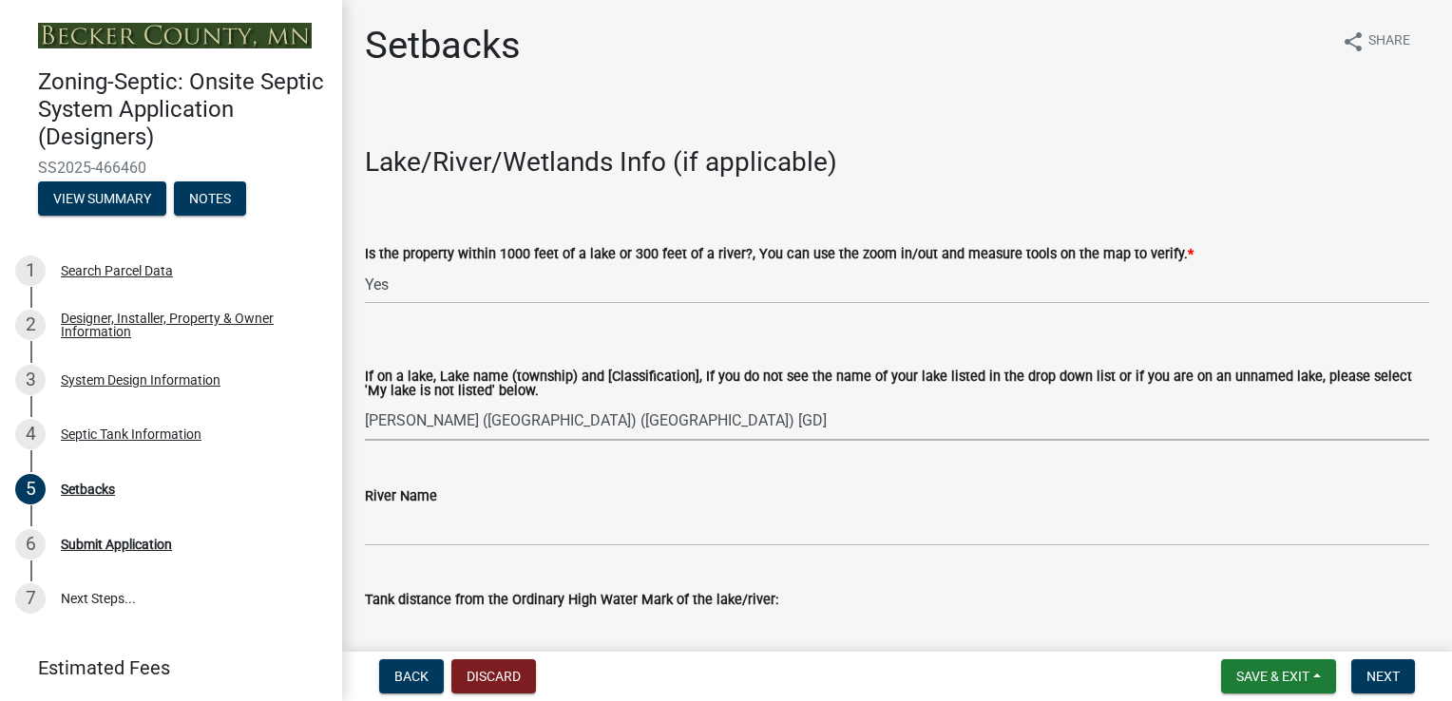
select select "3904f8ee-c865-40d4-ba1b-21116c355139"
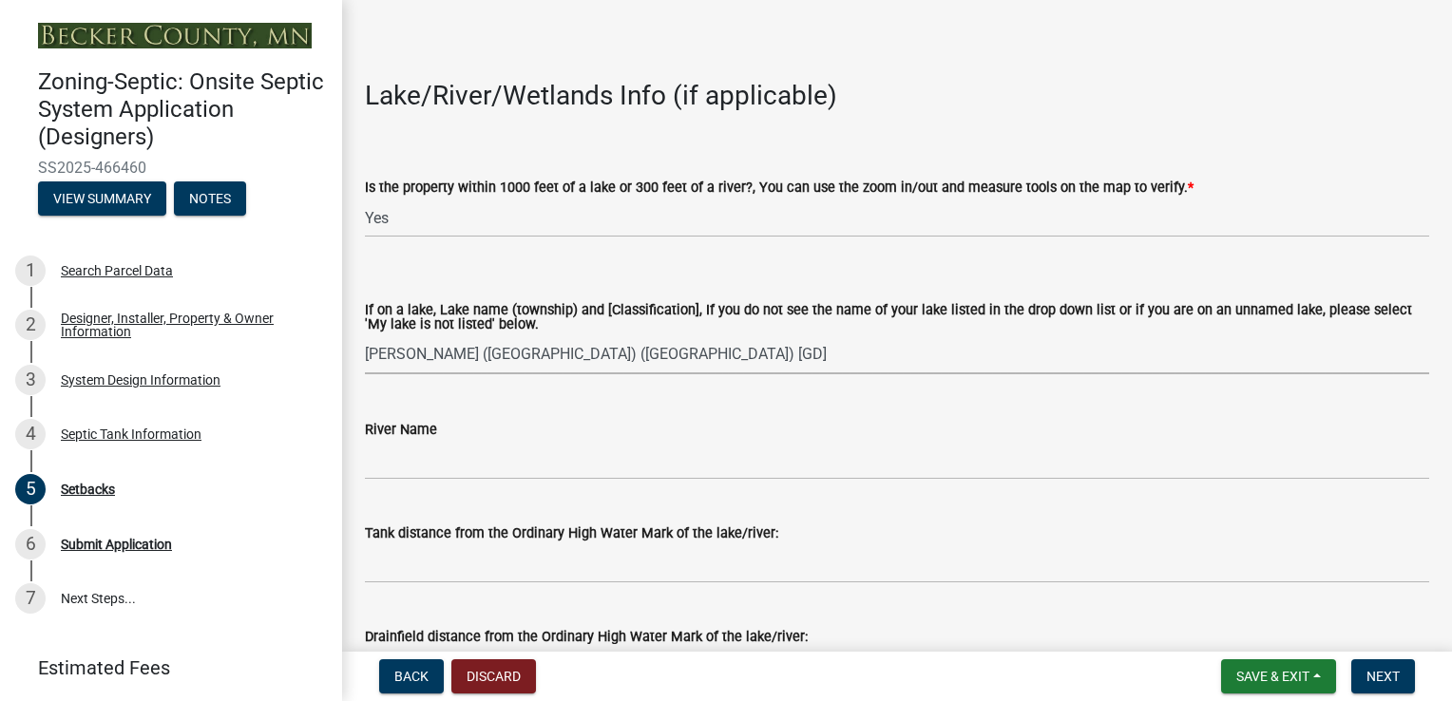
scroll to position [95, 0]
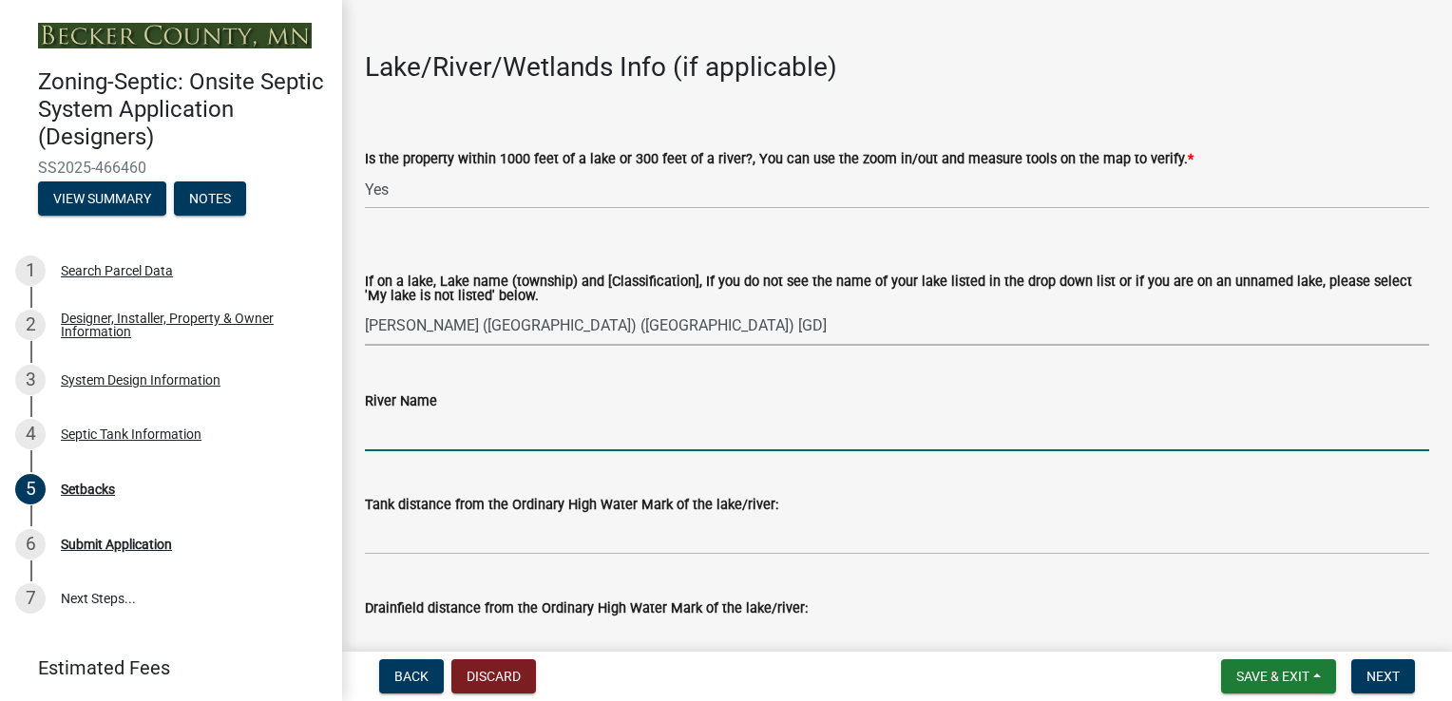
click at [409, 439] on input "River Name" at bounding box center [897, 431] width 1064 height 39
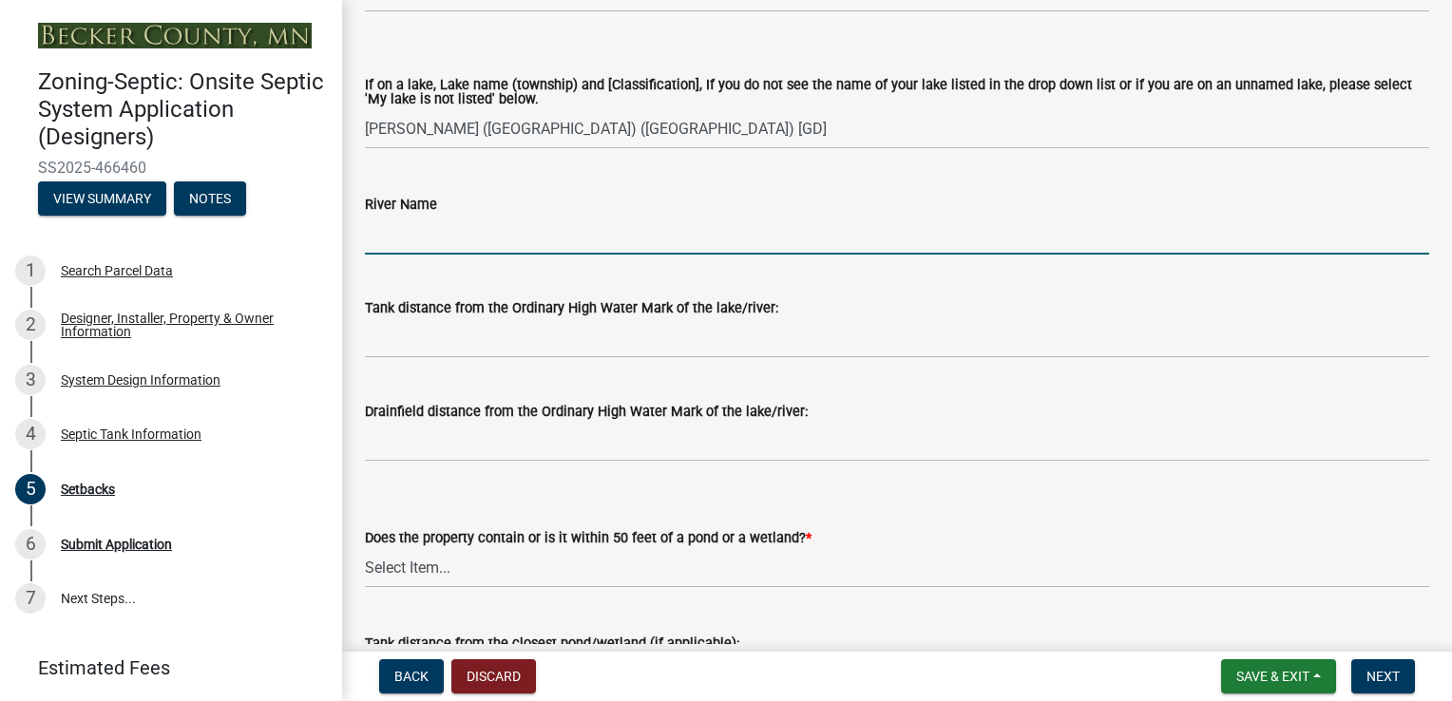
scroll to position [380, 0]
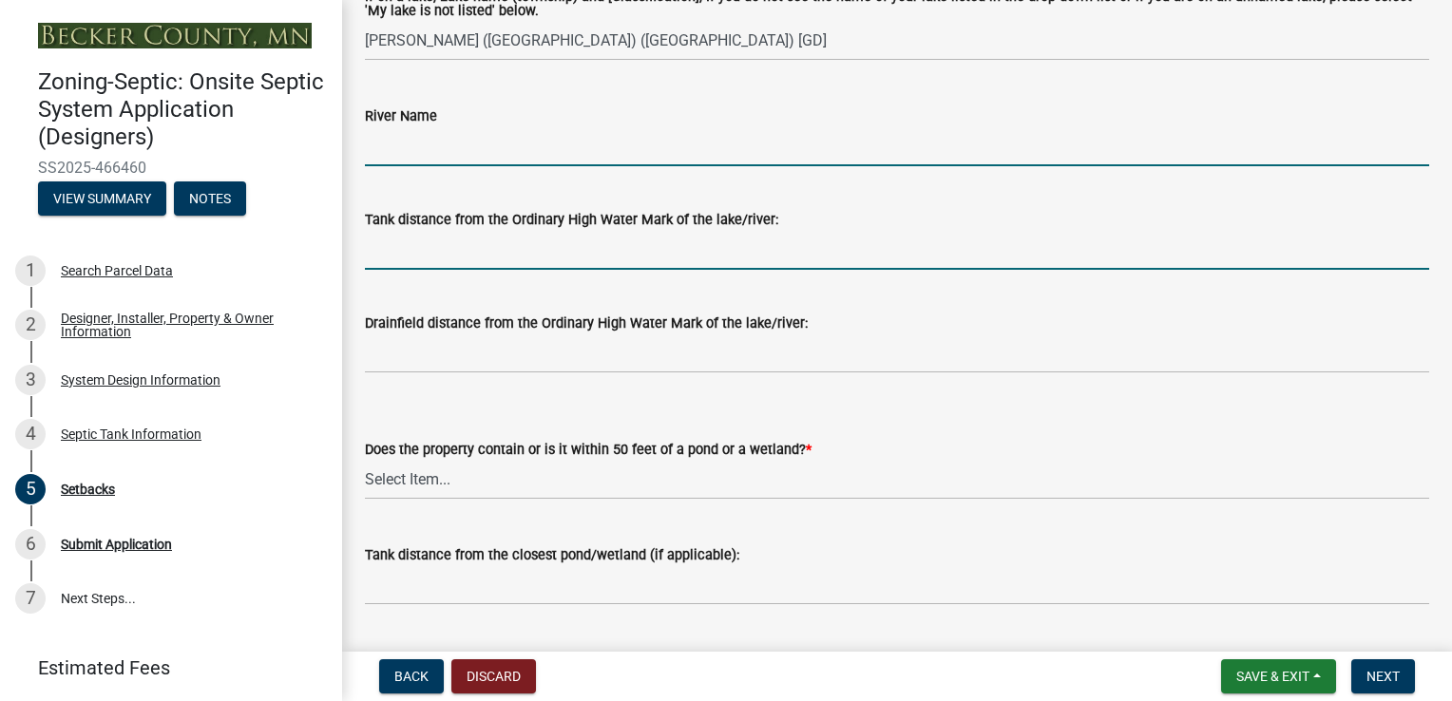
click at [494, 266] on input "Tank distance from the Ordinary High Water Mark of the lake/river:" at bounding box center [897, 250] width 1064 height 39
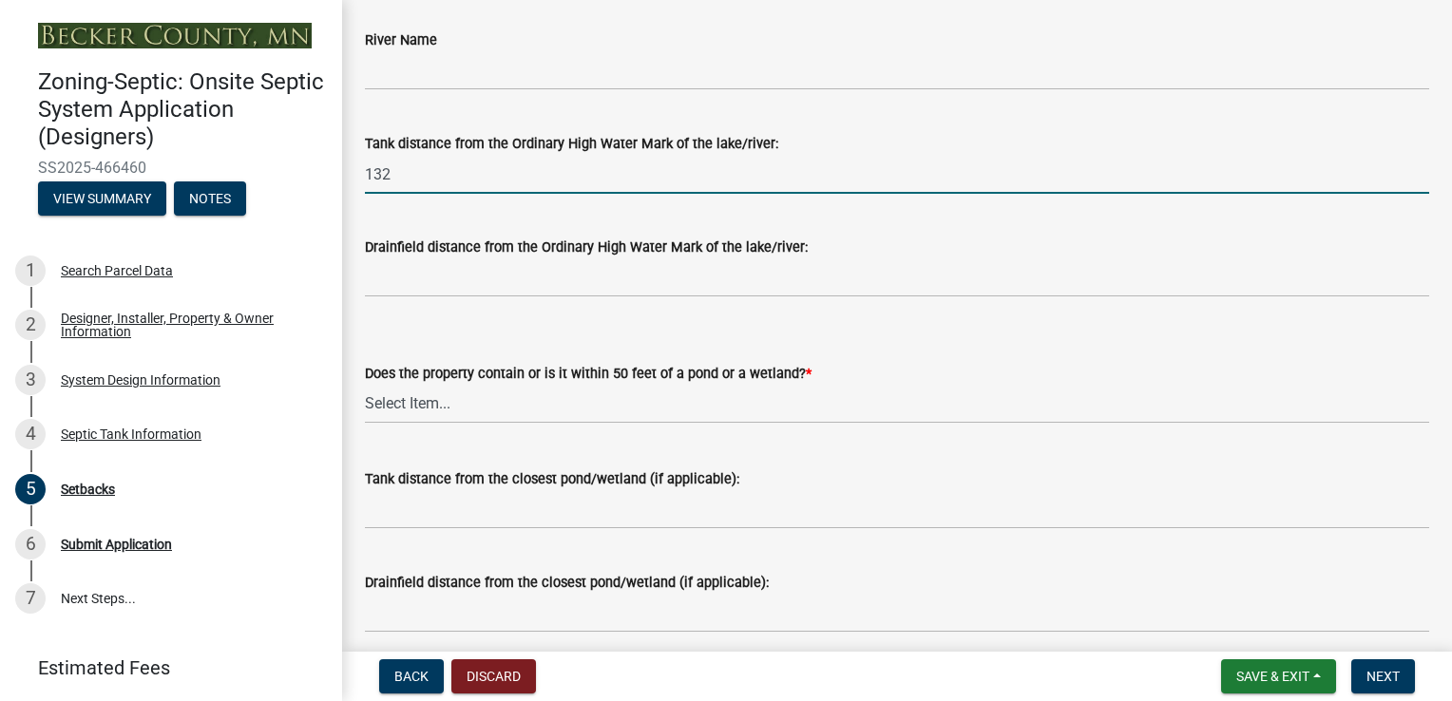
scroll to position [475, 0]
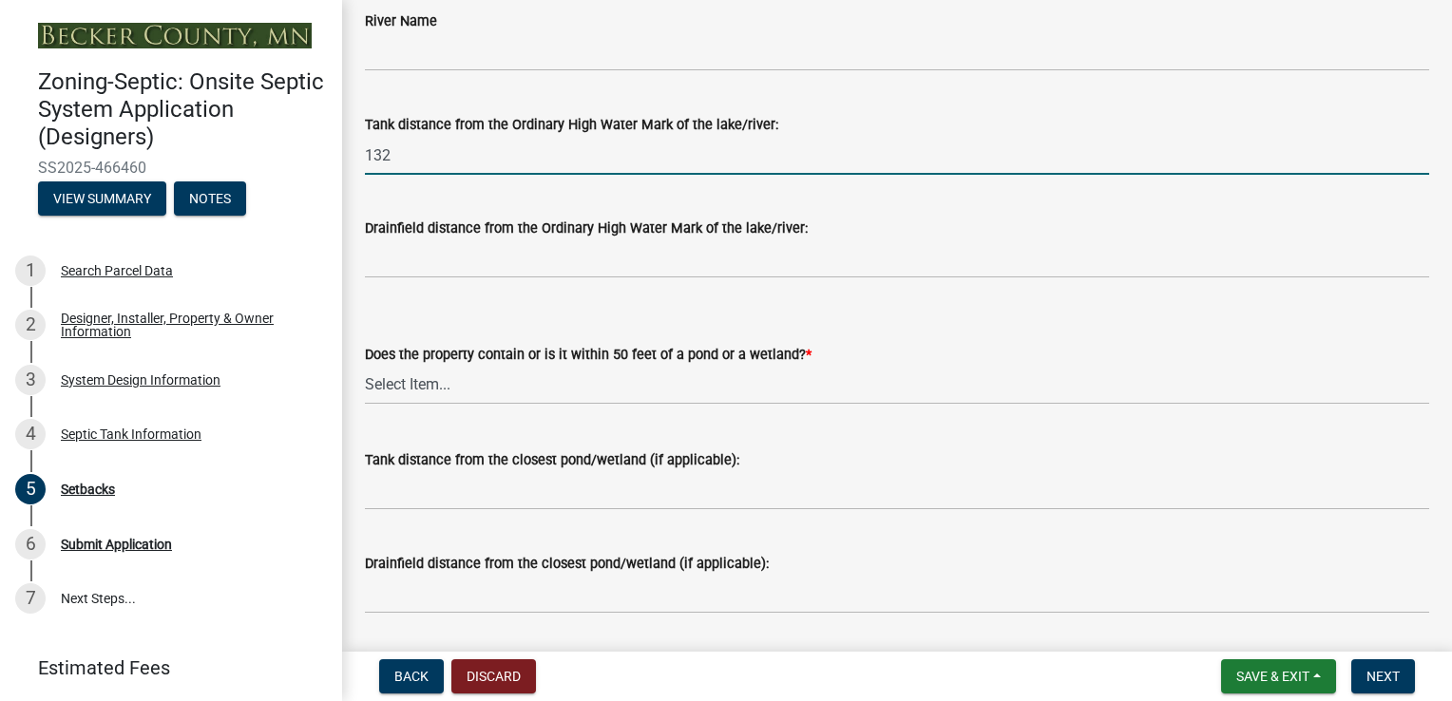
type input "132"
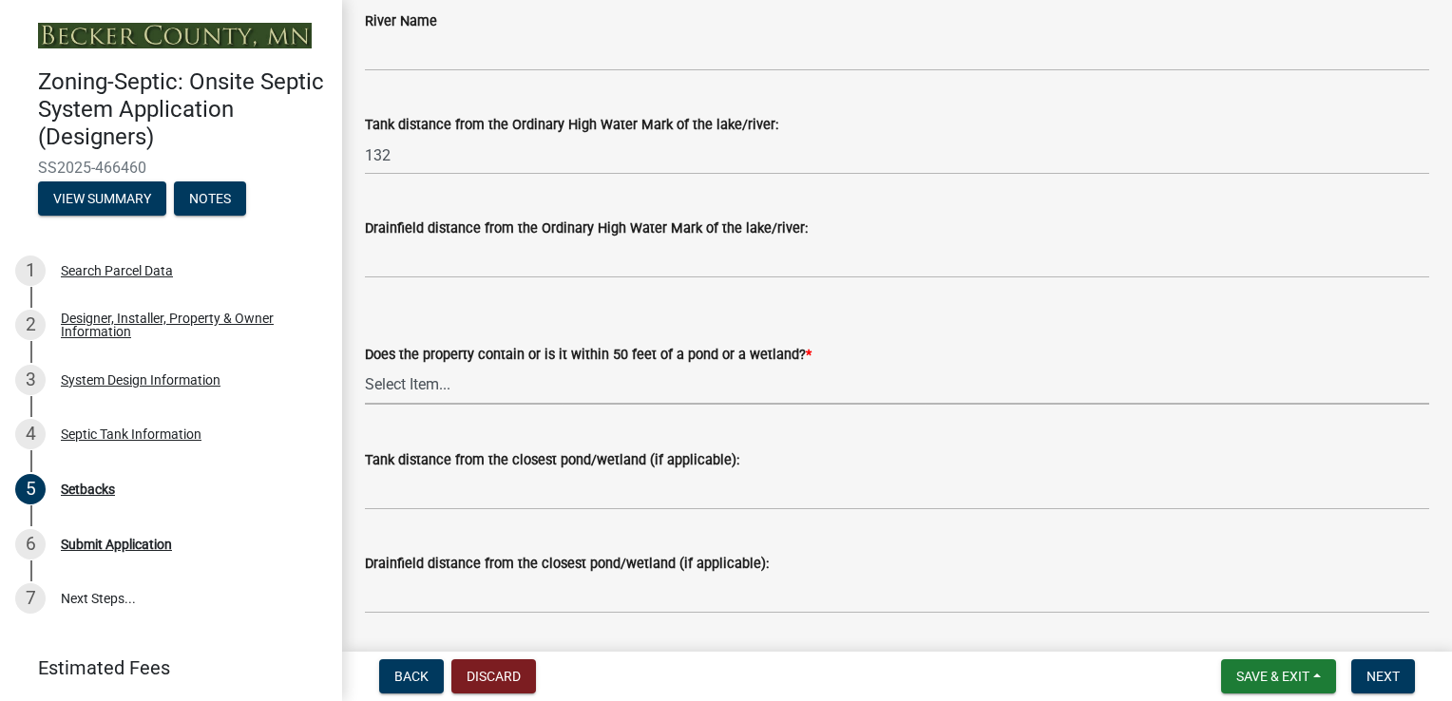
click at [514, 396] on select "Select Item... Yes No" at bounding box center [897, 385] width 1064 height 39
click at [365, 366] on select "Select Item... Yes No" at bounding box center [897, 385] width 1064 height 39
select select "23044af5-43bb-4cf5-8aef-2716db2ce5fc"
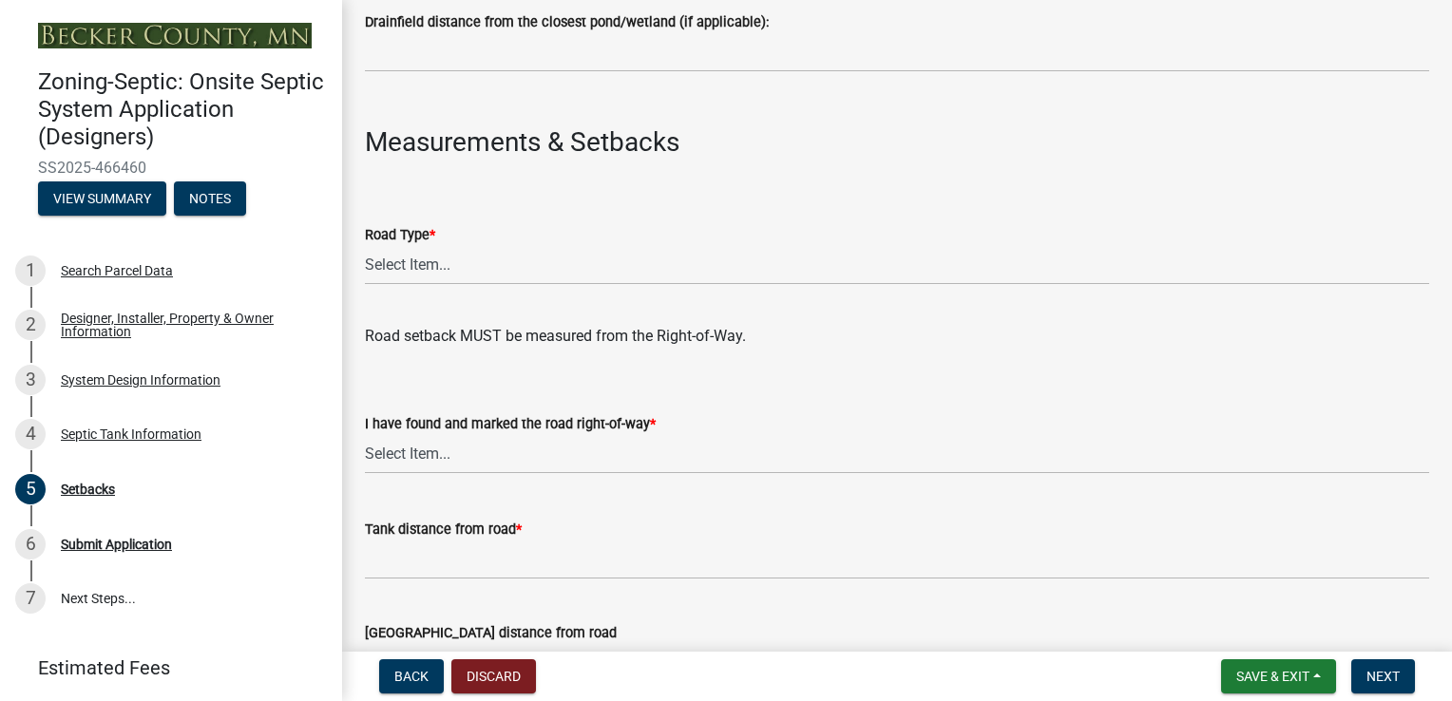
scroll to position [1045, 0]
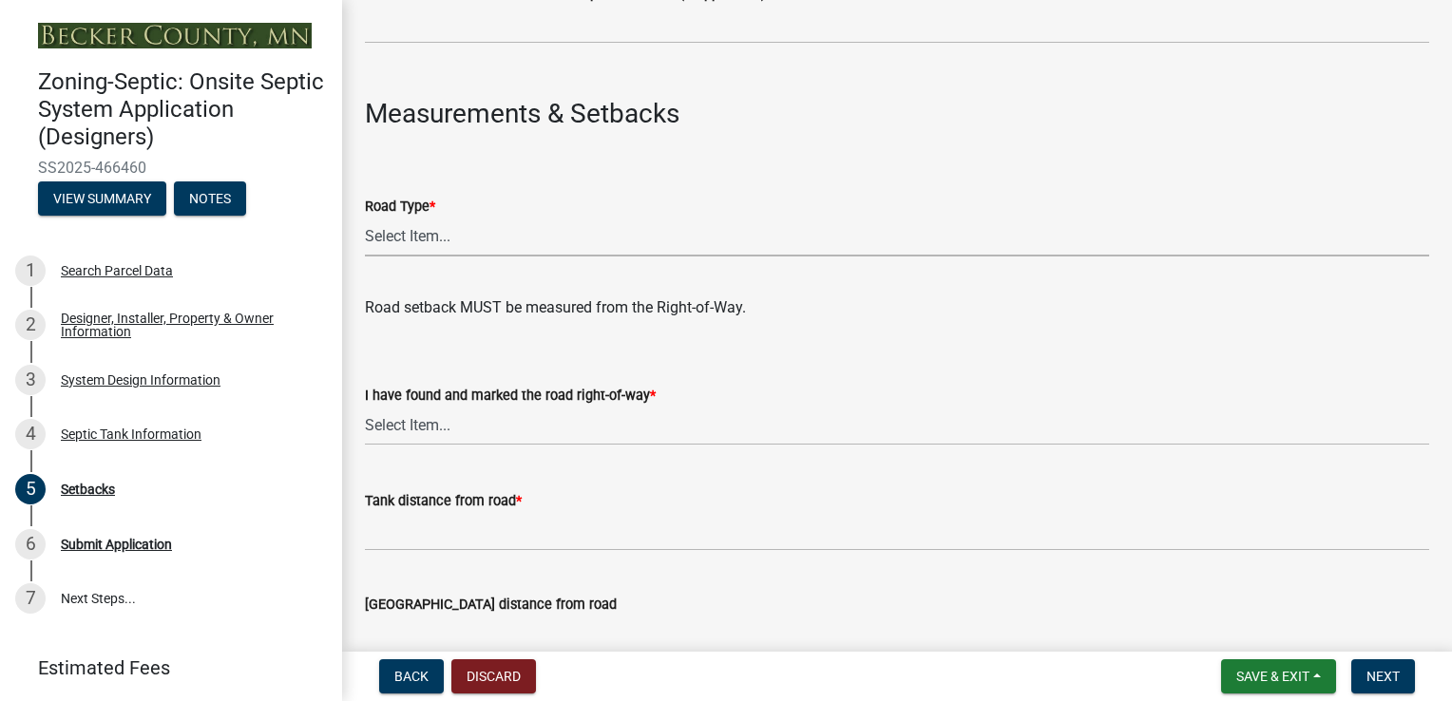
click at [478, 239] on select "Select Item... State County Public / Township Private Easement [GEOGRAPHIC_DATA]" at bounding box center [897, 237] width 1064 height 39
click at [365, 218] on select "Select Item... State County Public / Township Private Easement [GEOGRAPHIC_DATA]" at bounding box center [897, 237] width 1064 height 39
select select "21af9b93-f494-48c6-91ae-235d36c6c939"
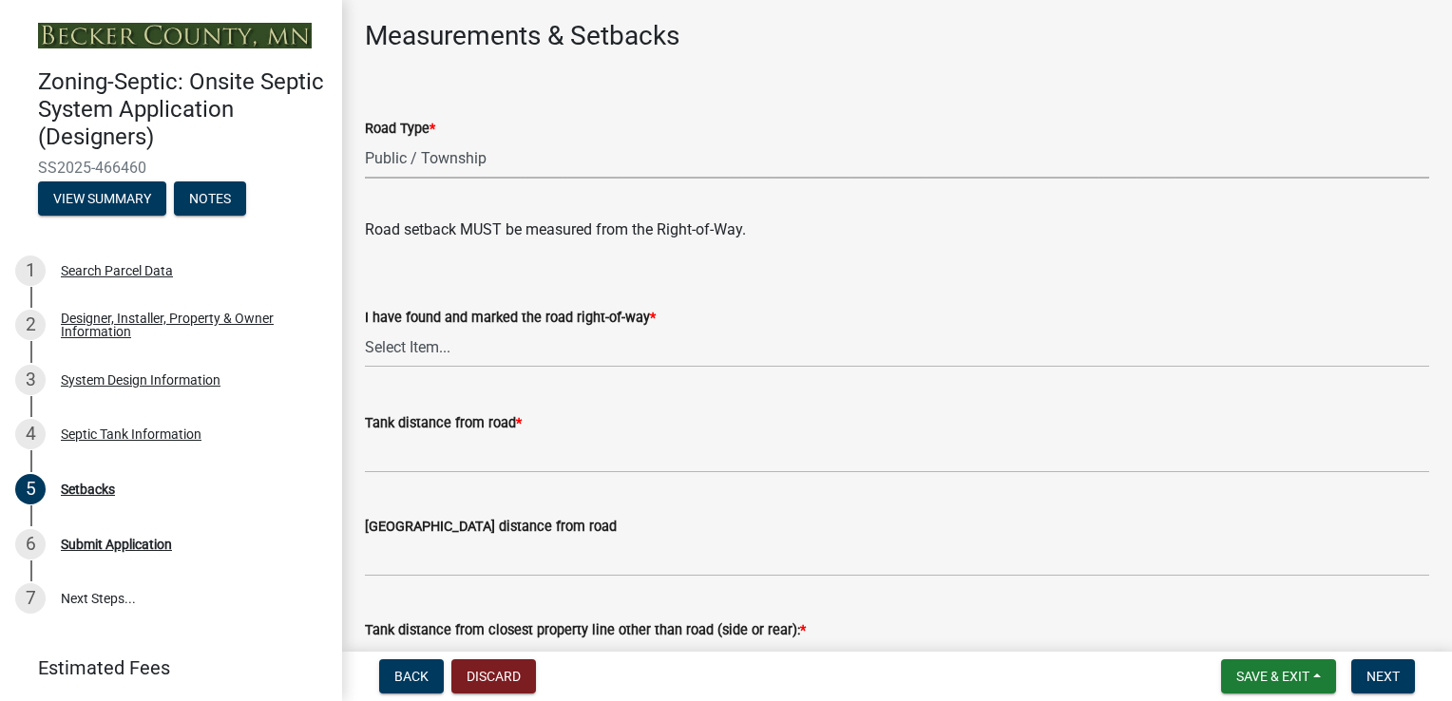
scroll to position [1236, 0]
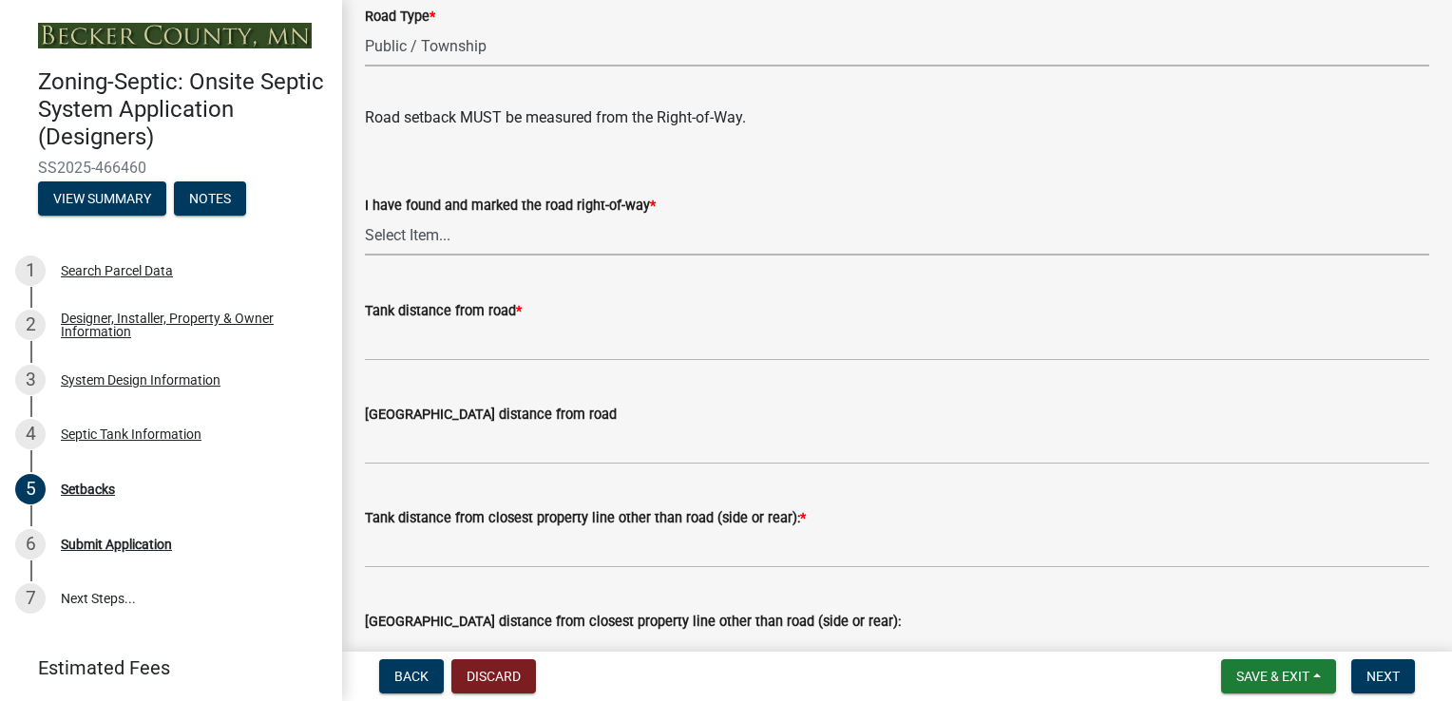
click at [447, 240] on select "Select Item... Yes No" at bounding box center [897, 236] width 1064 height 39
click at [365, 217] on select "Select Item... Yes No" at bounding box center [897, 236] width 1064 height 39
select select "a3ce498e-f8b1-44e2-889e-c4968ac74b5a"
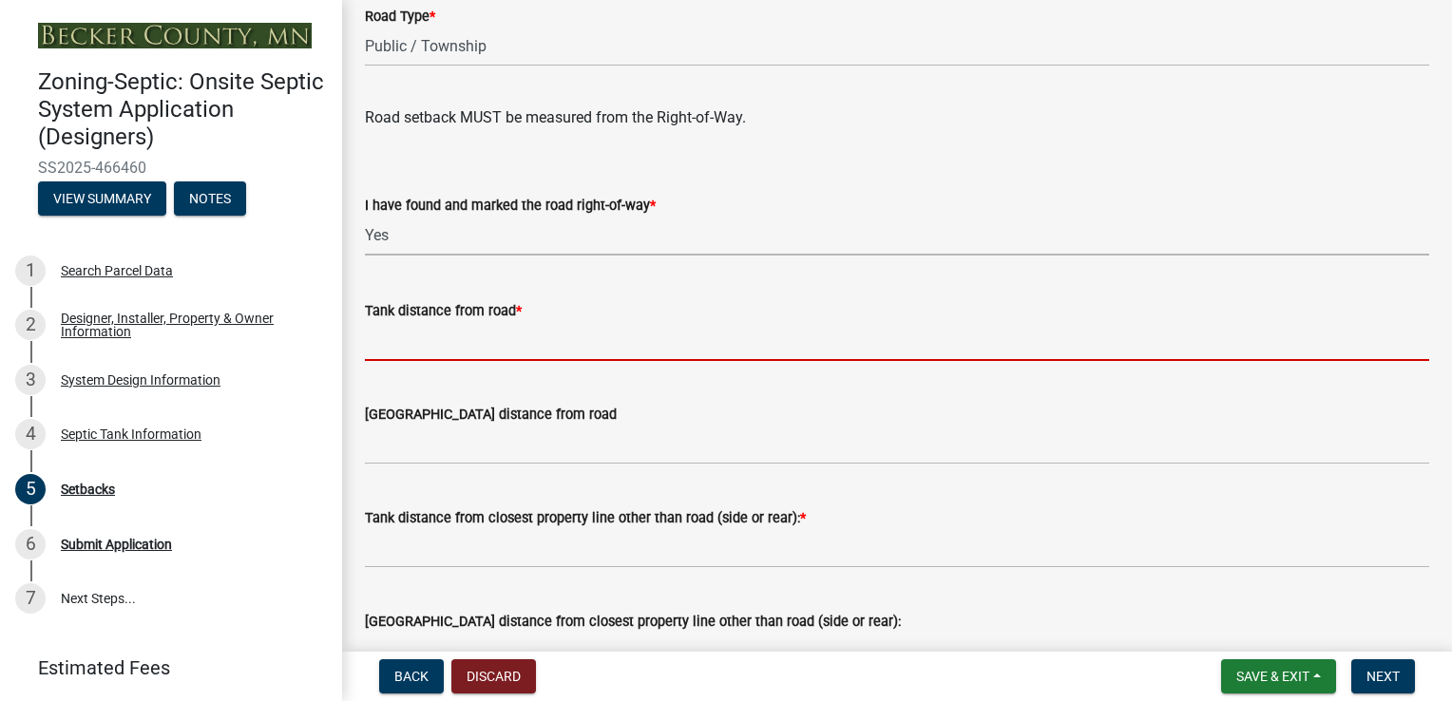
click at [430, 343] on input "Tank distance from road *" at bounding box center [897, 341] width 1064 height 39
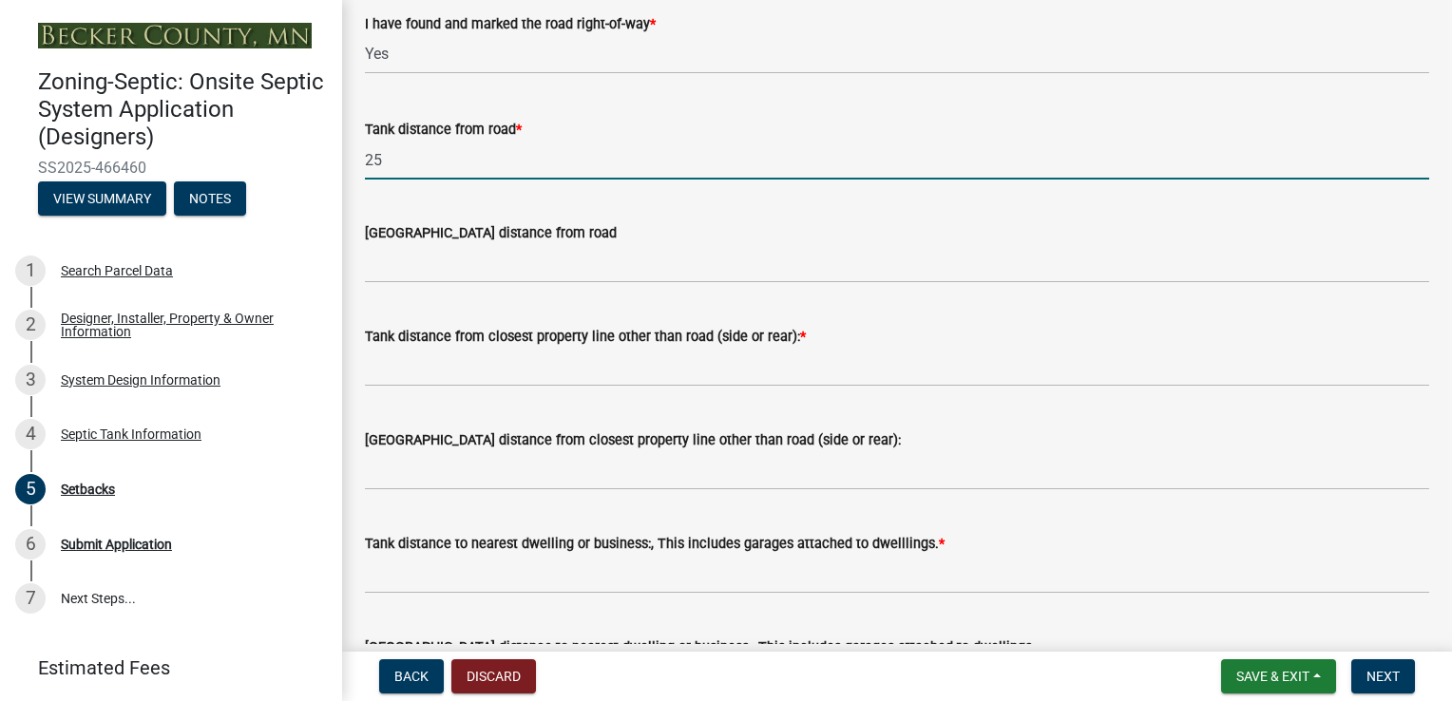
scroll to position [1426, 0]
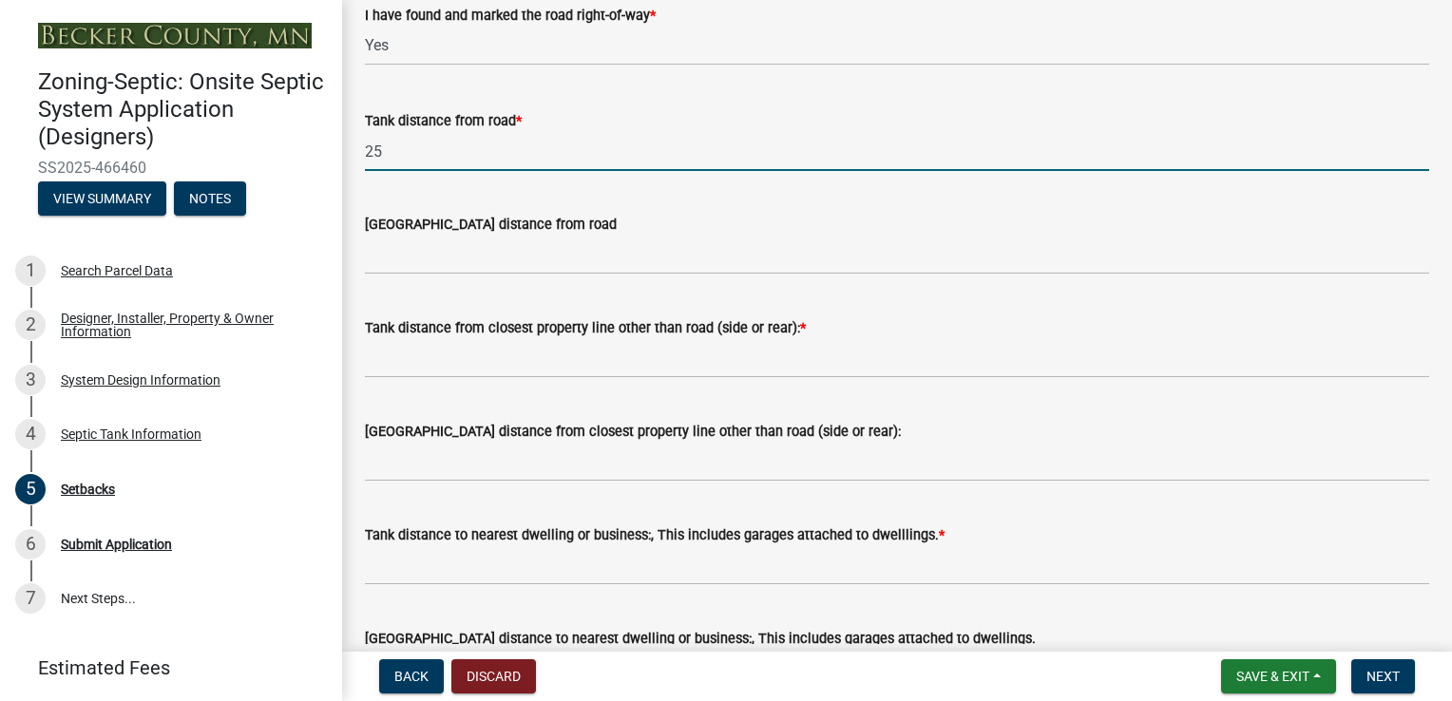
type input "25"
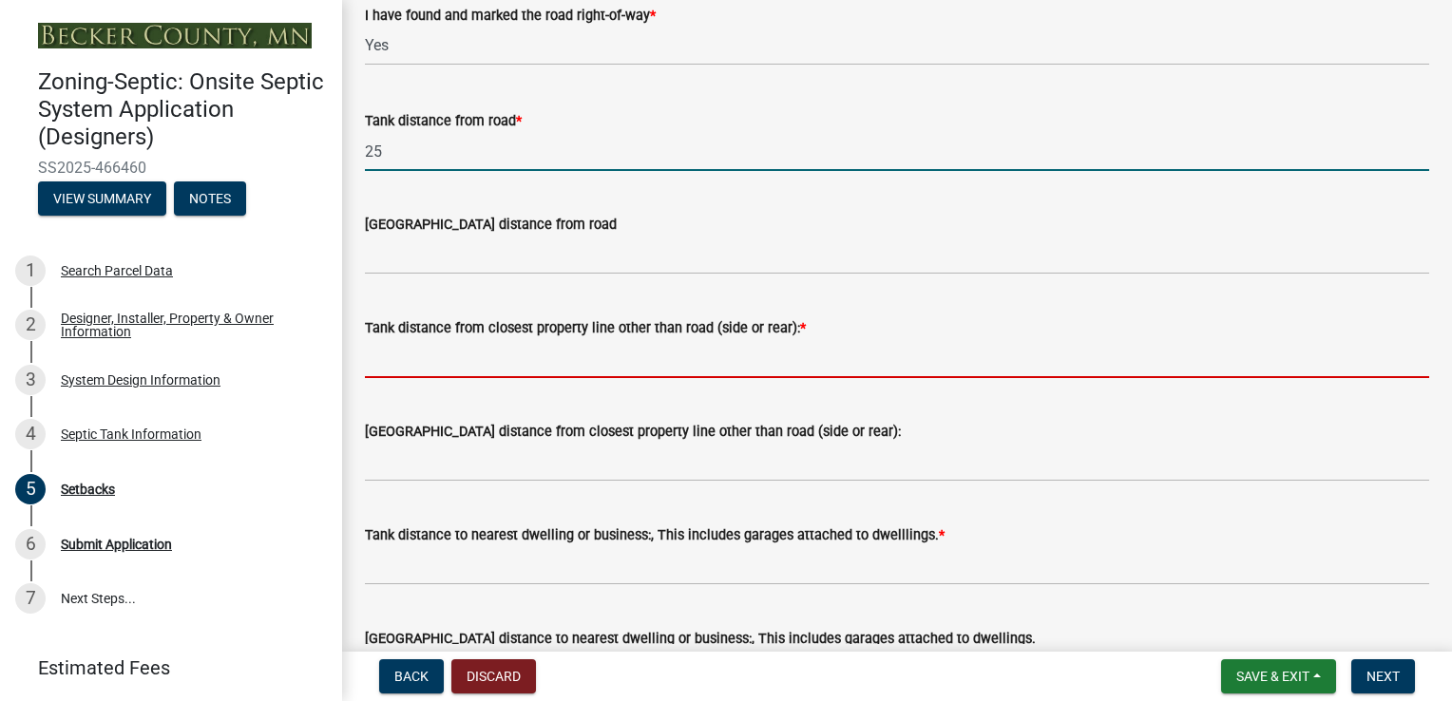
click at [430, 362] on input "Tank distance from closest property line other than road (side or rear): *" at bounding box center [897, 358] width 1064 height 39
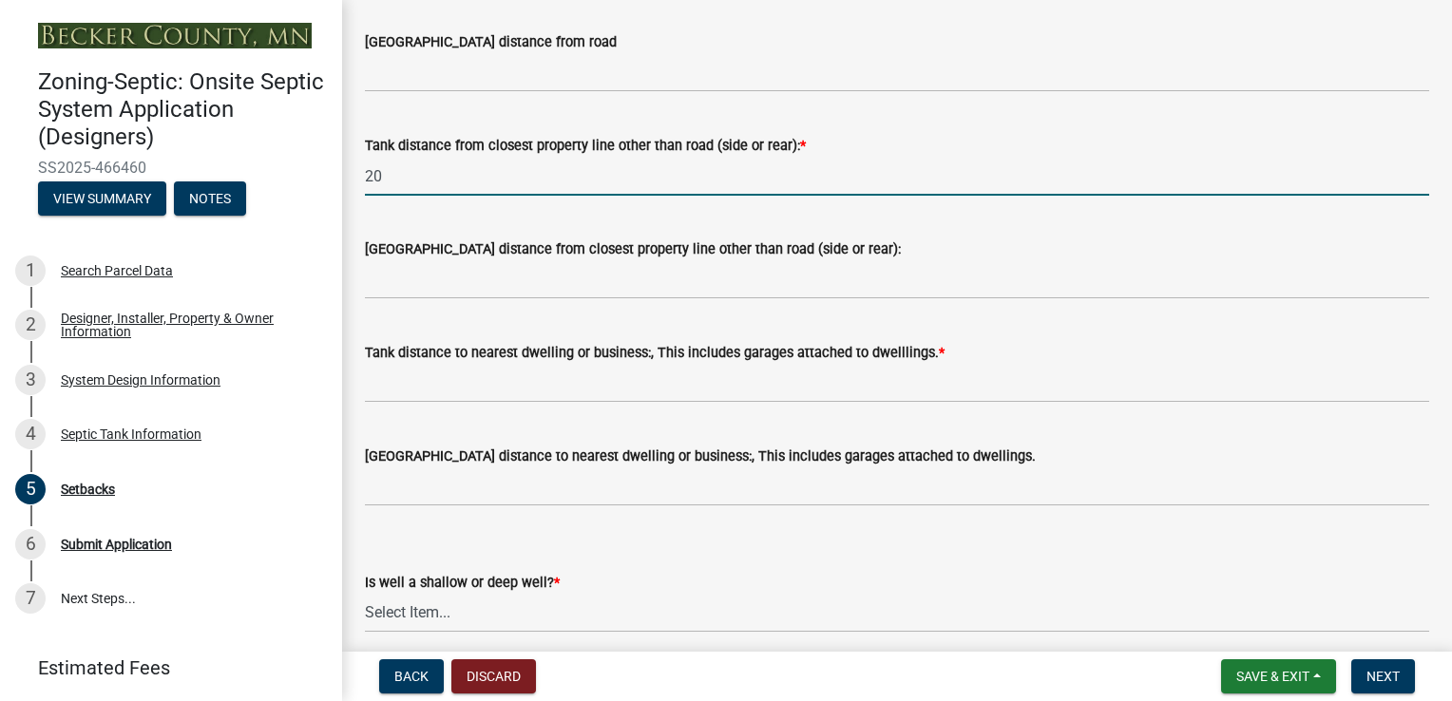
scroll to position [1616, 0]
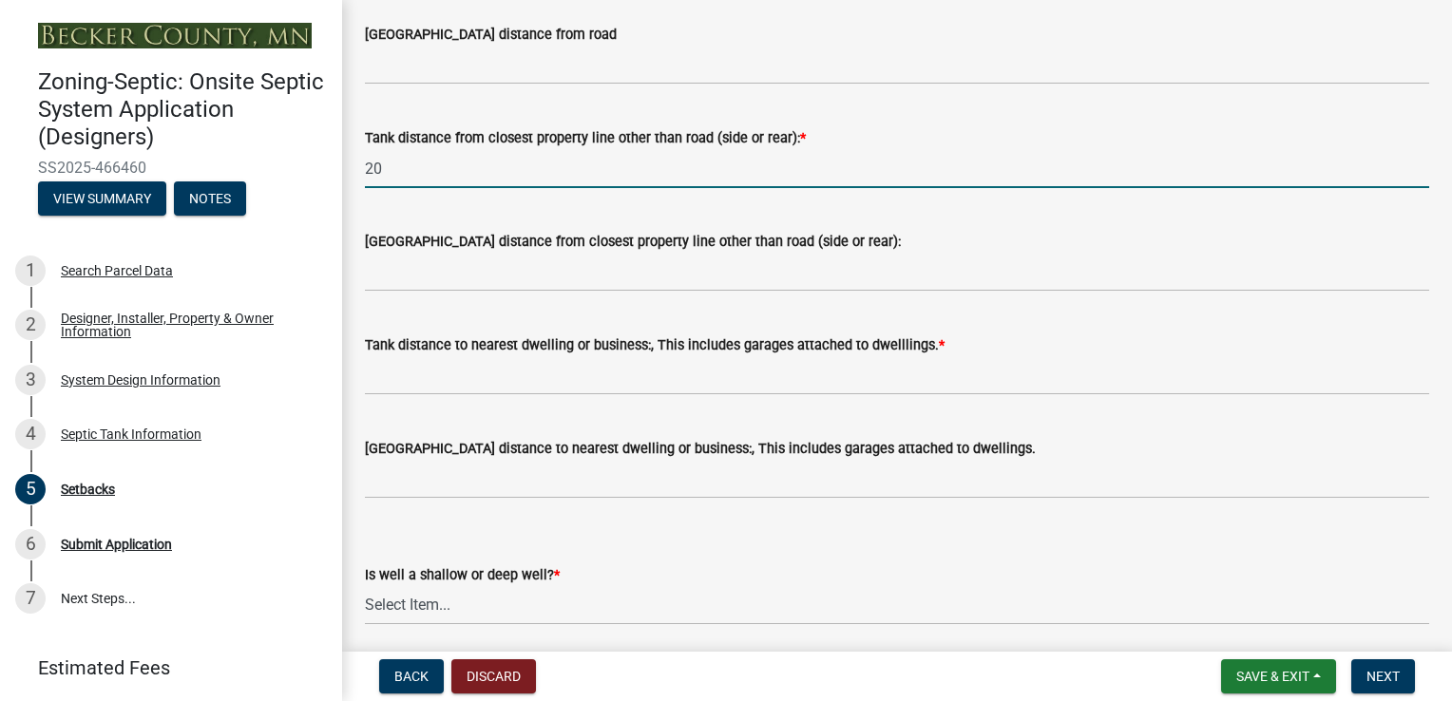
type input "20"
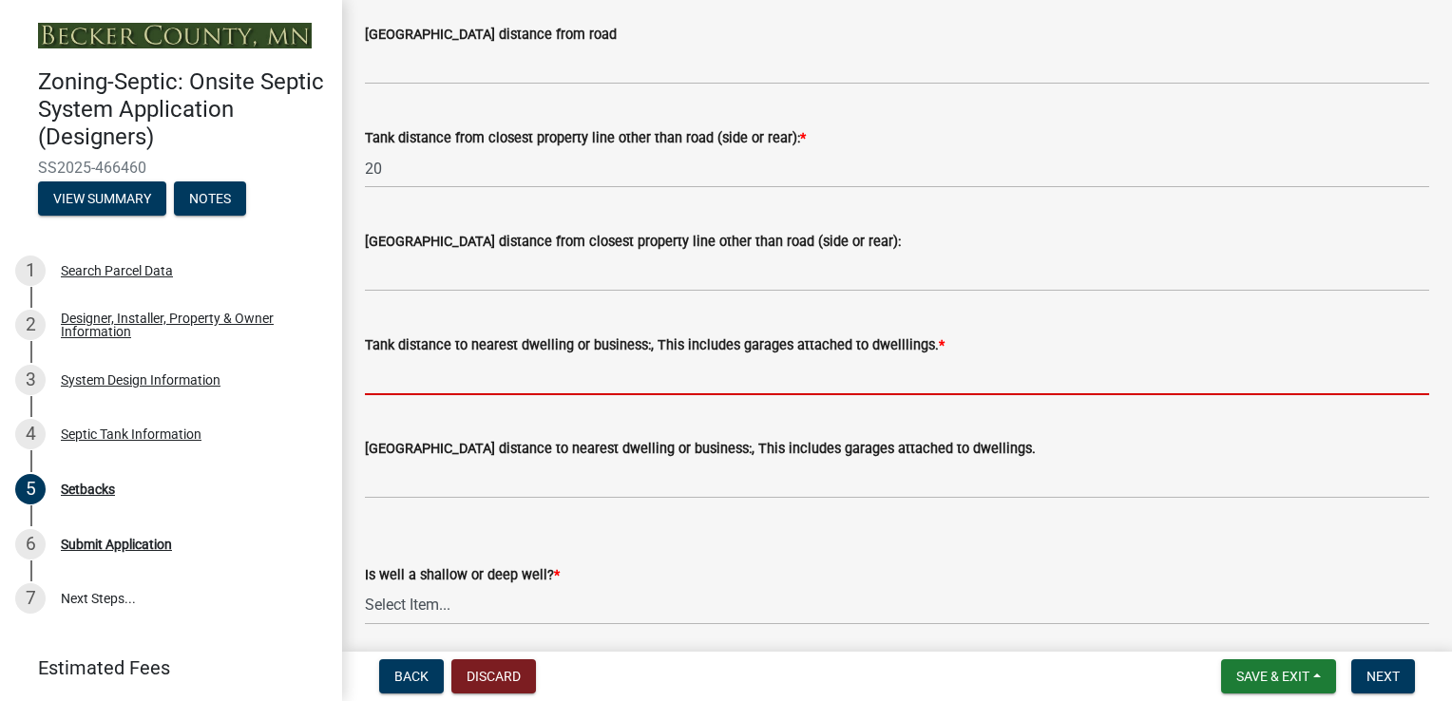
click at [436, 387] on input "Tank distance to nearest dwelling or business:, This includes garages attached …" at bounding box center [897, 375] width 1064 height 39
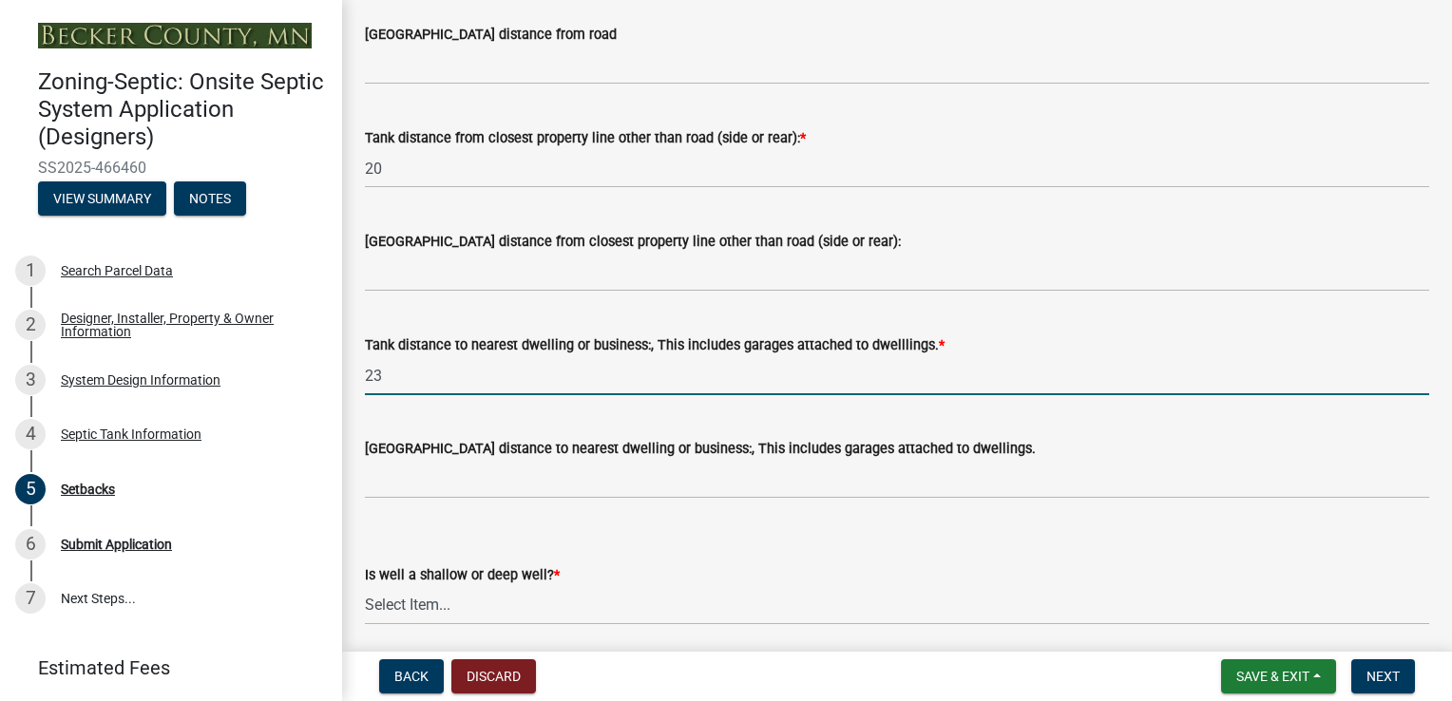
type input "2"
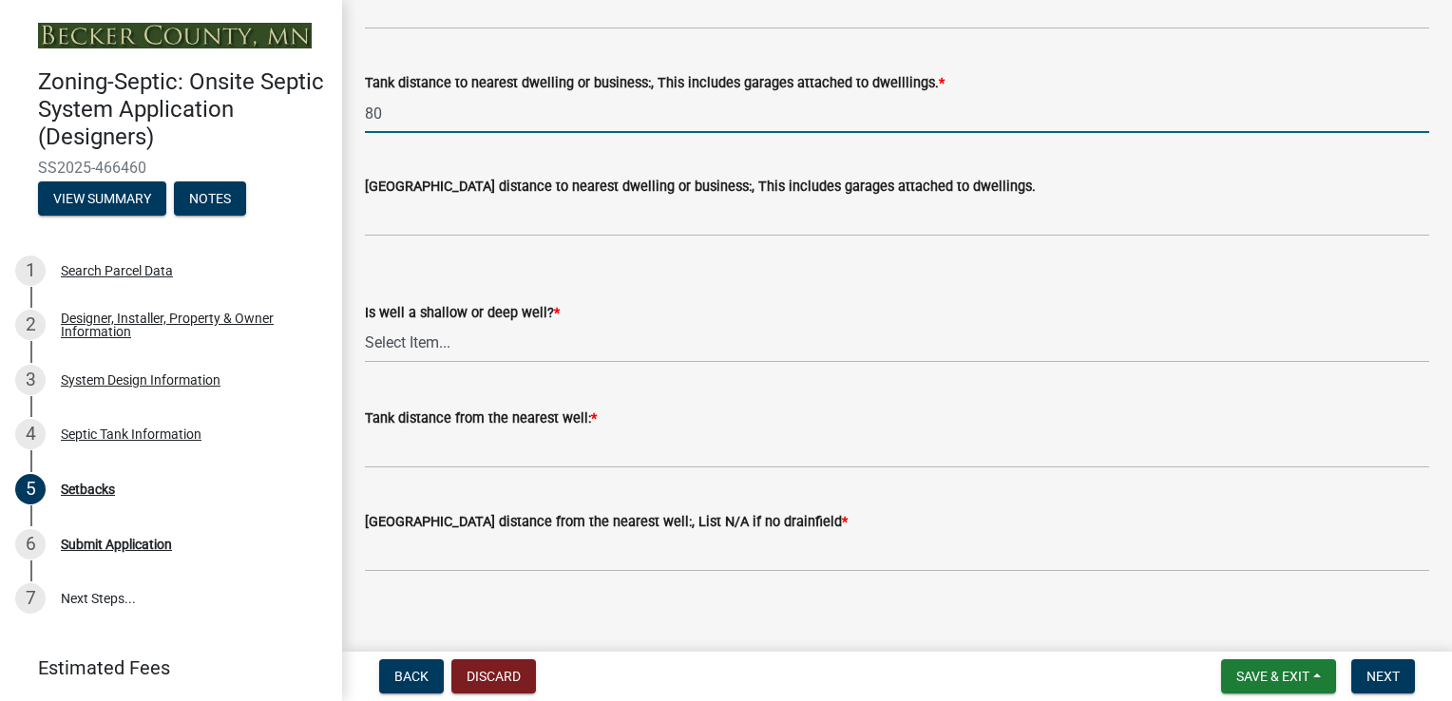
scroll to position [1894, 0]
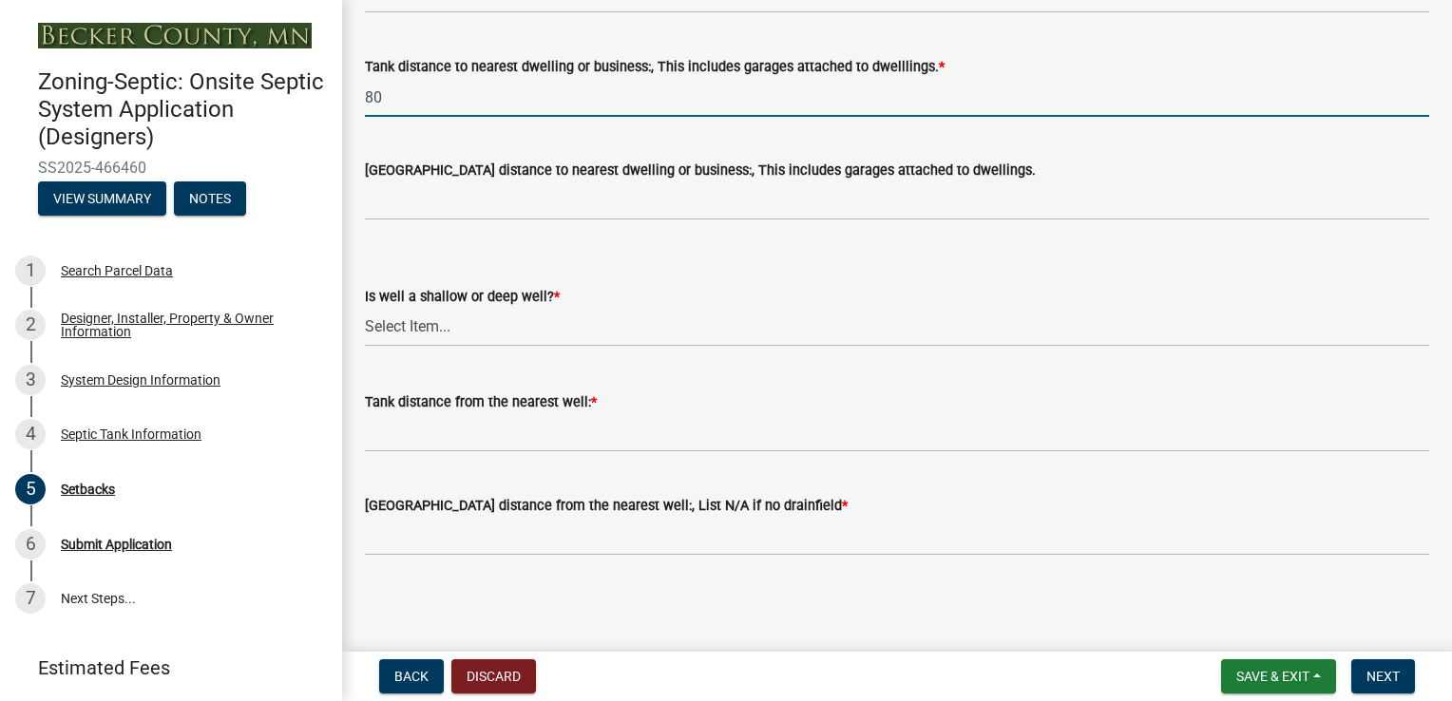
type input "80"
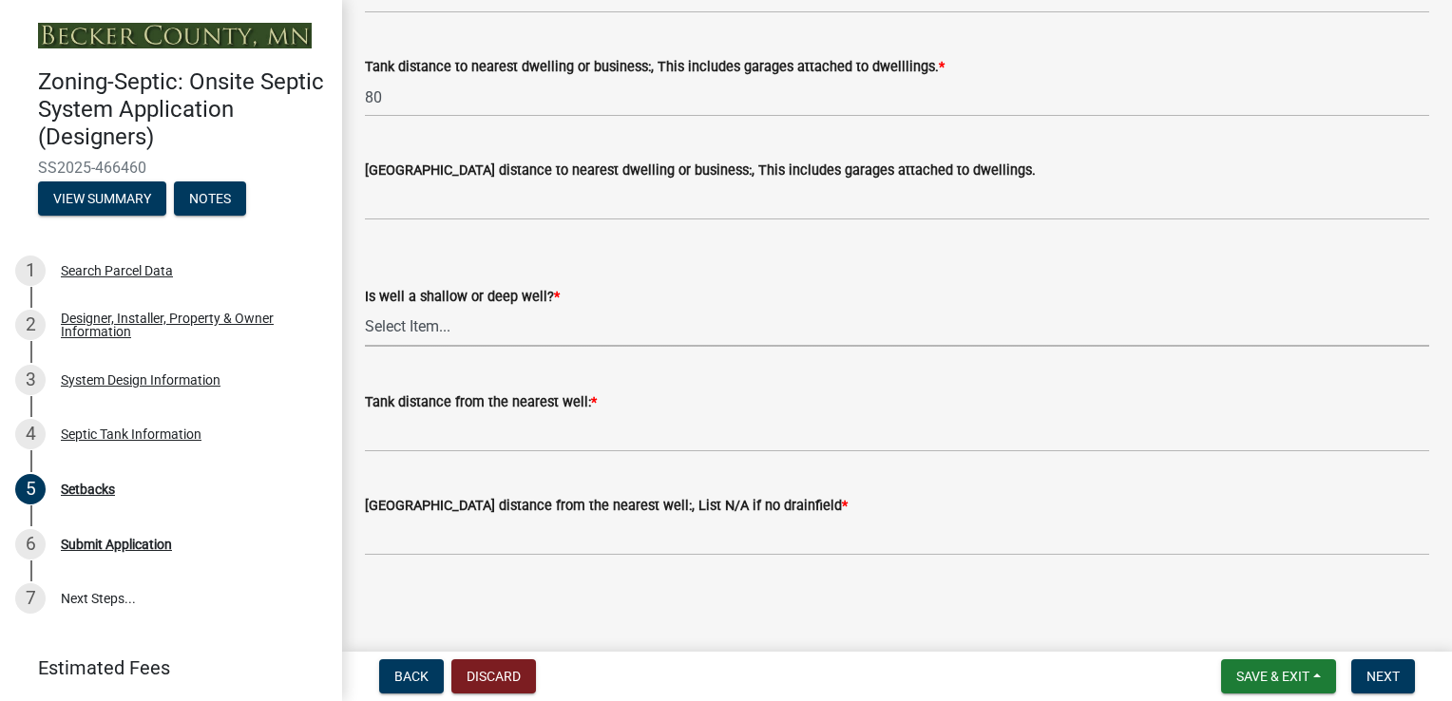
click at [547, 328] on select "Select Item... Deep Well Shallow Well No Well - Connected or to be connected to…" at bounding box center [897, 327] width 1064 height 39
click at [365, 308] on select "Select Item... Deep Well Shallow Well No Well - Connected or to be connected to…" at bounding box center [897, 327] width 1064 height 39
select select "cf78f1da-f066-4305-88a2-864abad1fa52"
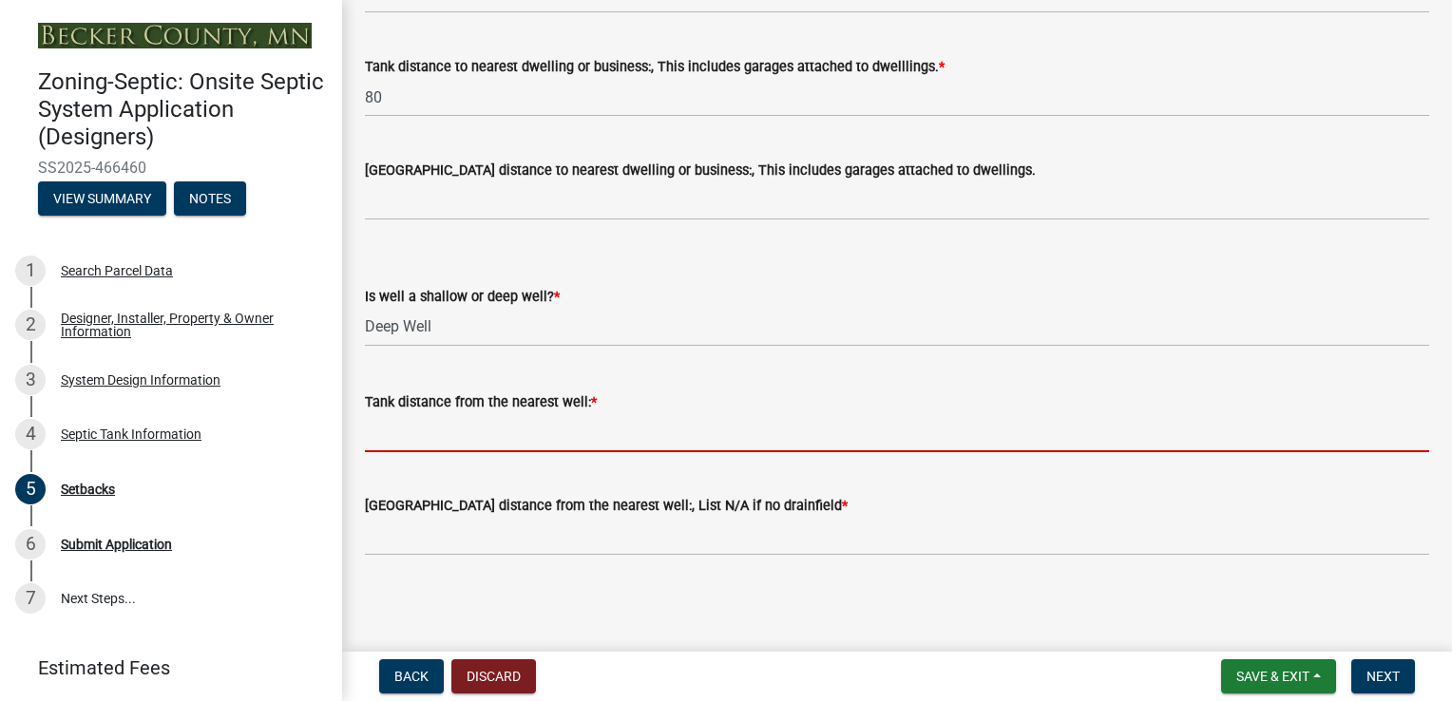
click at [514, 448] on input "Tank distance from the nearest well: *" at bounding box center [897, 432] width 1064 height 39
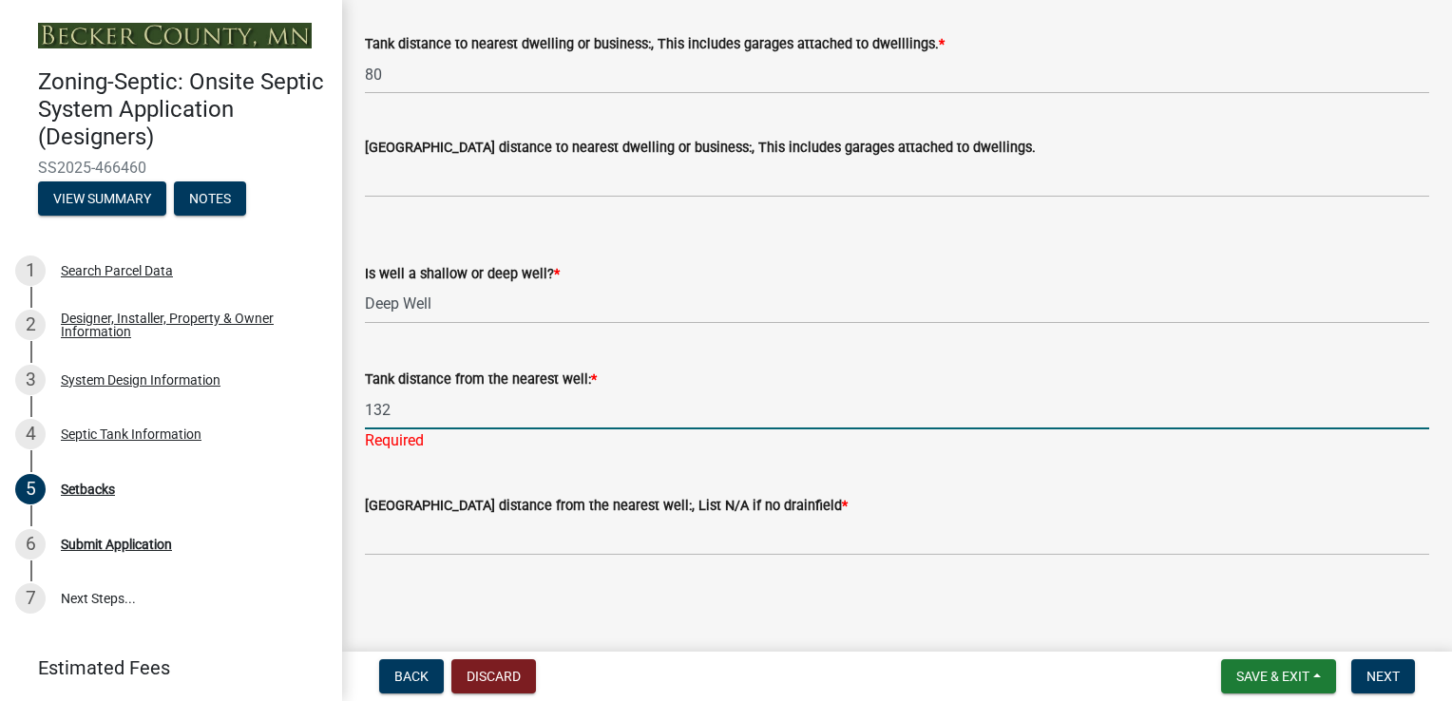
type input "132"
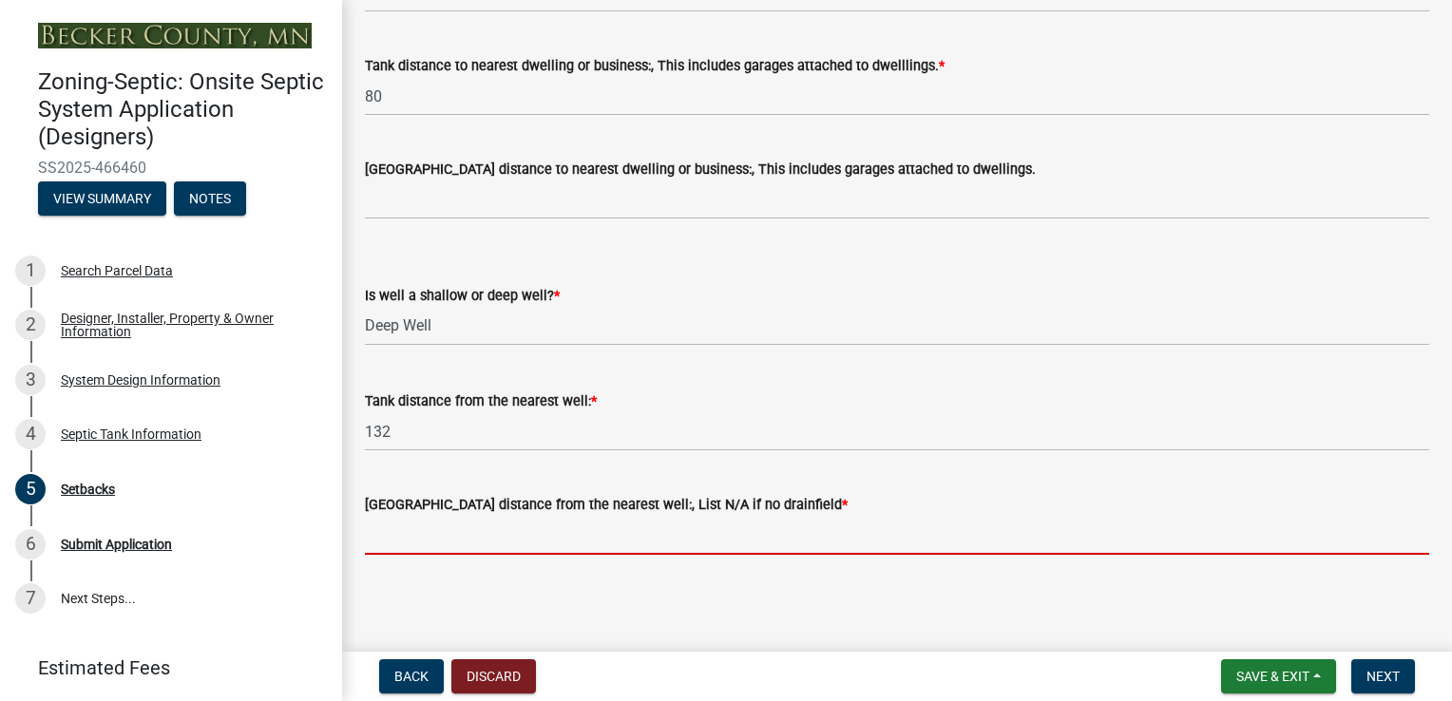
click at [546, 550] on input "[GEOGRAPHIC_DATA] distance from the nearest well:, List N/A if no drainfield *" at bounding box center [897, 535] width 1064 height 39
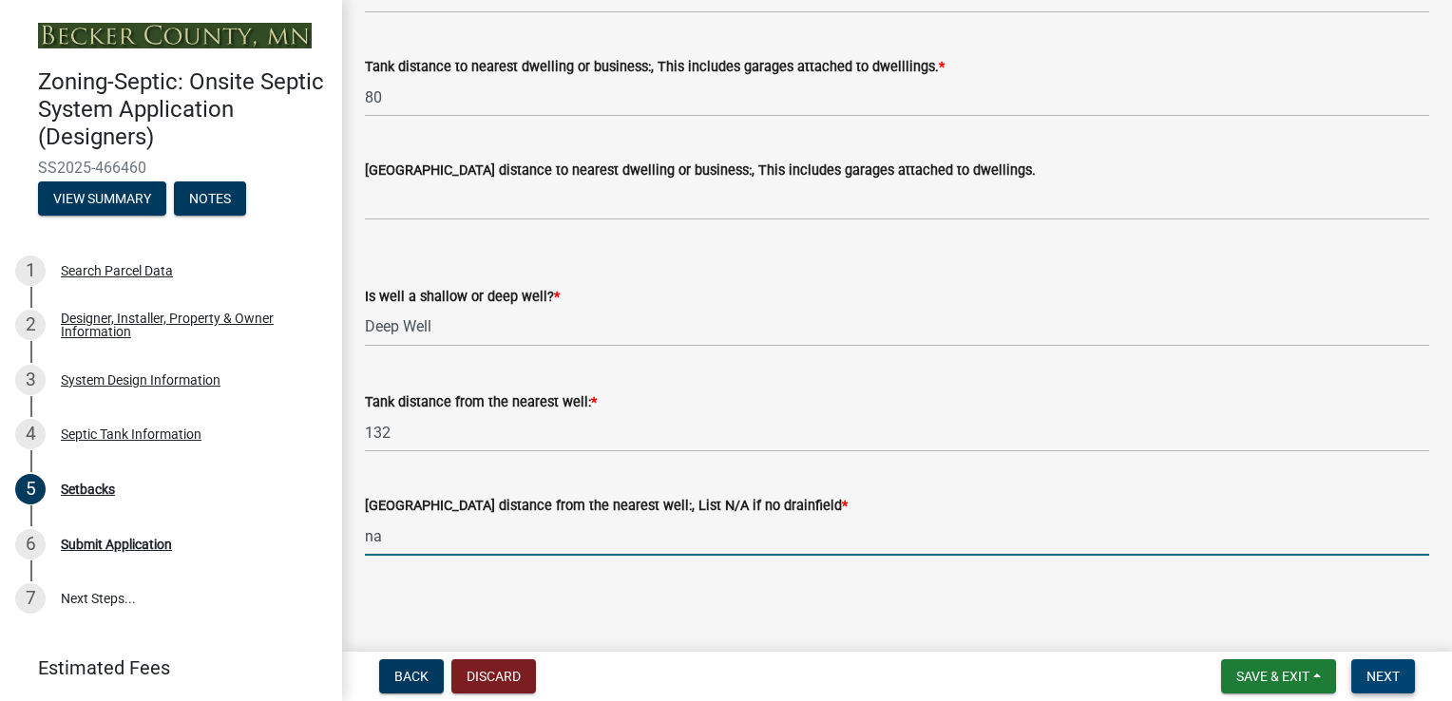
type input "na"
click at [1390, 686] on button "Next" at bounding box center [1383, 677] width 64 height 34
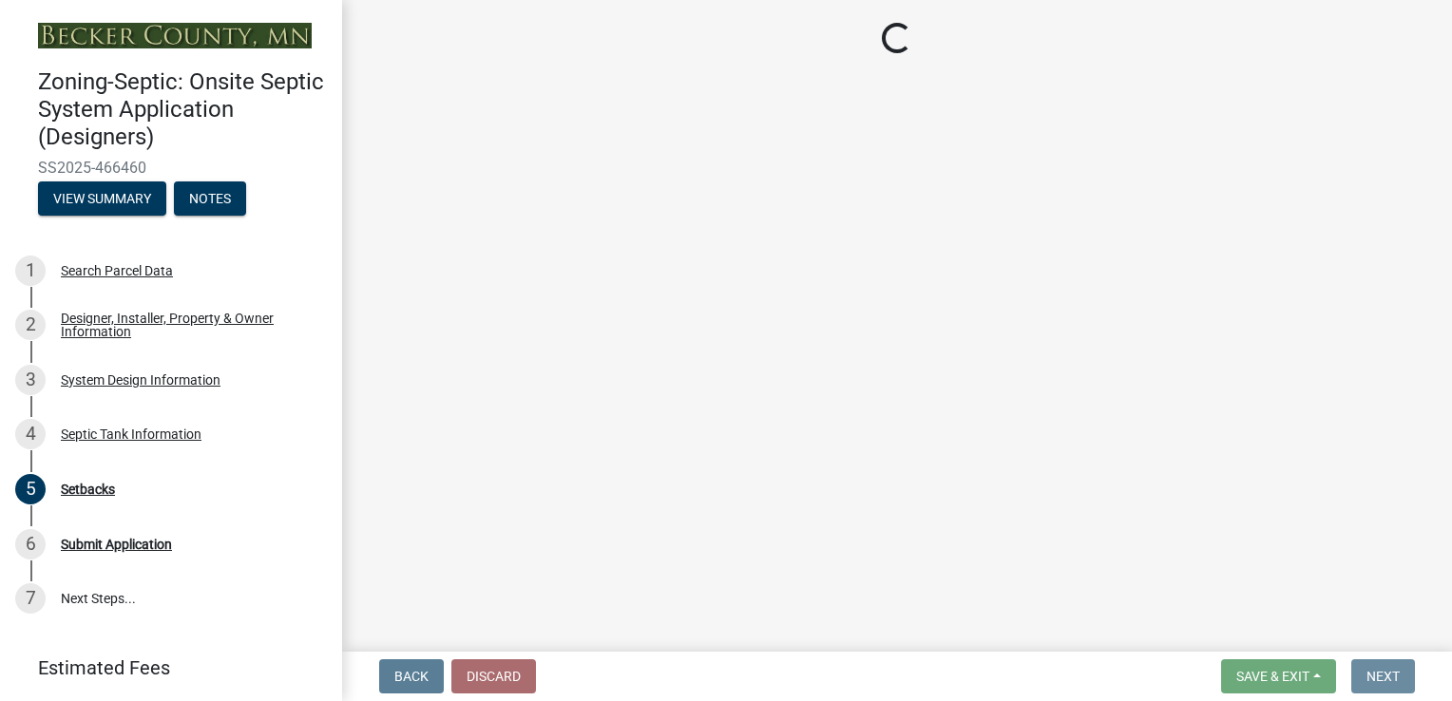
scroll to position [0, 0]
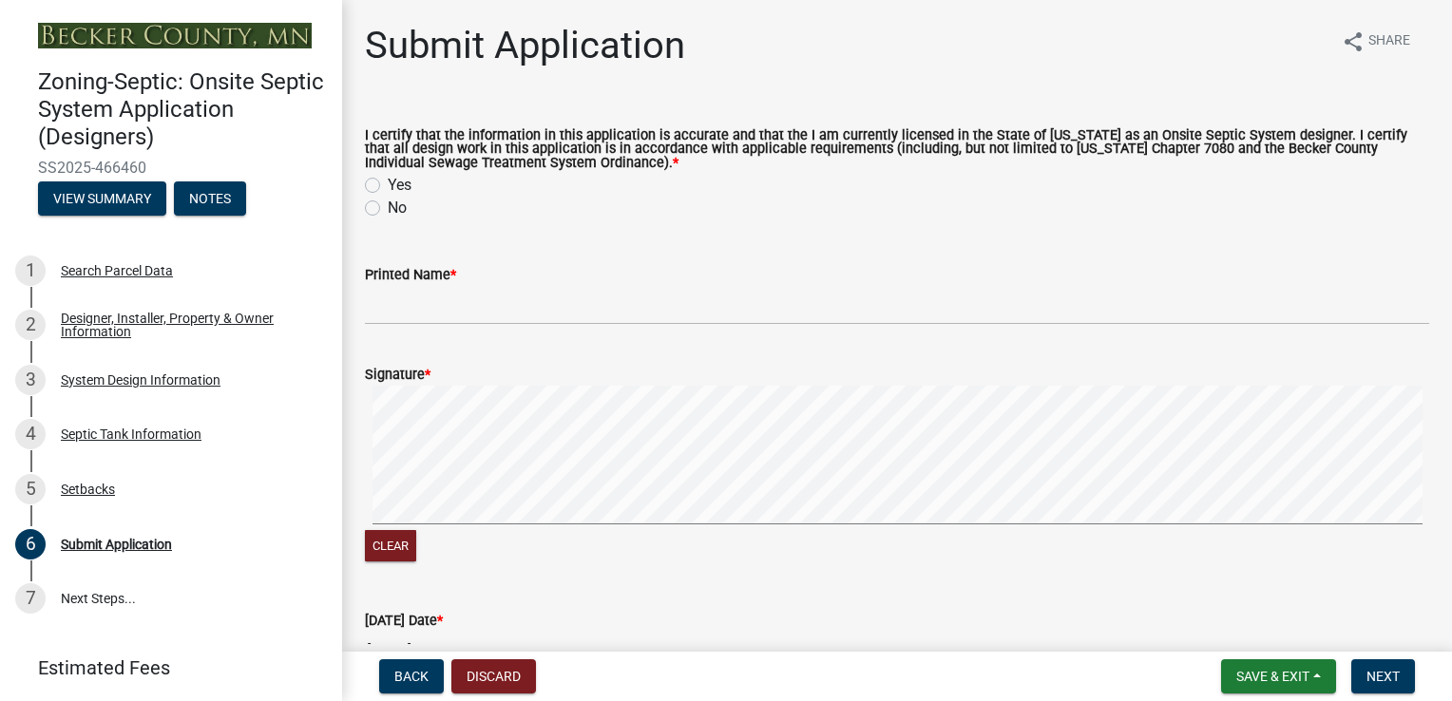
click at [388, 185] on label "Yes" at bounding box center [400, 185] width 24 height 23
click at [388, 185] on input "Yes" at bounding box center [394, 180] width 12 height 12
radio input "true"
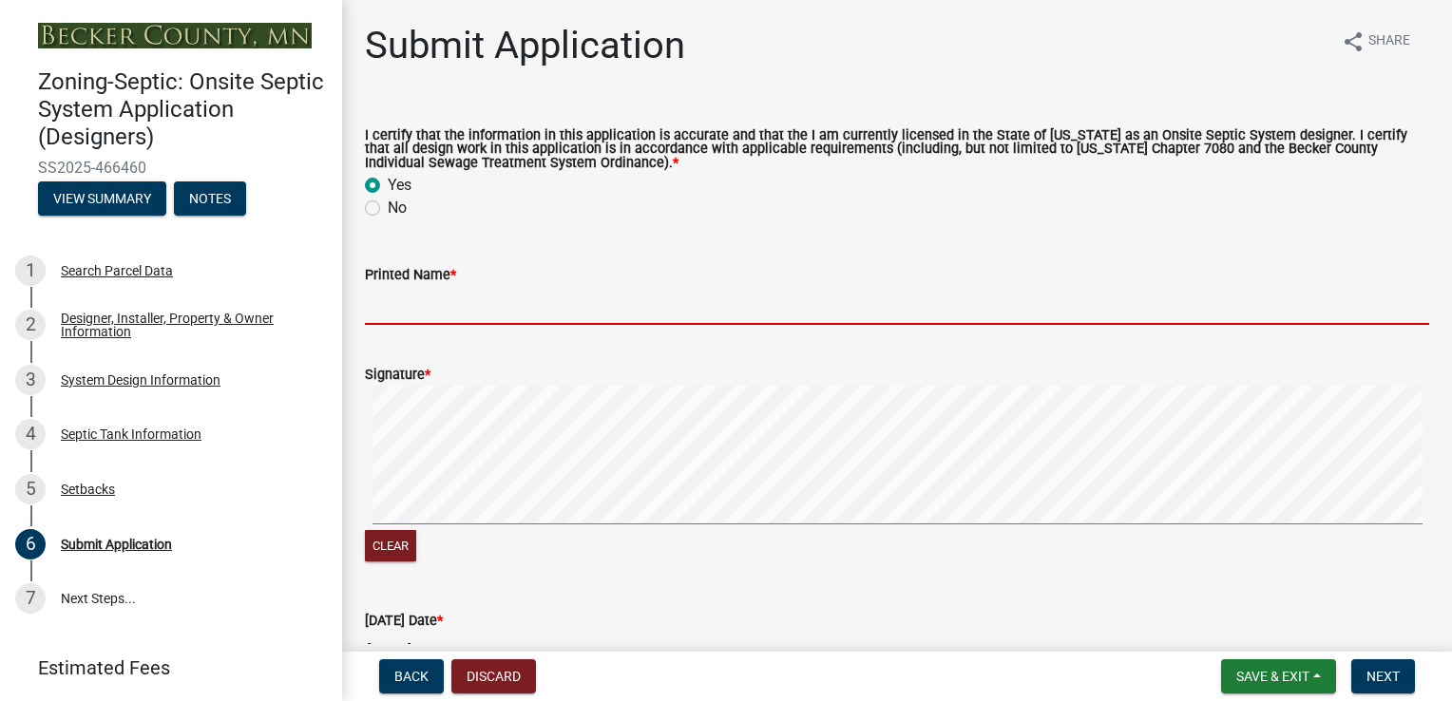
click at [397, 311] on input "Printed Name *" at bounding box center [897, 305] width 1064 height 39
type input "[PERSON_NAME]"
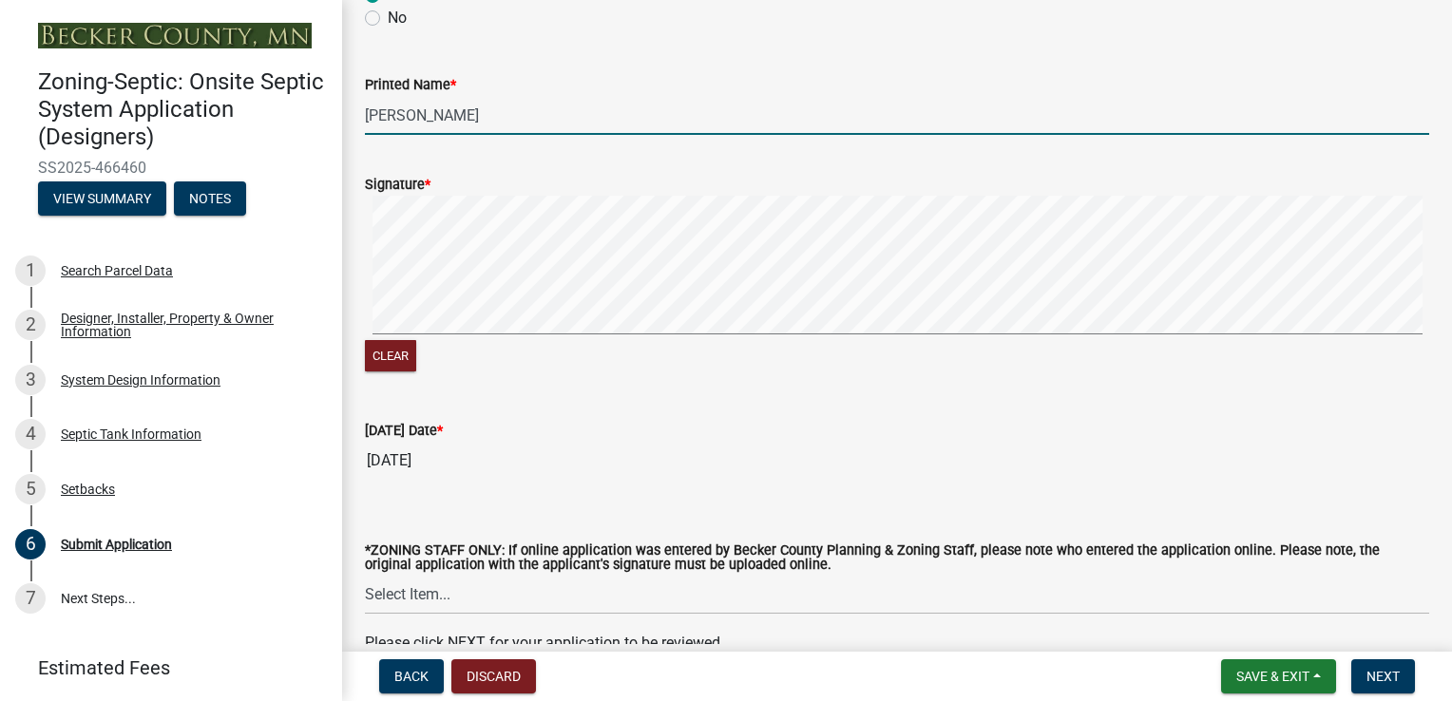
scroll to position [289, 0]
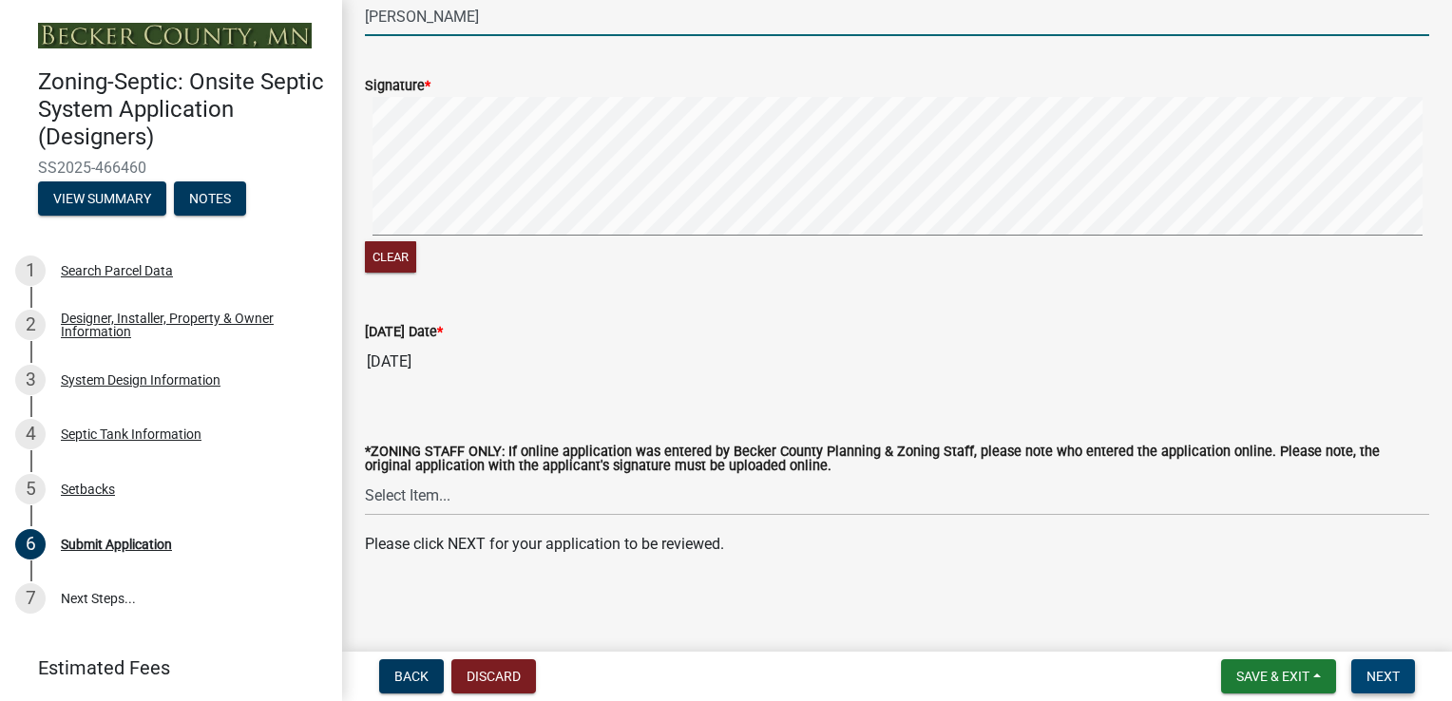
click at [1384, 669] on span "Next" at bounding box center [1383, 676] width 33 height 15
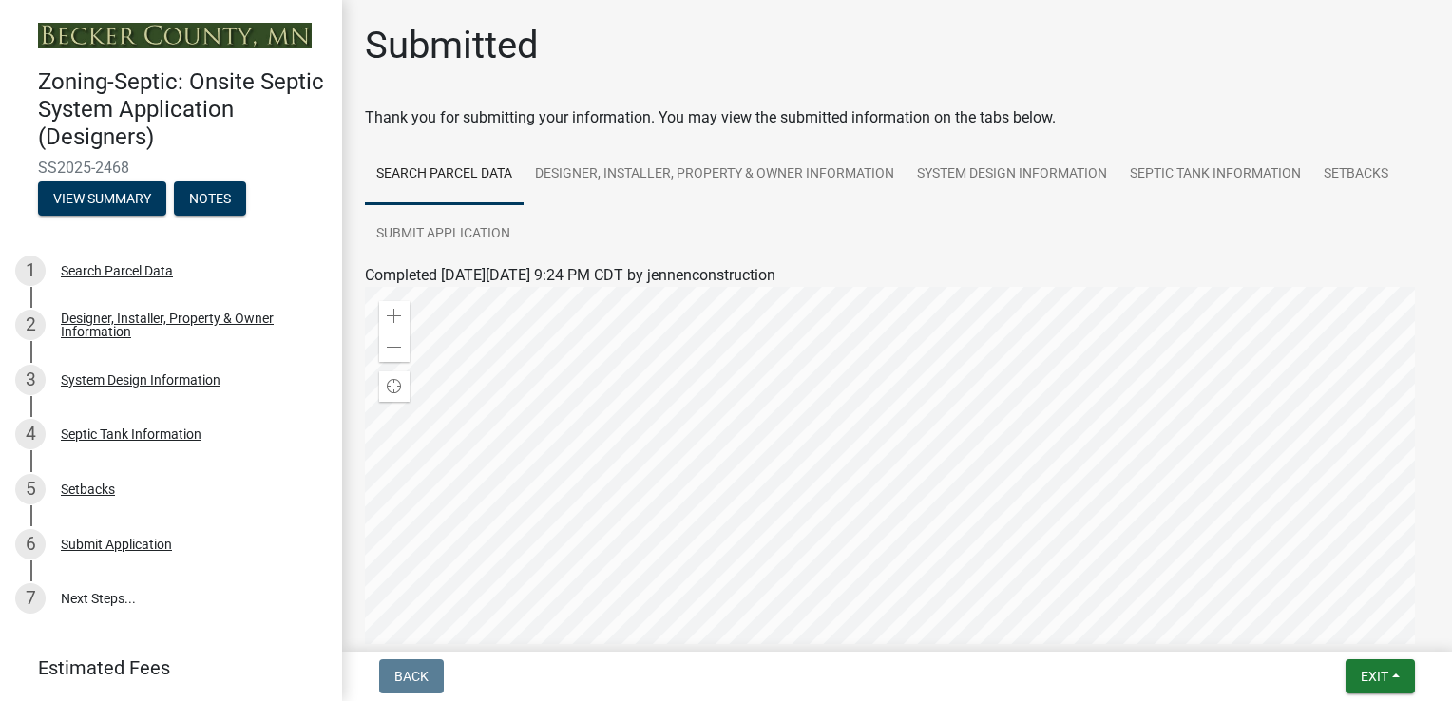
scroll to position [95, 0]
